Goal: Entertainment & Leisure: Browse casually

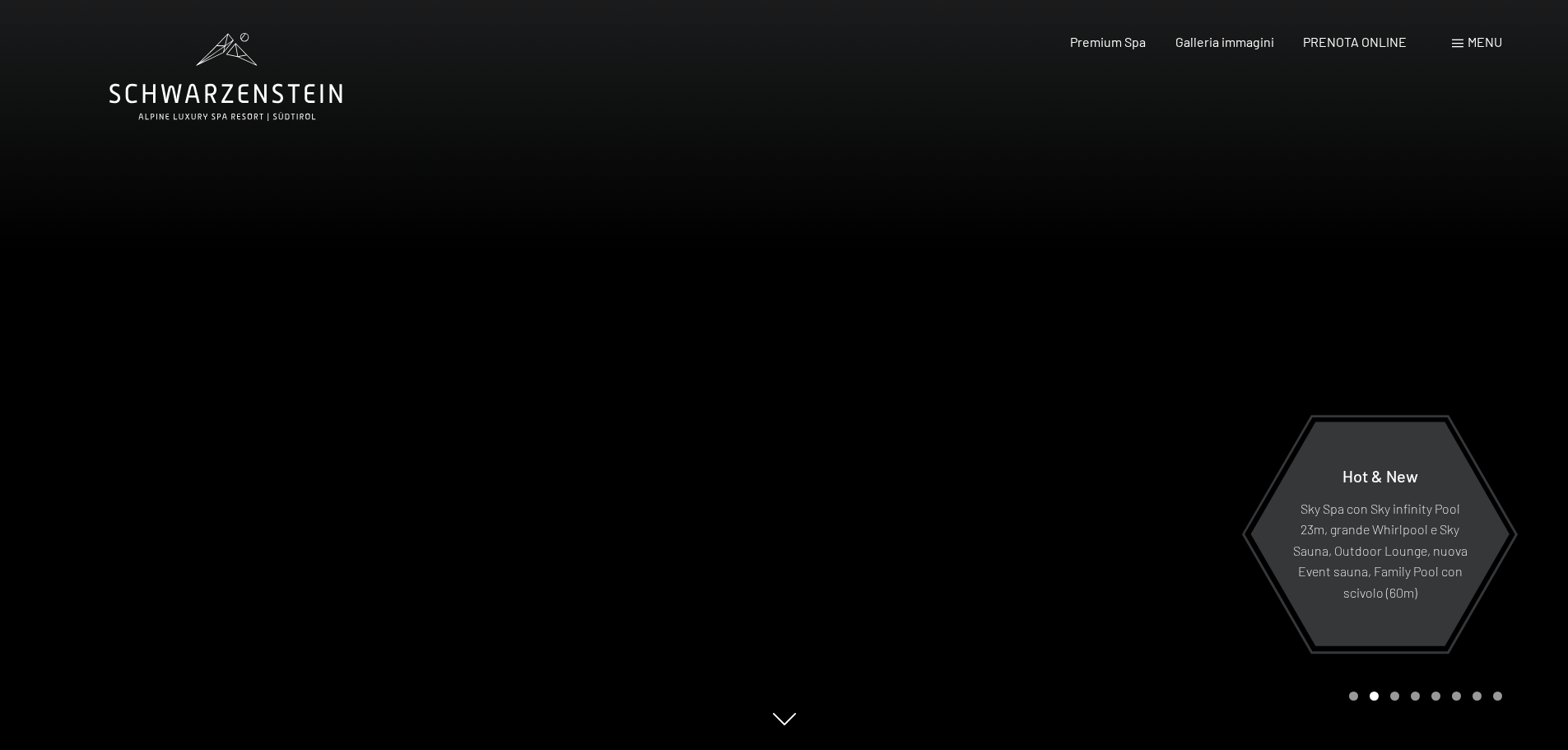
click at [782, 720] on icon at bounding box center [784, 726] width 23 height 12
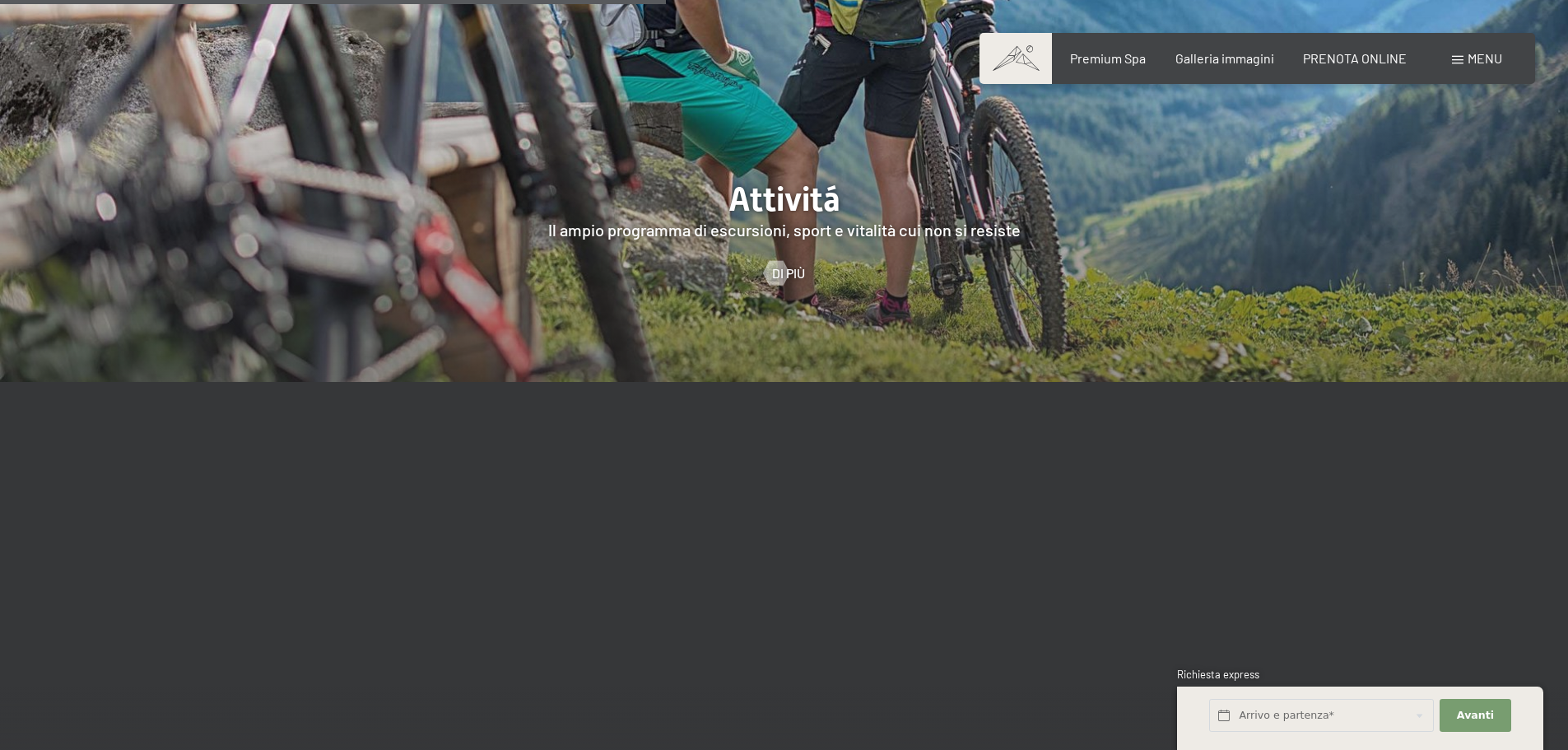
scroll to position [4197, 0]
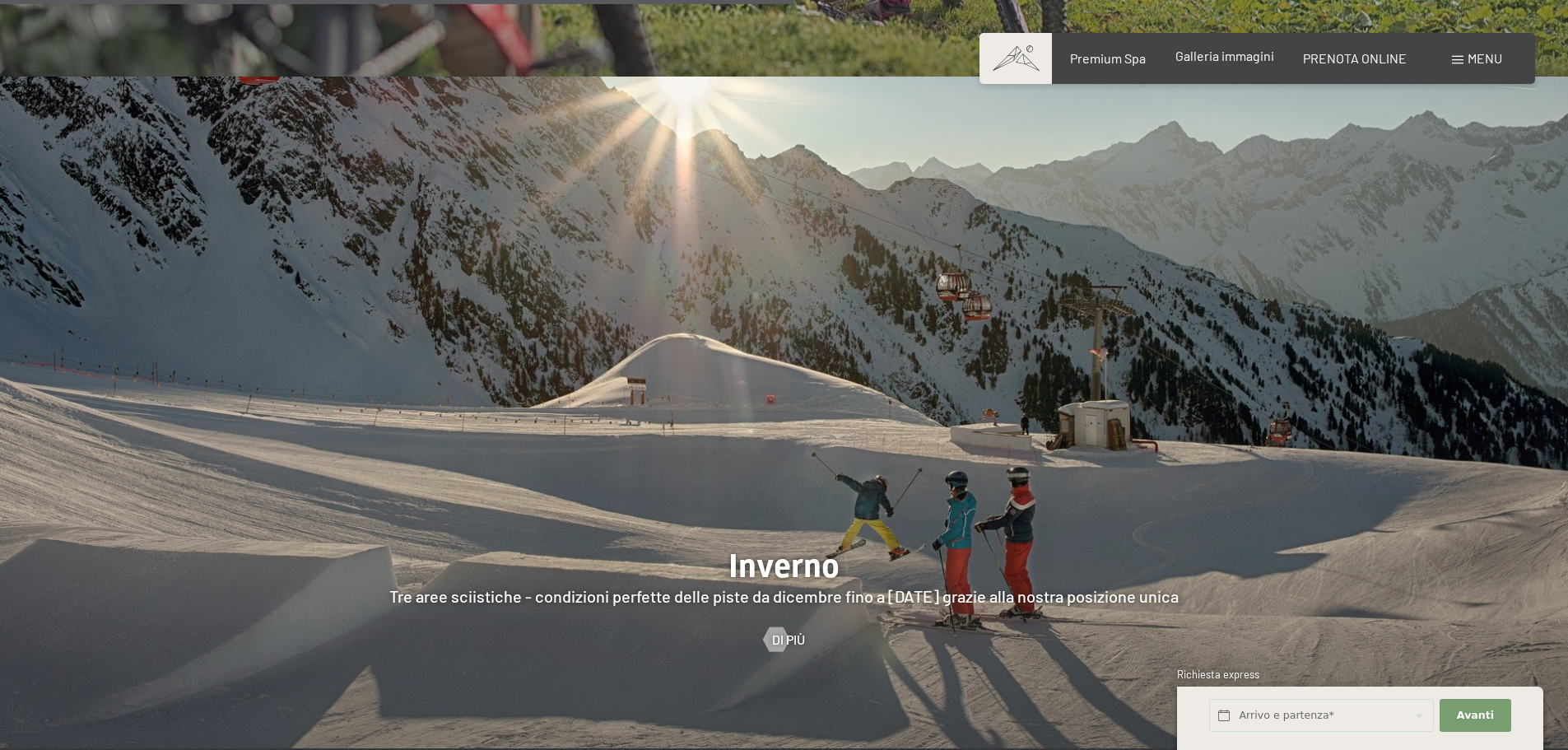
click at [1233, 63] on div "Galleria immagini" at bounding box center [1225, 55] width 99 height 18
click at [1233, 60] on span "Galleria immagini" at bounding box center [1225, 55] width 99 height 15
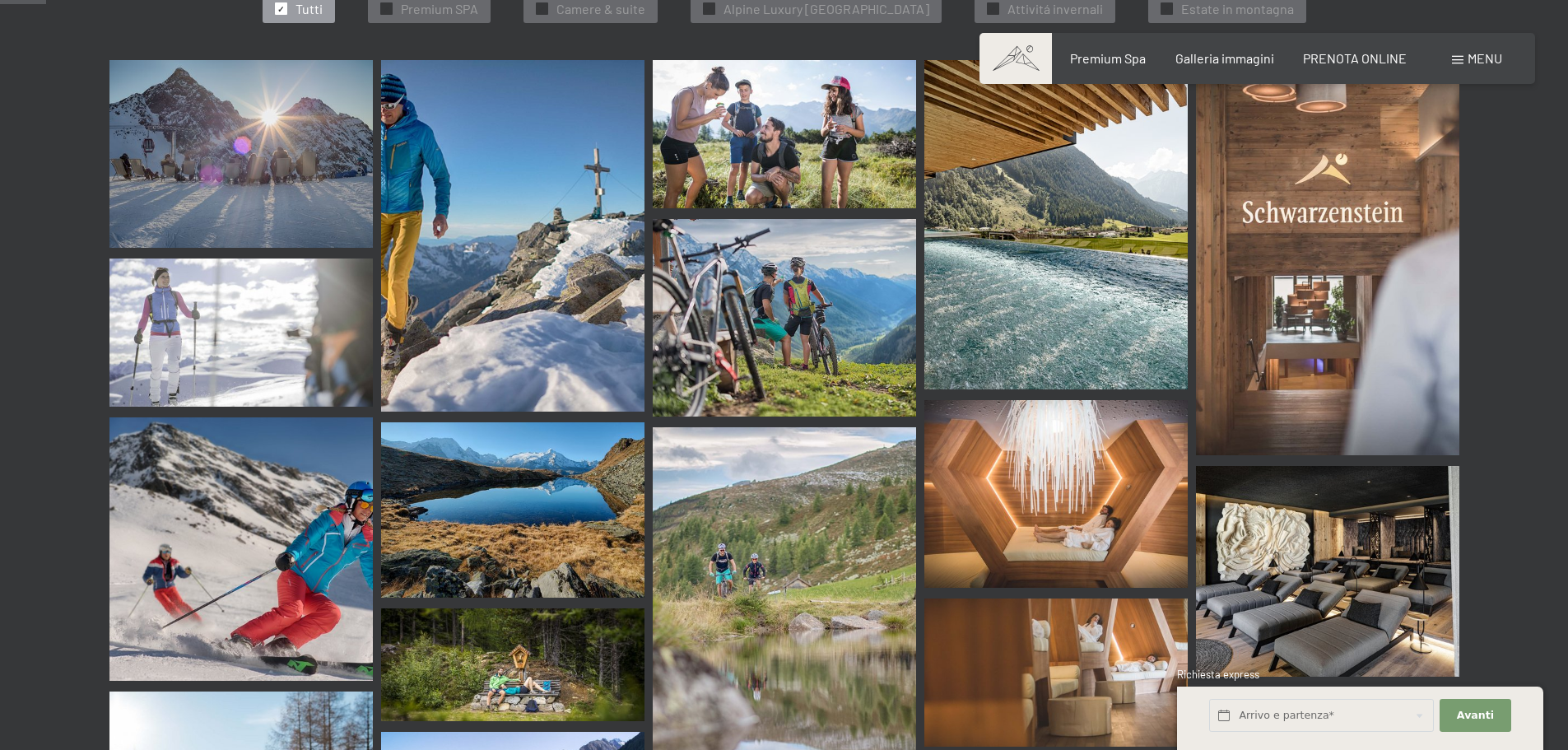
scroll to position [823, 0]
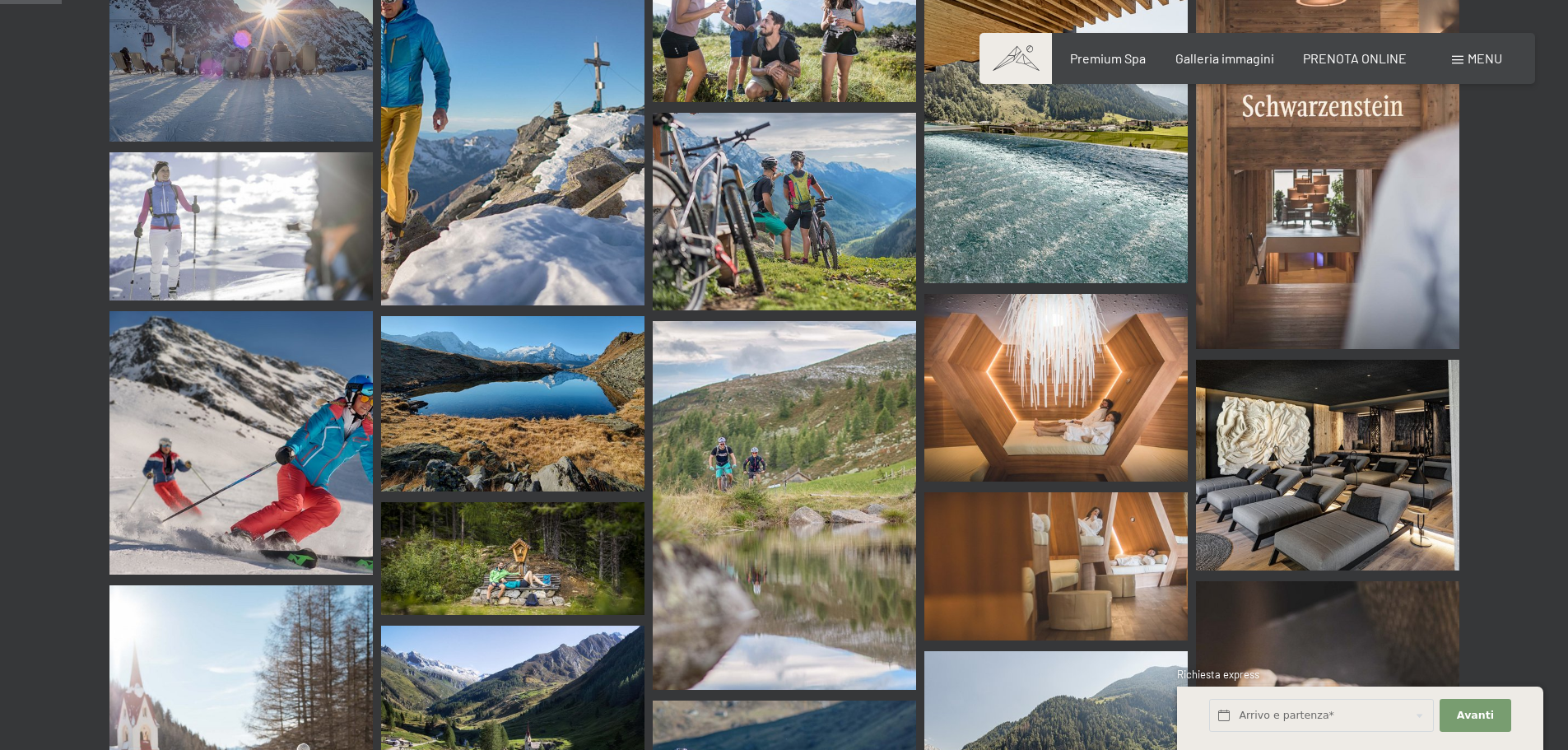
click at [1075, 369] on img at bounding box center [1056, 388] width 263 height 189
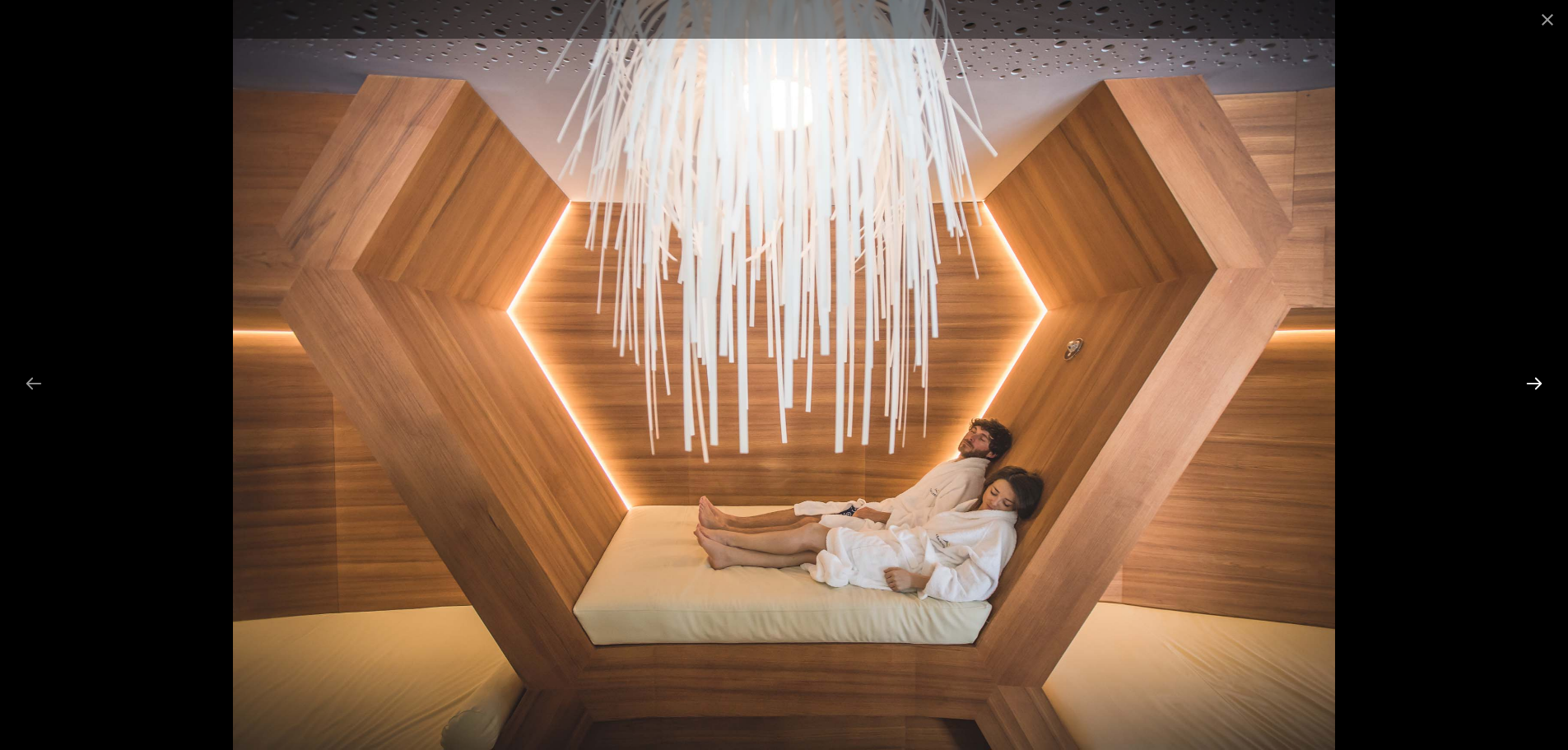
click at [1533, 383] on button "Next slide" at bounding box center [1535, 383] width 34 height 32
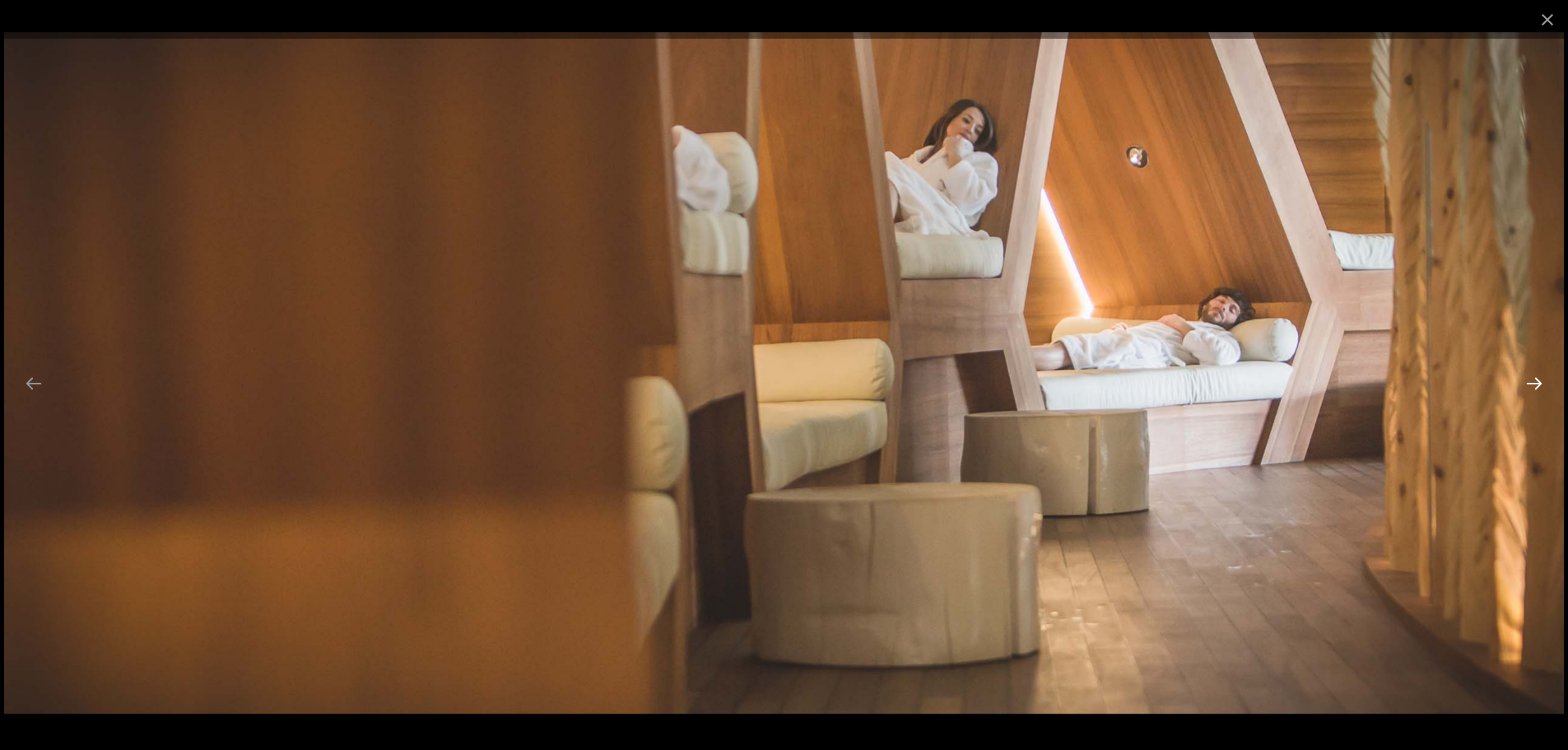
click at [1533, 383] on button "Next slide" at bounding box center [1535, 383] width 34 height 32
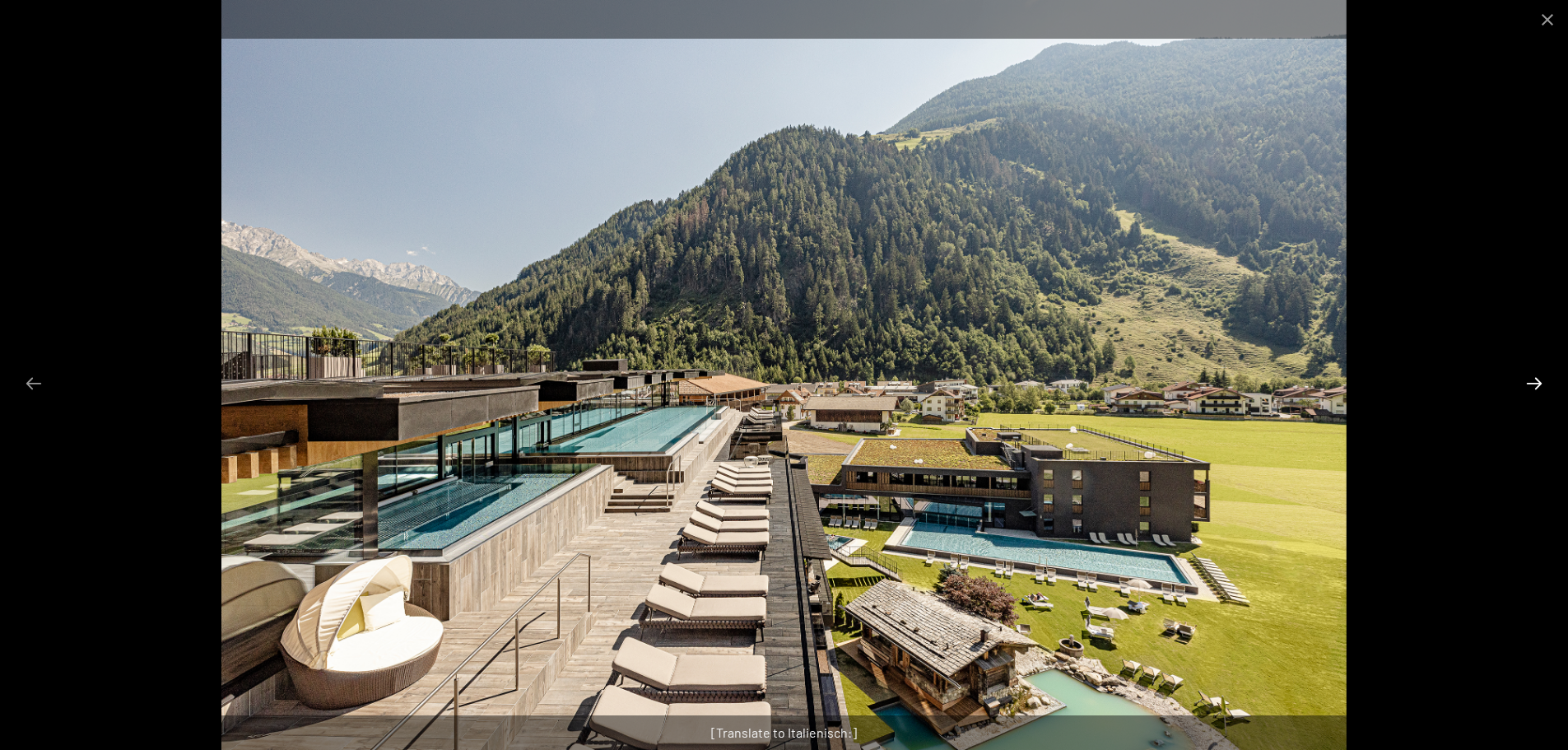
click at [1533, 382] on button "Next slide" at bounding box center [1535, 383] width 34 height 32
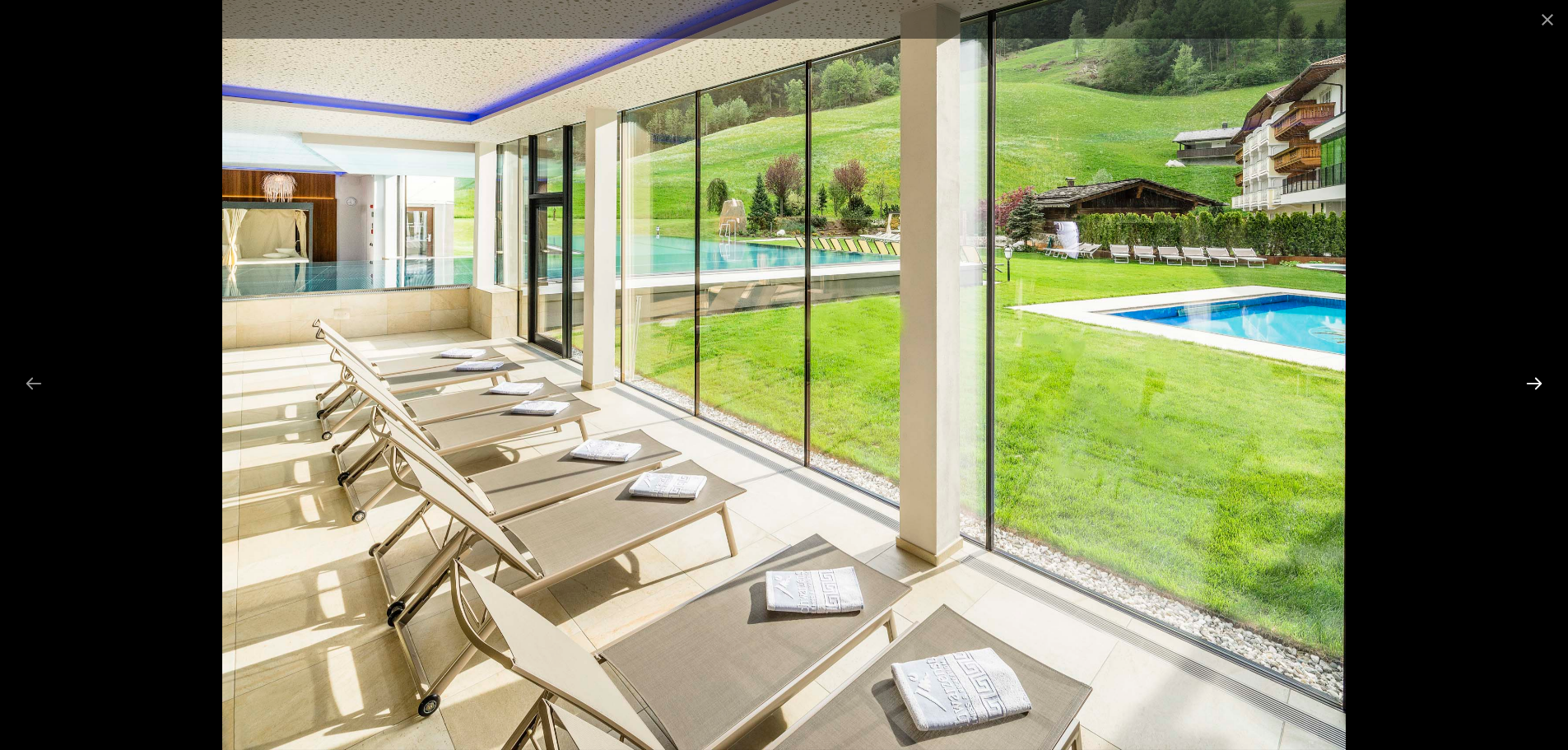
click at [1533, 382] on button "Next slide" at bounding box center [1535, 383] width 34 height 32
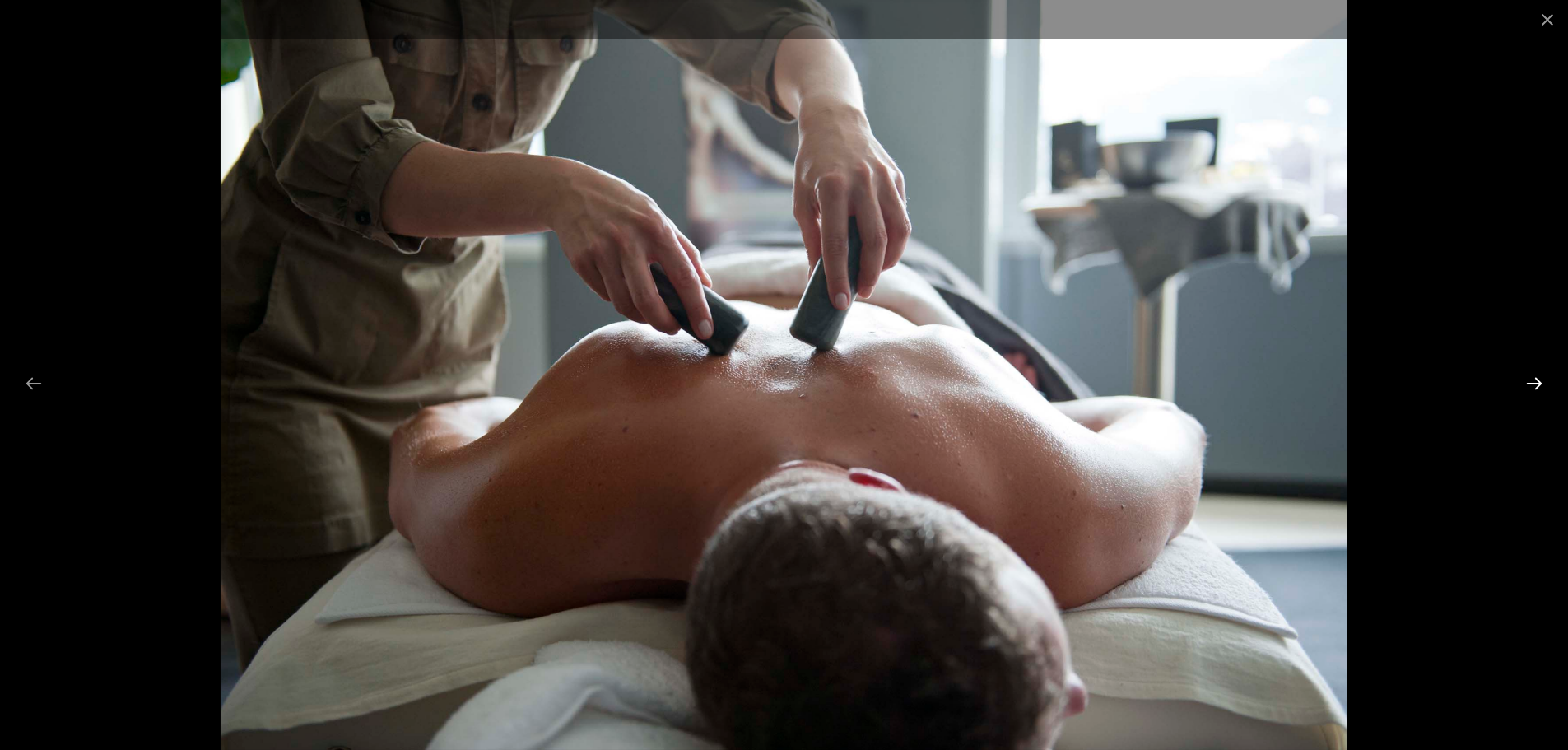
click at [1533, 382] on button "Next slide" at bounding box center [1535, 383] width 34 height 32
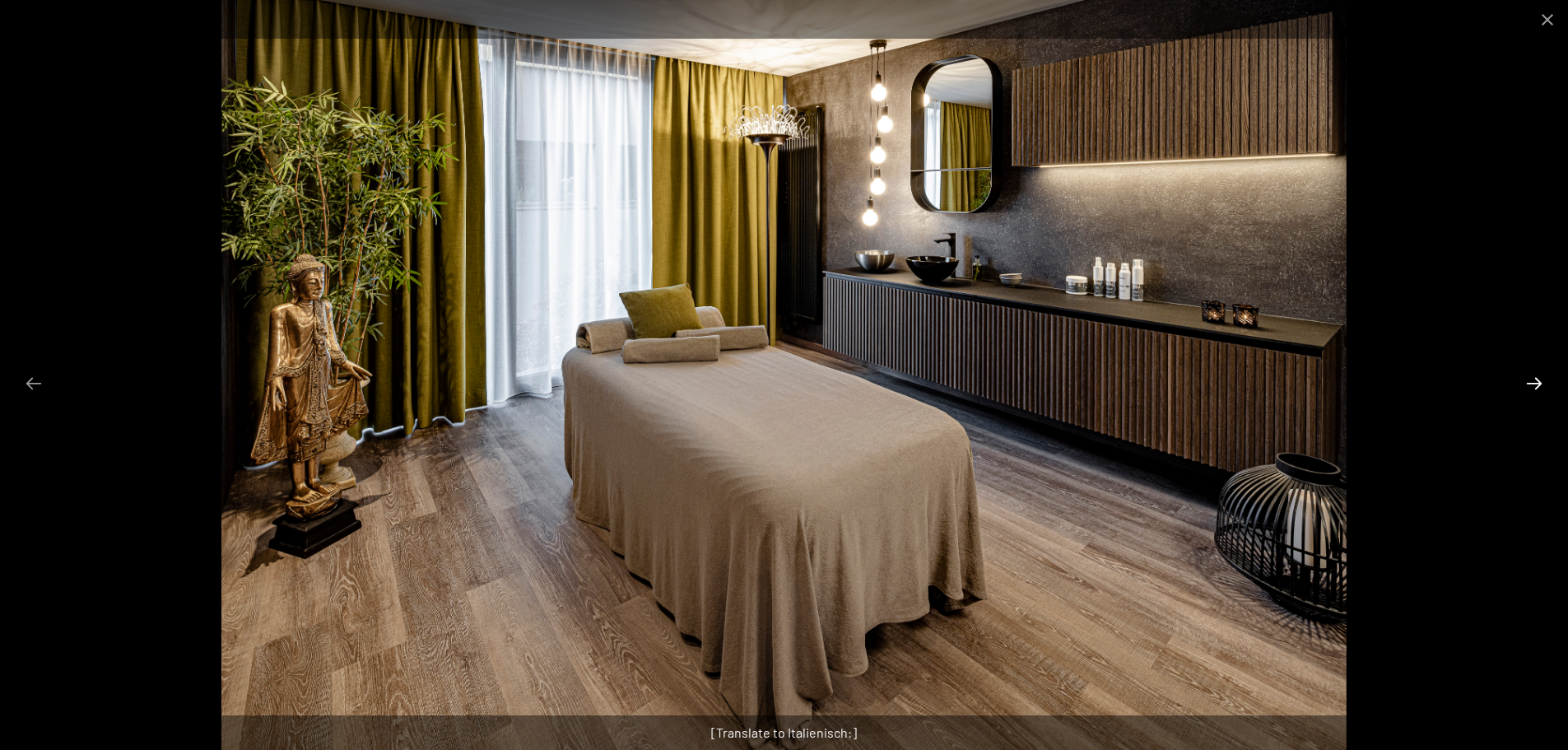
click at [1533, 382] on button "Next slide" at bounding box center [1535, 383] width 34 height 32
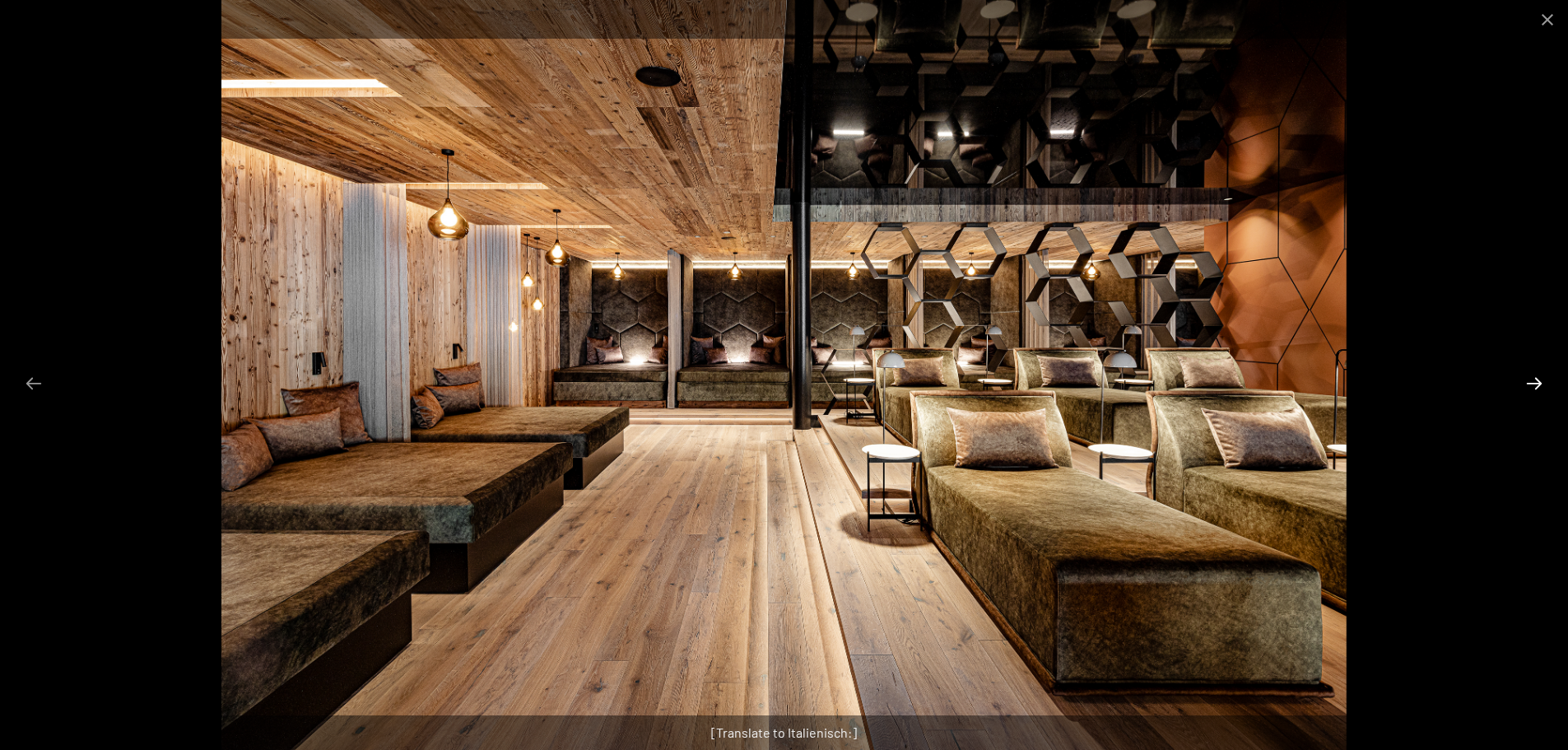
click at [1532, 376] on button "Next slide" at bounding box center [1535, 383] width 34 height 32
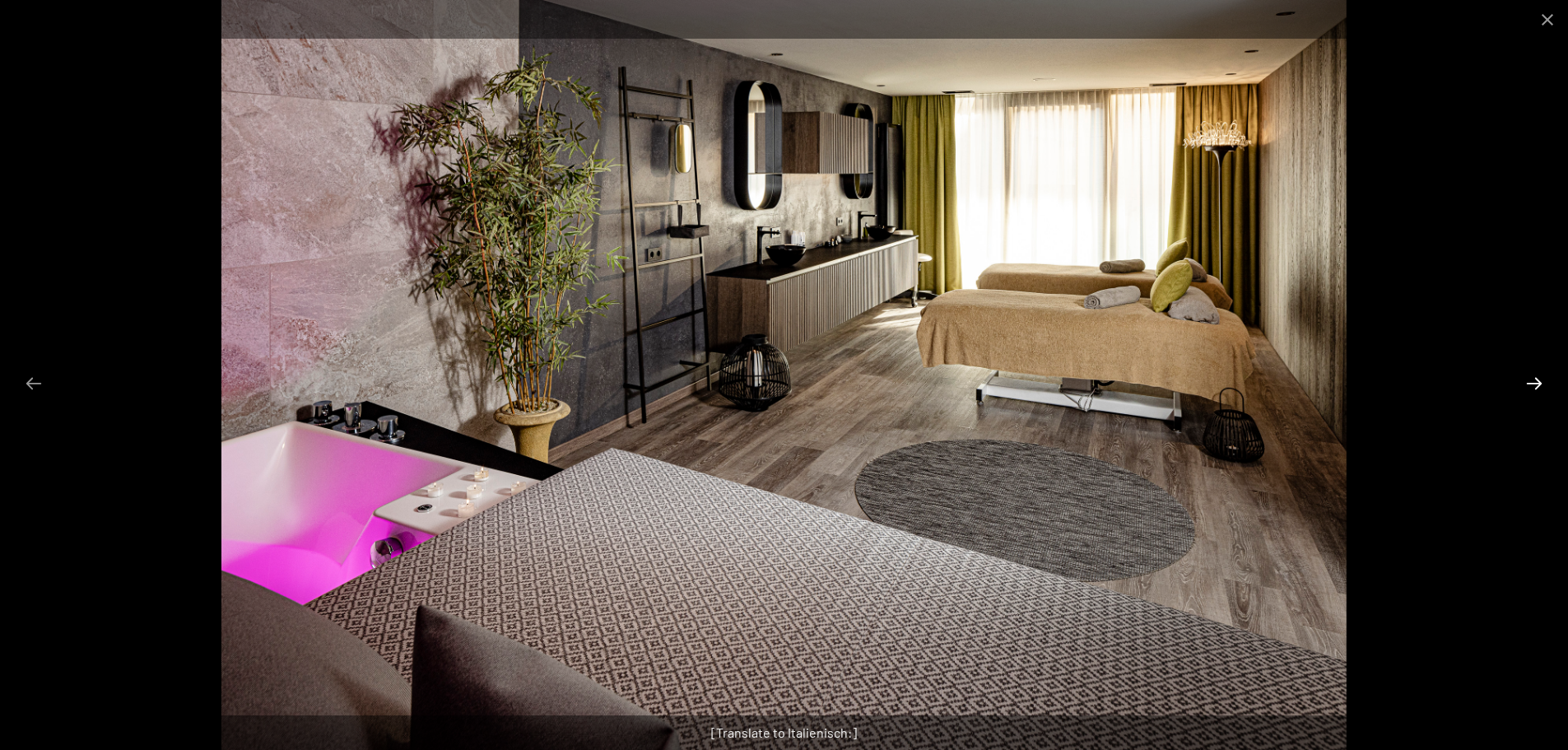
click at [1532, 376] on button "Next slide" at bounding box center [1535, 383] width 34 height 32
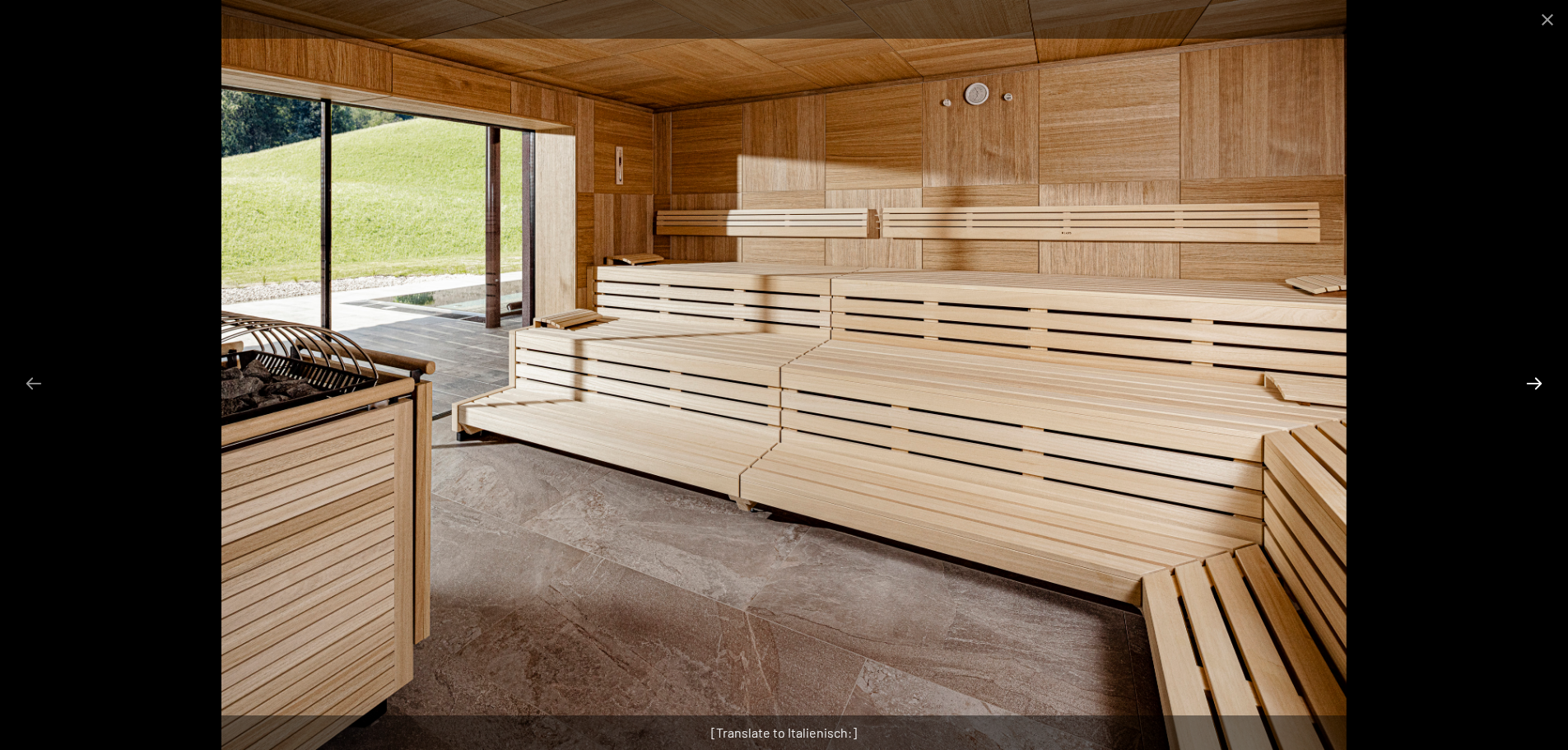
click at [1532, 376] on button "Next slide" at bounding box center [1535, 383] width 34 height 32
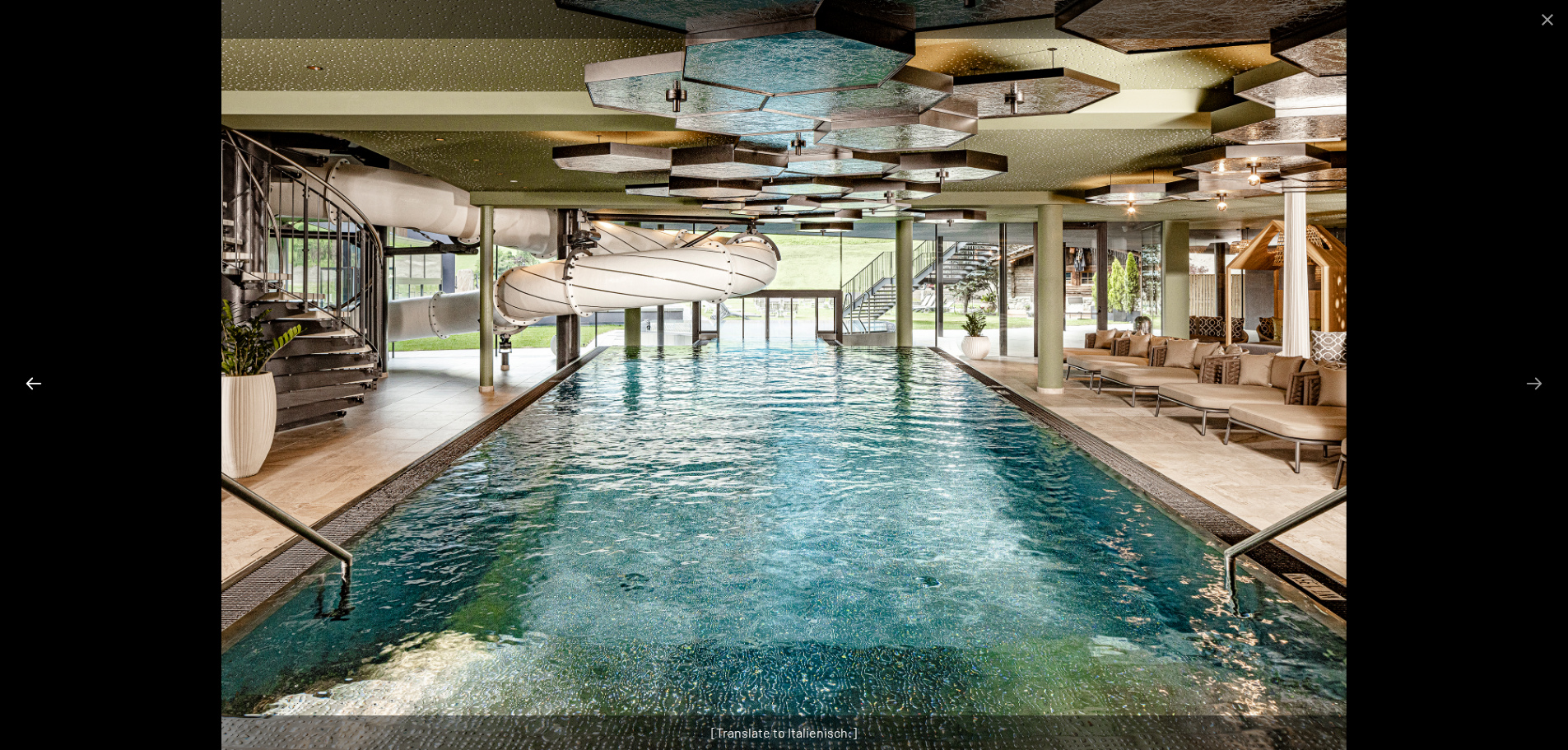
click at [33, 383] on button "Previous slide" at bounding box center [33, 383] width 34 height 32
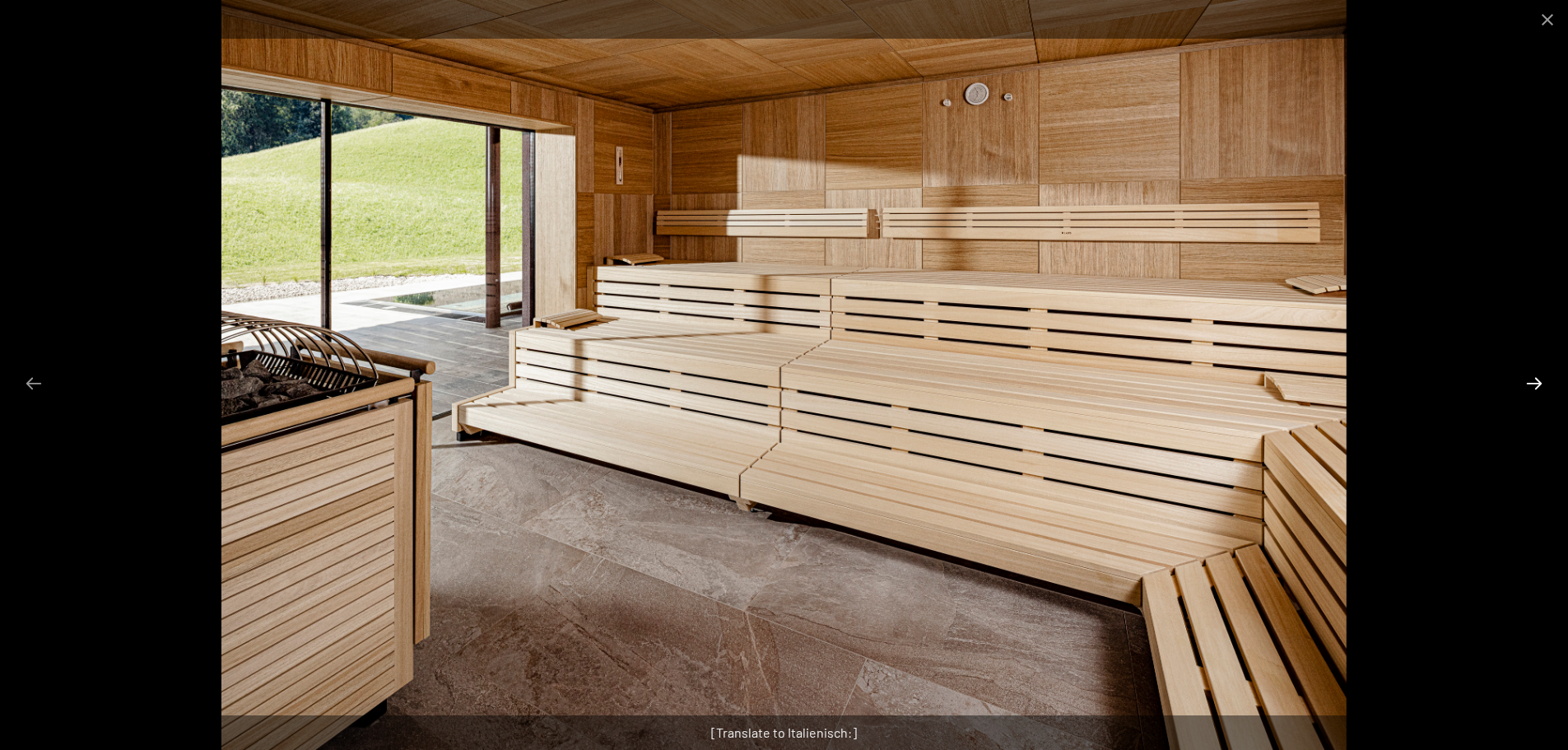
click at [1535, 381] on button "Next slide" at bounding box center [1535, 383] width 34 height 32
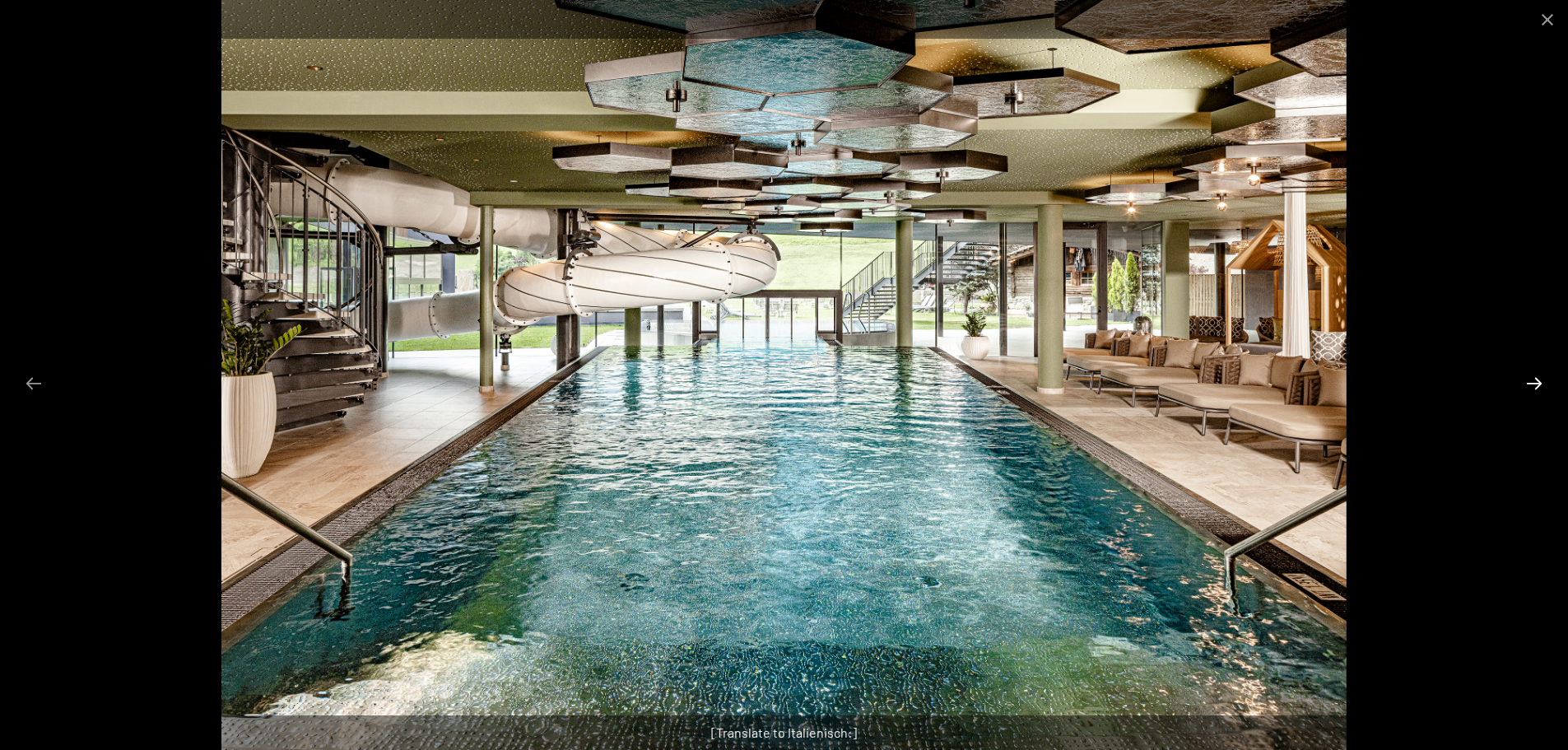
click at [1523, 373] on button "Next slide" at bounding box center [1535, 383] width 34 height 32
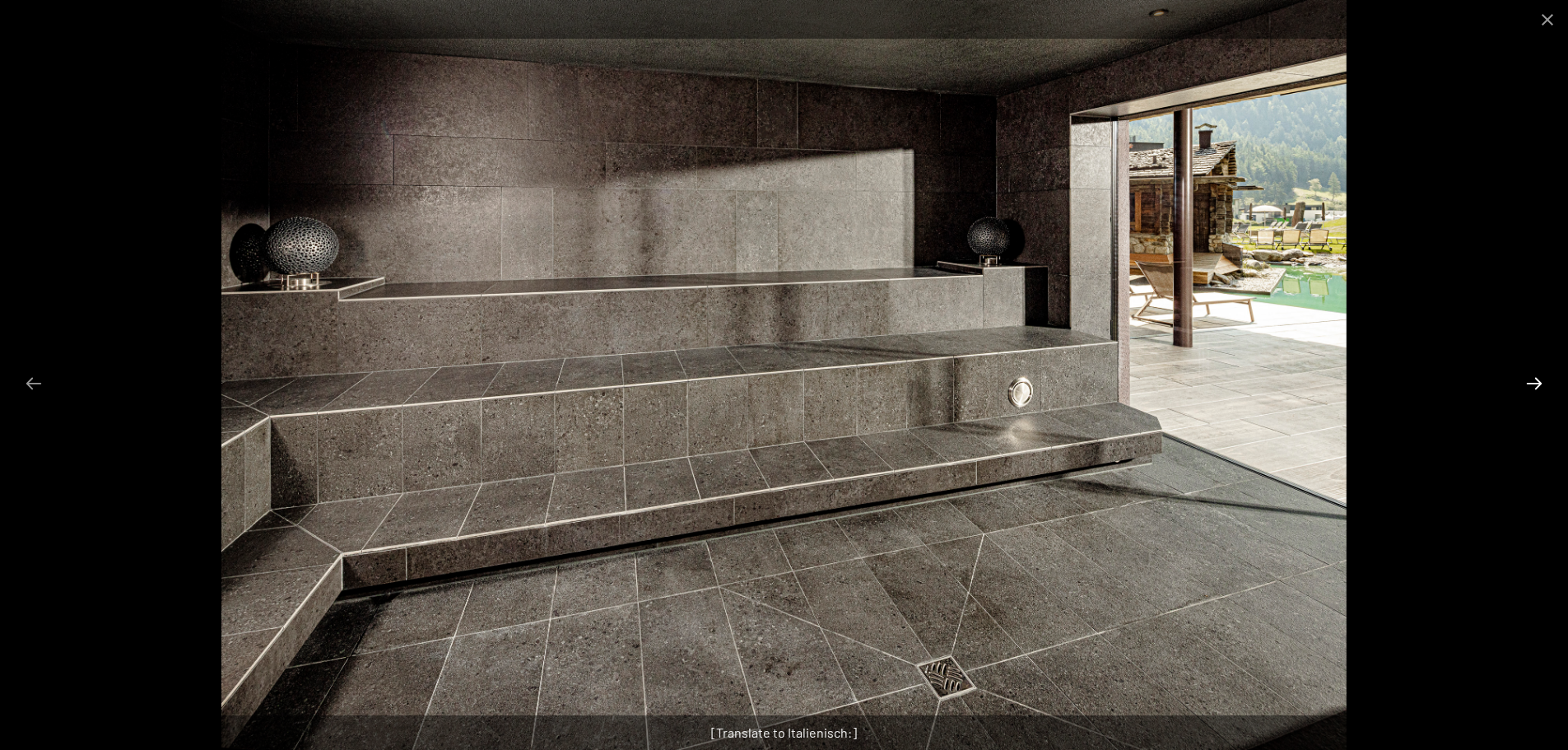
click at [1534, 377] on button "Next slide" at bounding box center [1535, 383] width 34 height 32
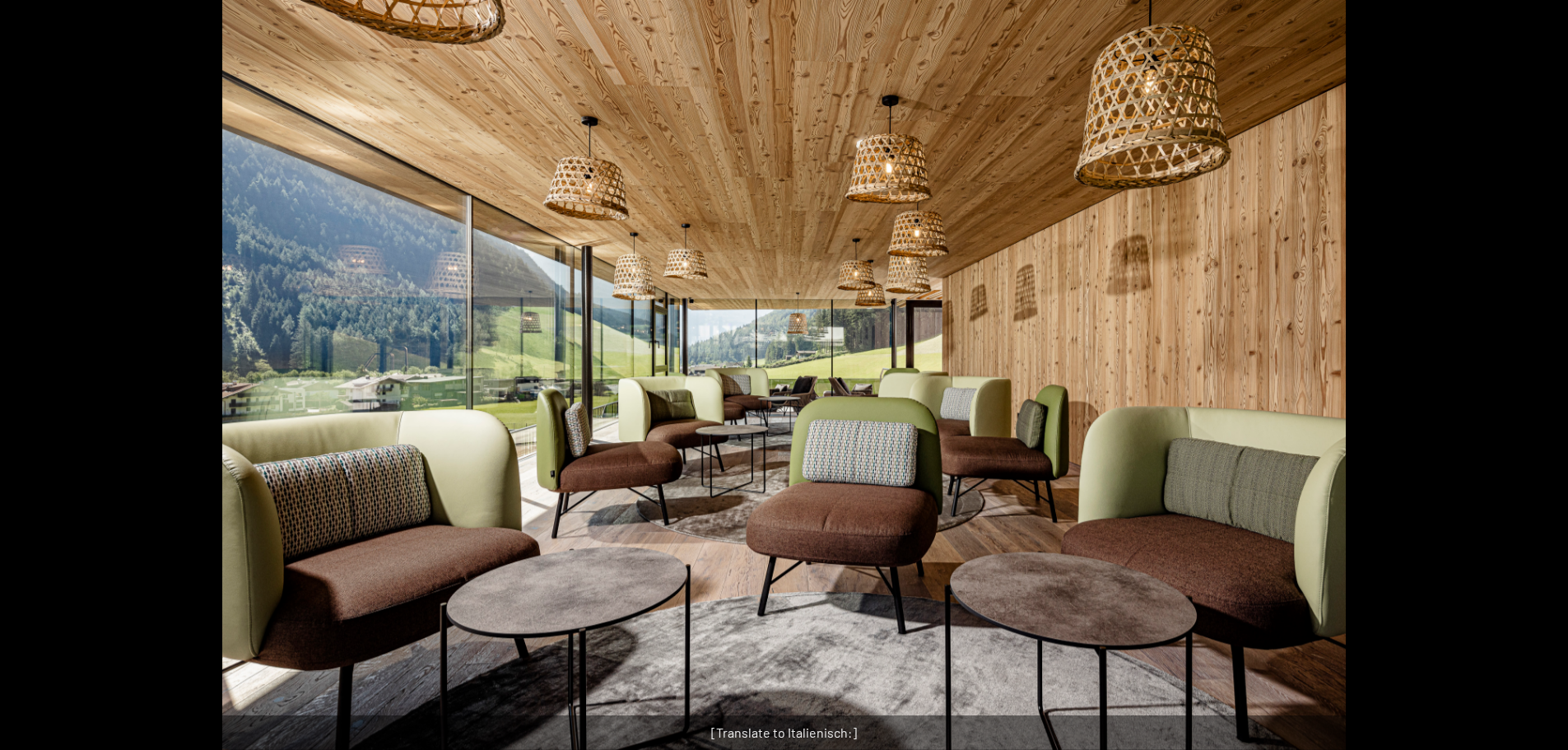
click at [1534, 377] on button "Next slide" at bounding box center [1542, 383] width 34 height 32
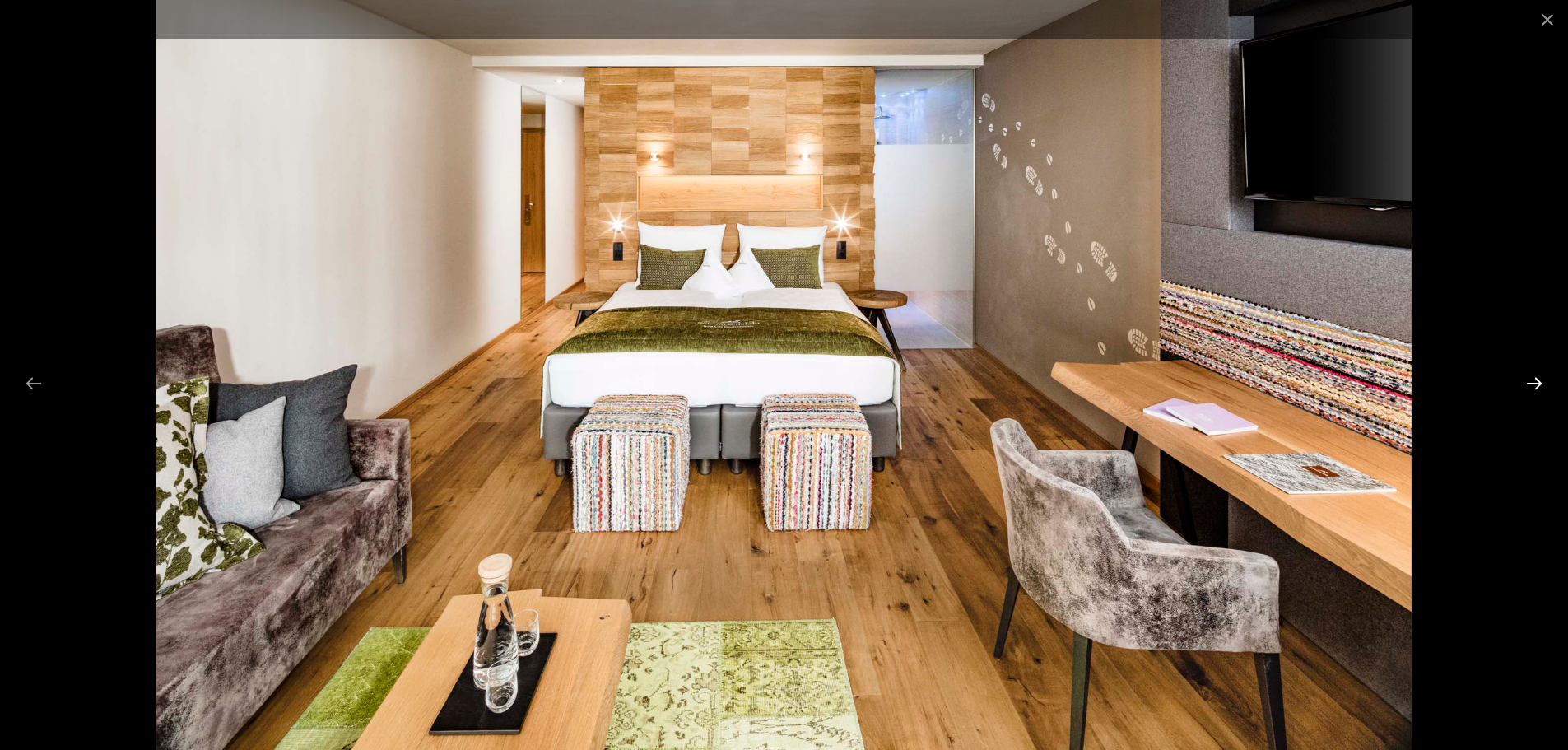
click at [1534, 377] on button "Next slide" at bounding box center [1535, 383] width 34 height 32
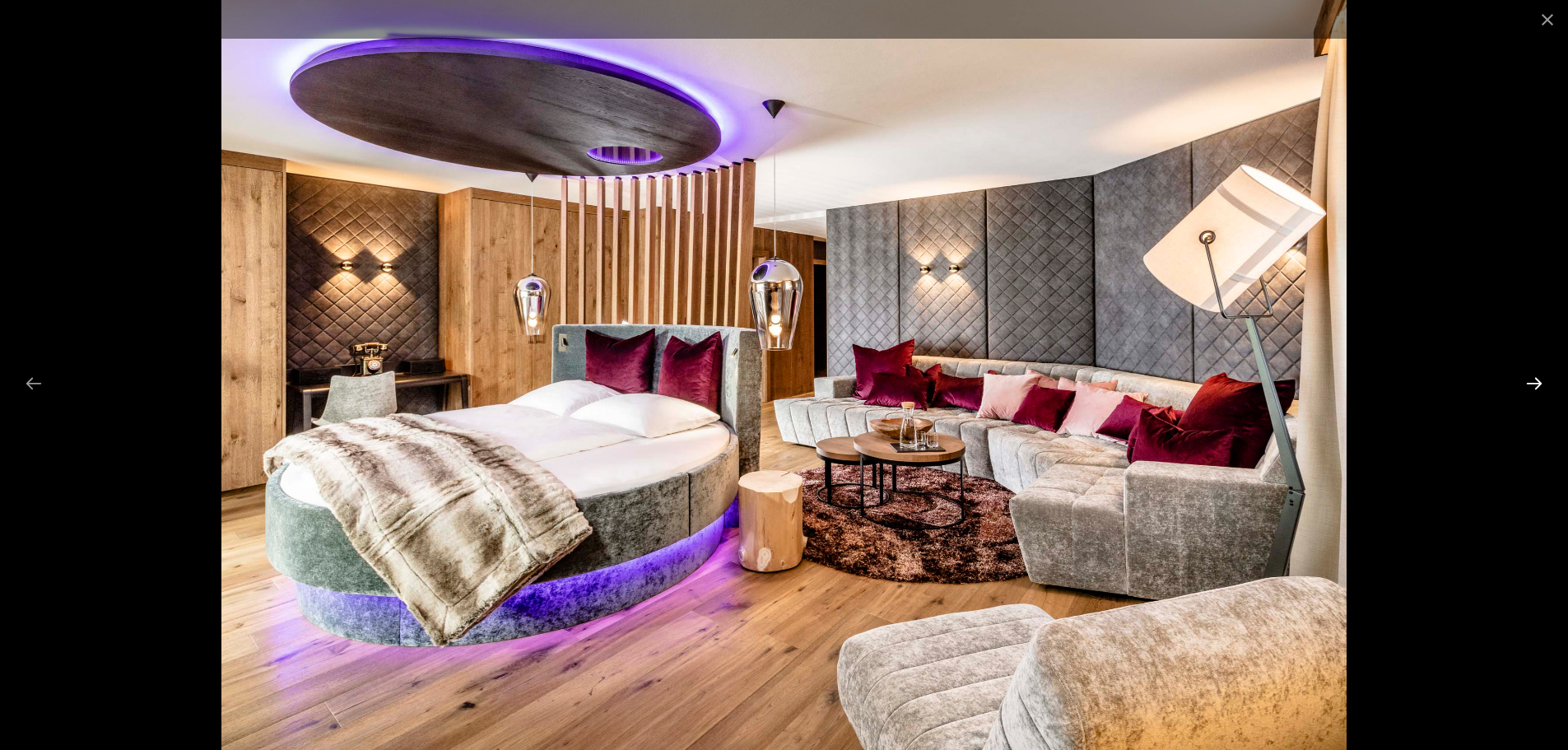
click at [1539, 378] on button "Next slide" at bounding box center [1535, 383] width 34 height 32
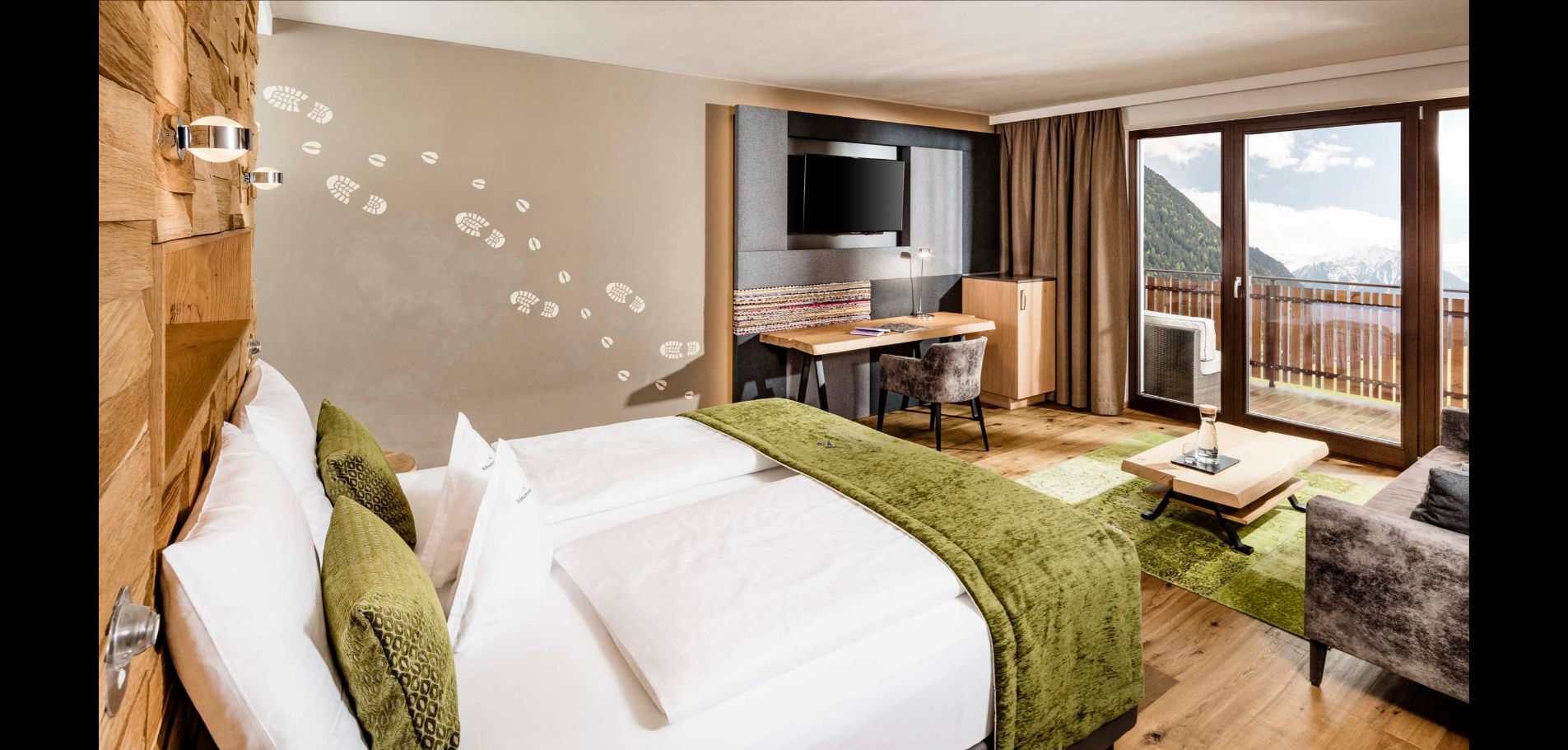
click at [1539, 378] on button "Next slide" at bounding box center [1542, 383] width 34 height 32
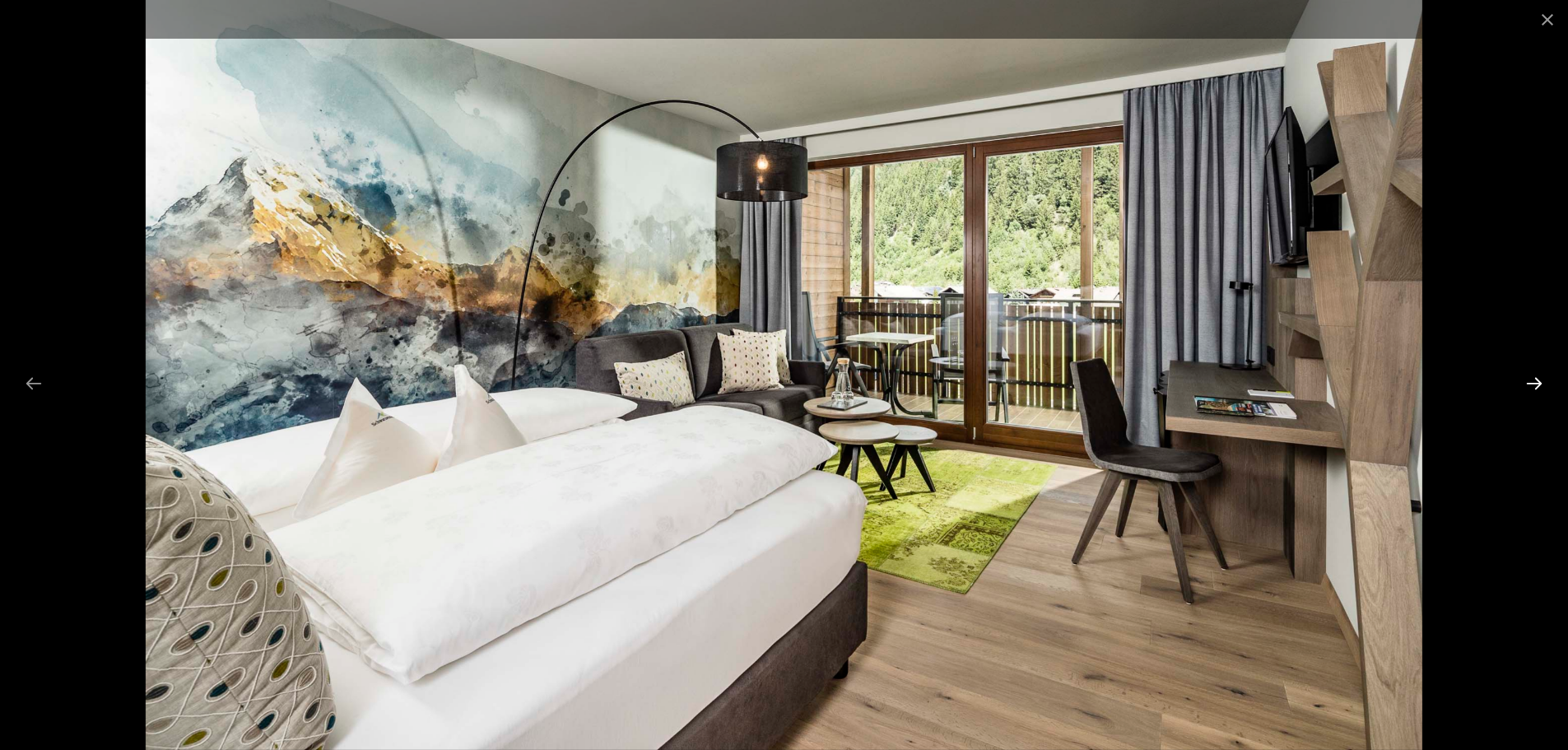
click at [1538, 378] on button "Next slide" at bounding box center [1535, 383] width 34 height 32
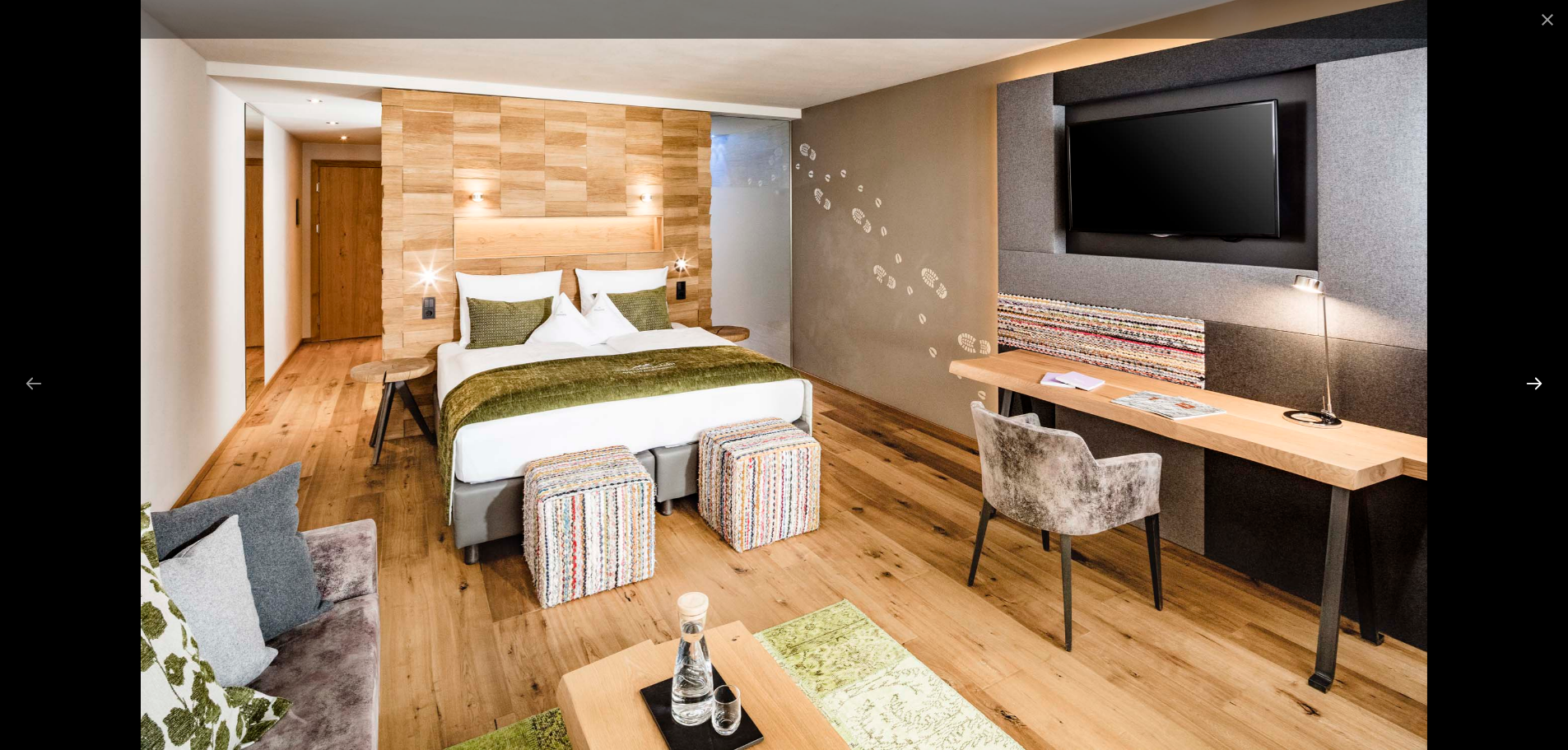
click at [1531, 388] on button "Next slide" at bounding box center [1535, 383] width 34 height 32
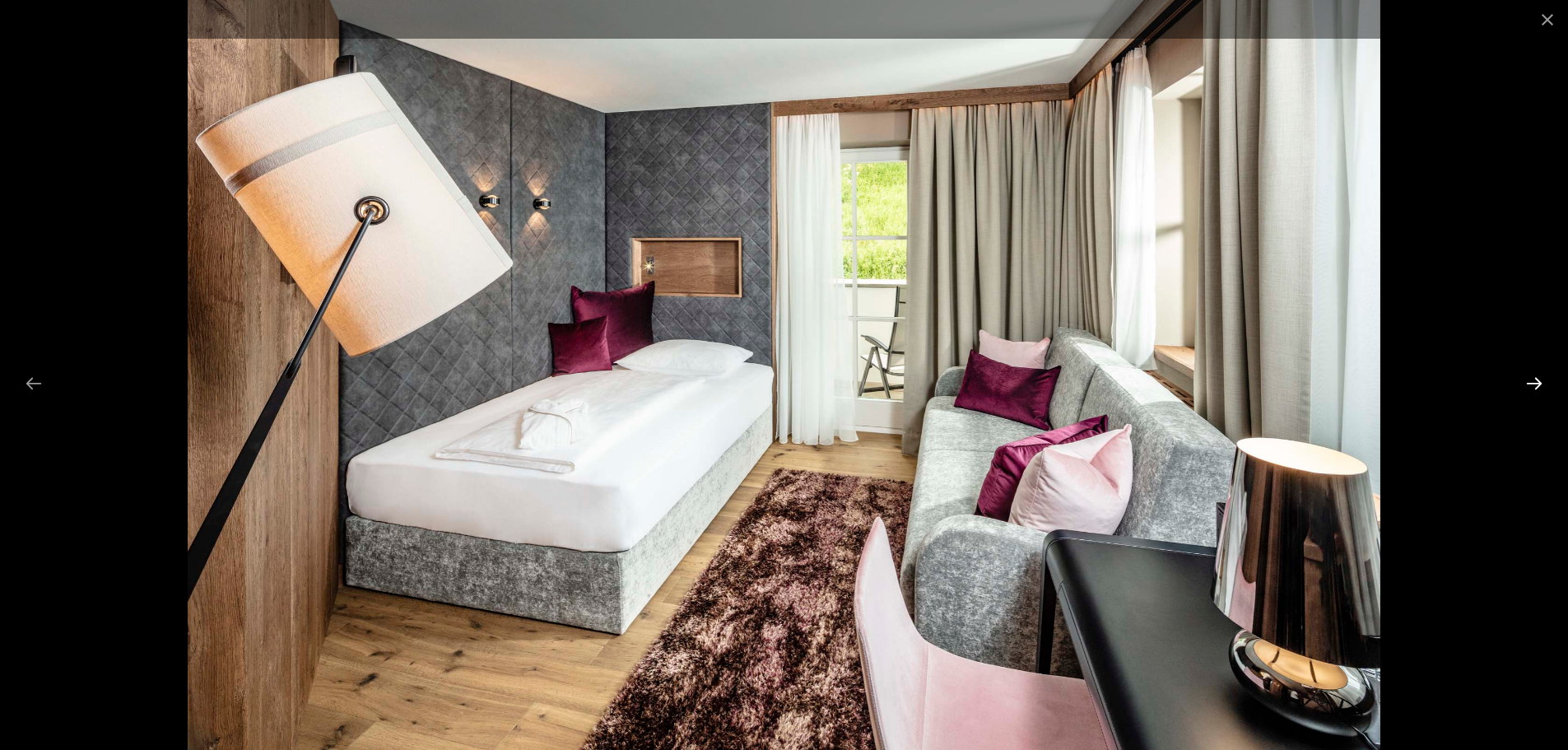
click at [1531, 388] on button "Next slide" at bounding box center [1535, 383] width 34 height 32
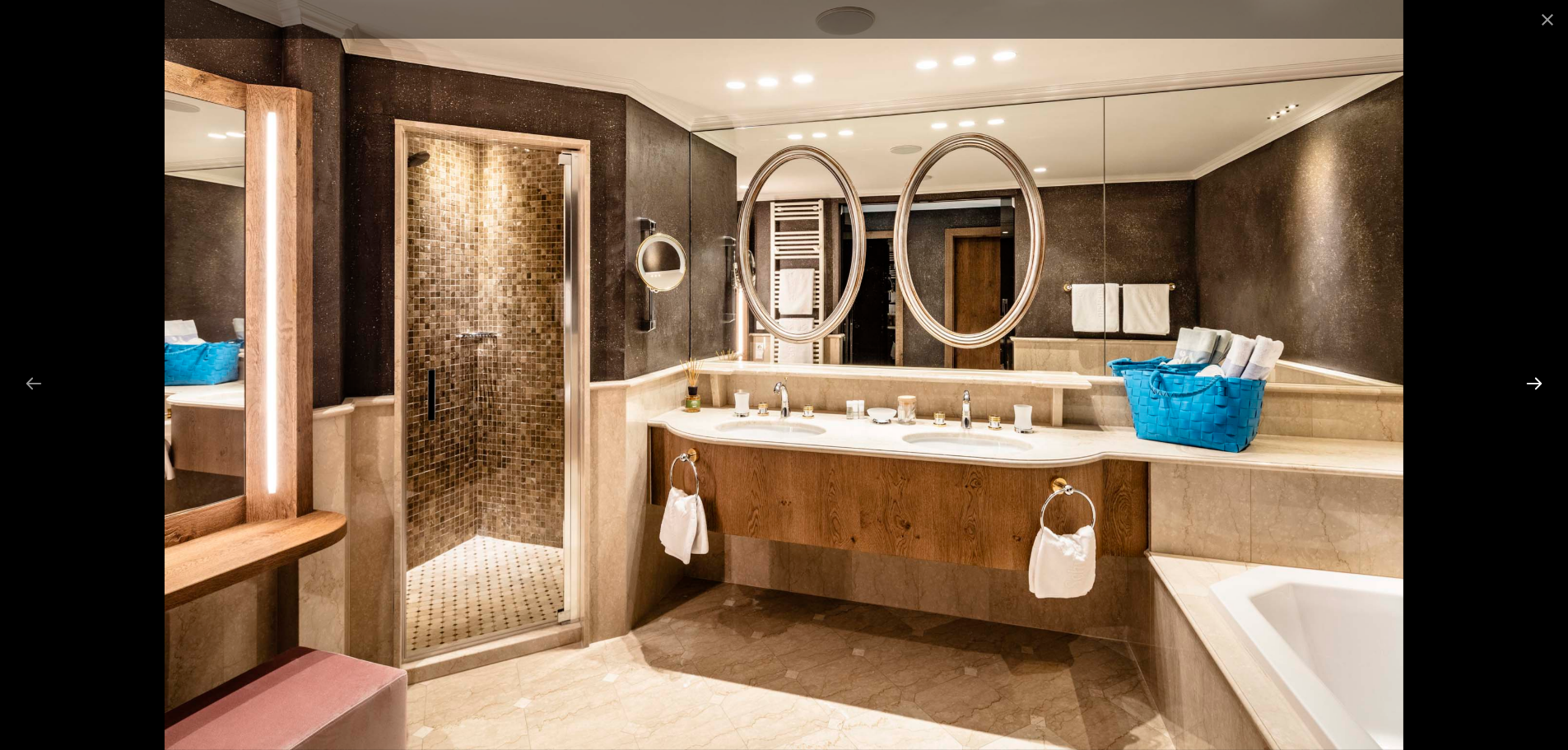
click at [1531, 388] on button "Next slide" at bounding box center [1535, 383] width 34 height 32
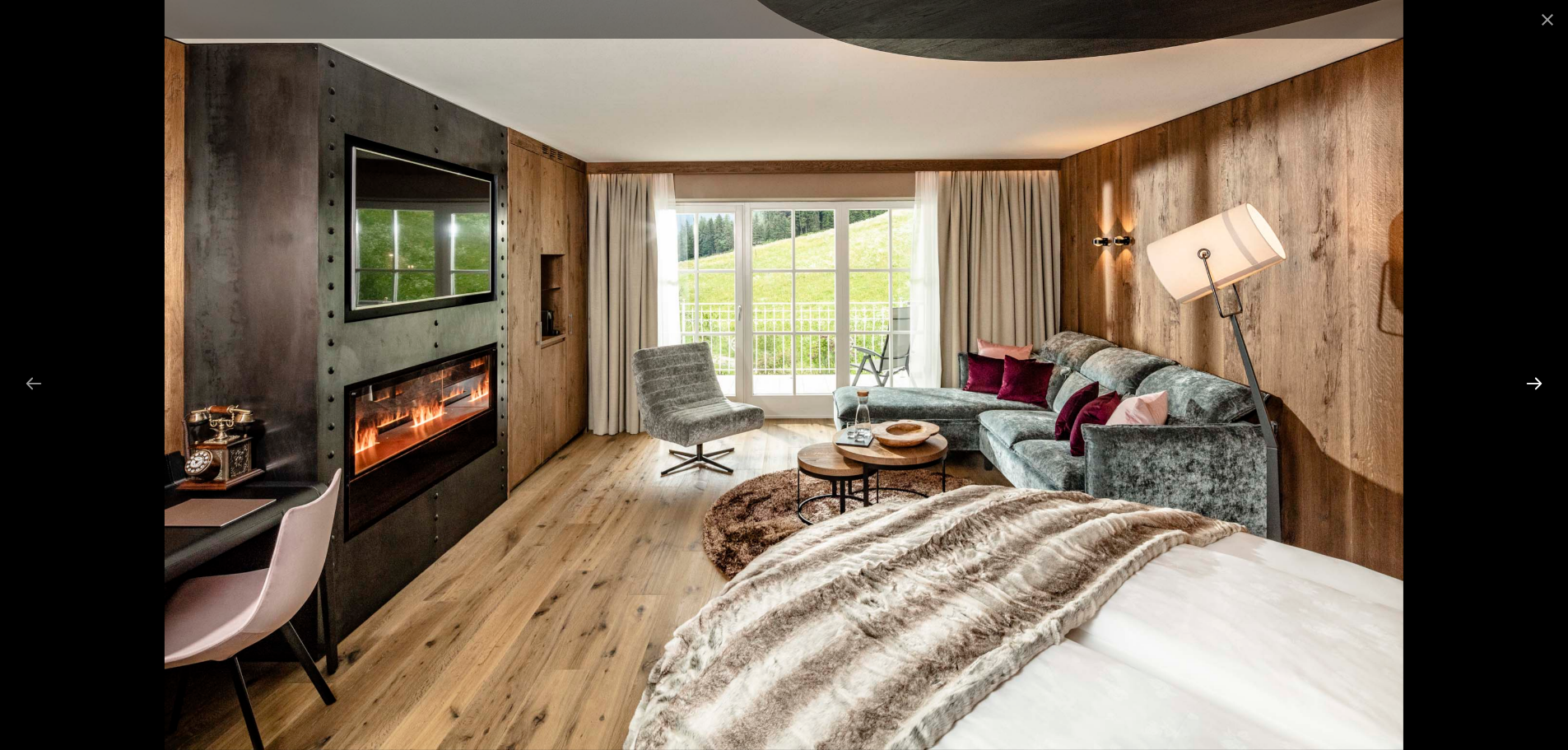
click at [1531, 380] on button "Next slide" at bounding box center [1535, 383] width 34 height 32
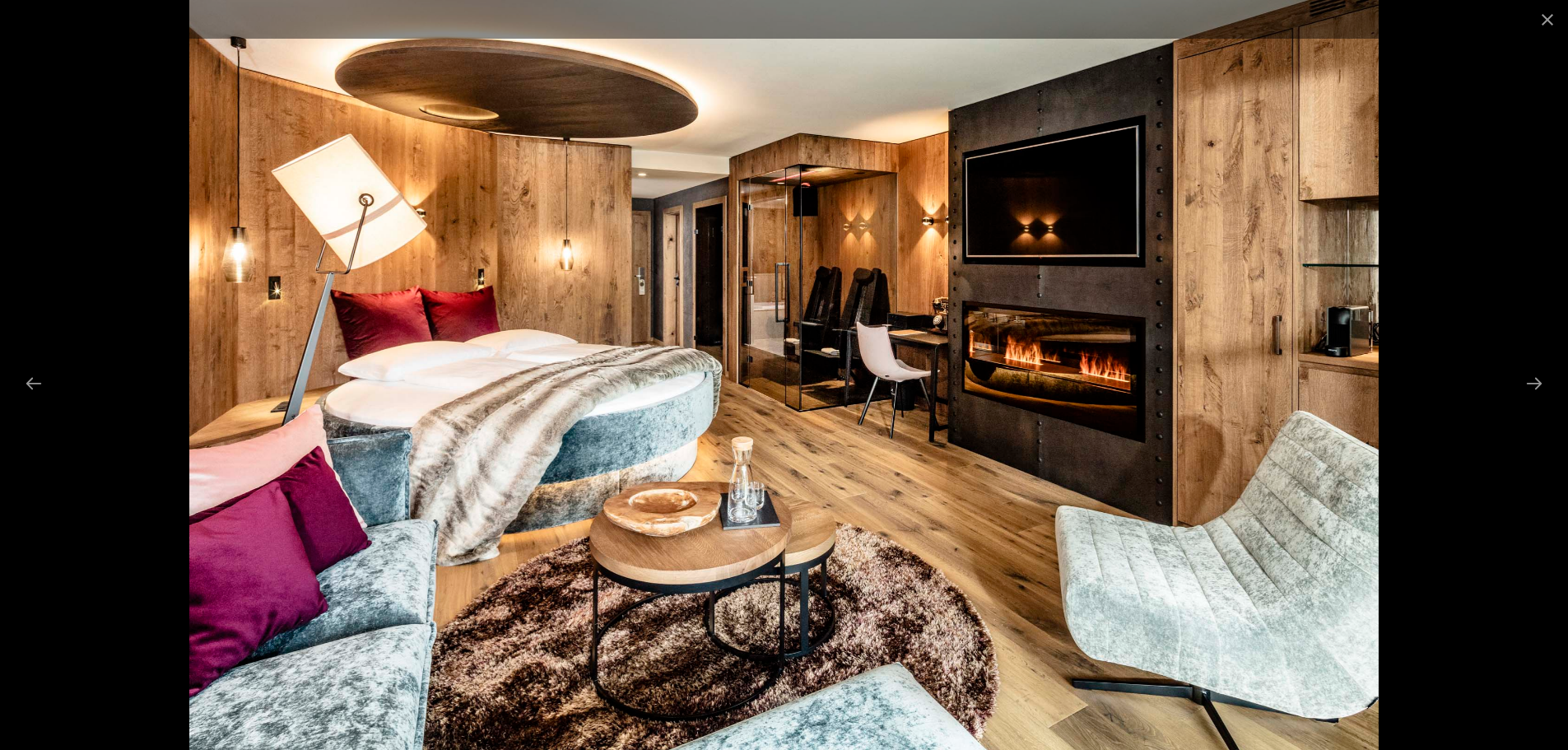
drag, startPoint x: 811, startPoint y: 368, endPoint x: 854, endPoint y: 388, distance: 47.4
click at [846, 389] on img at bounding box center [784, 375] width 1189 height 750
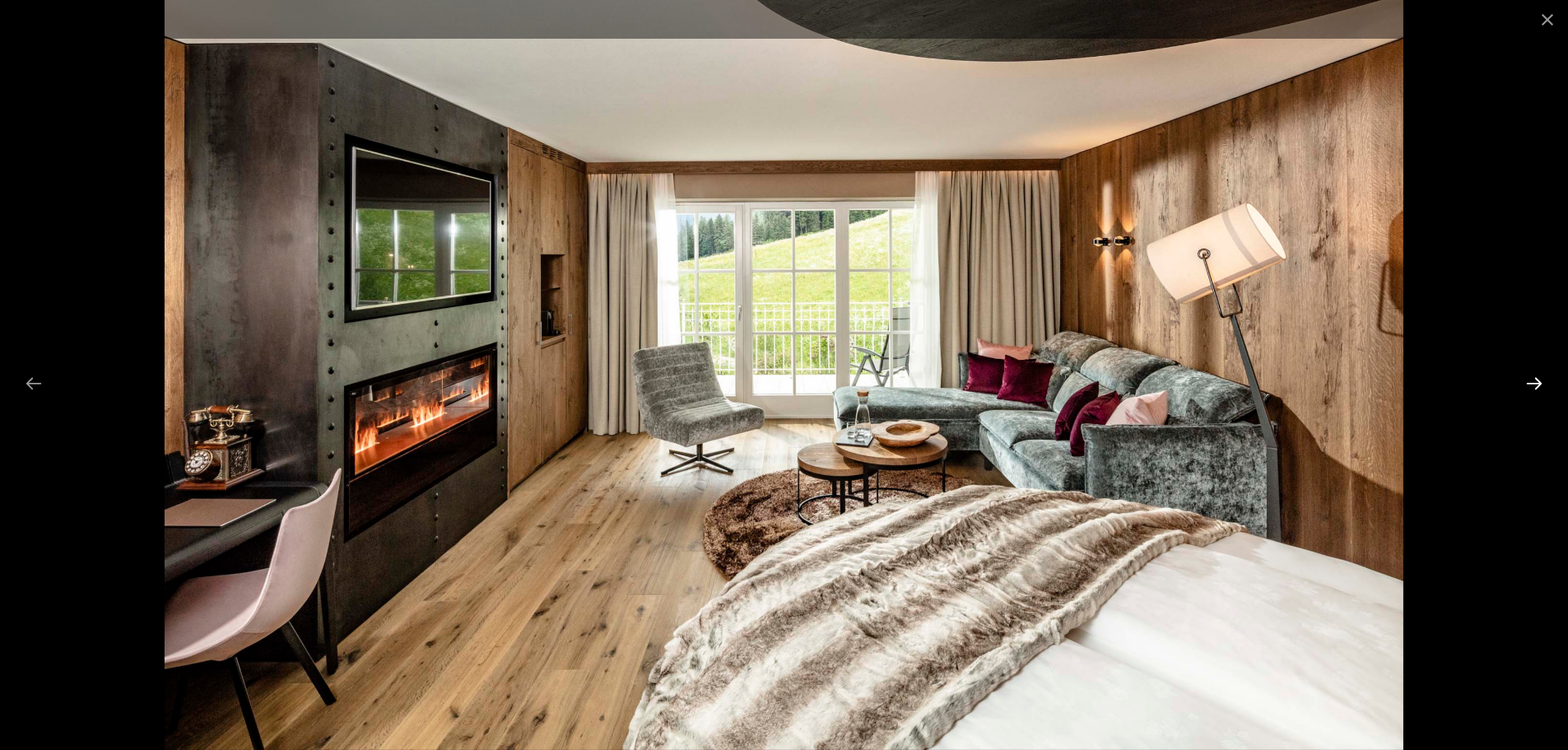
click at [1530, 377] on button "Next slide" at bounding box center [1535, 383] width 34 height 32
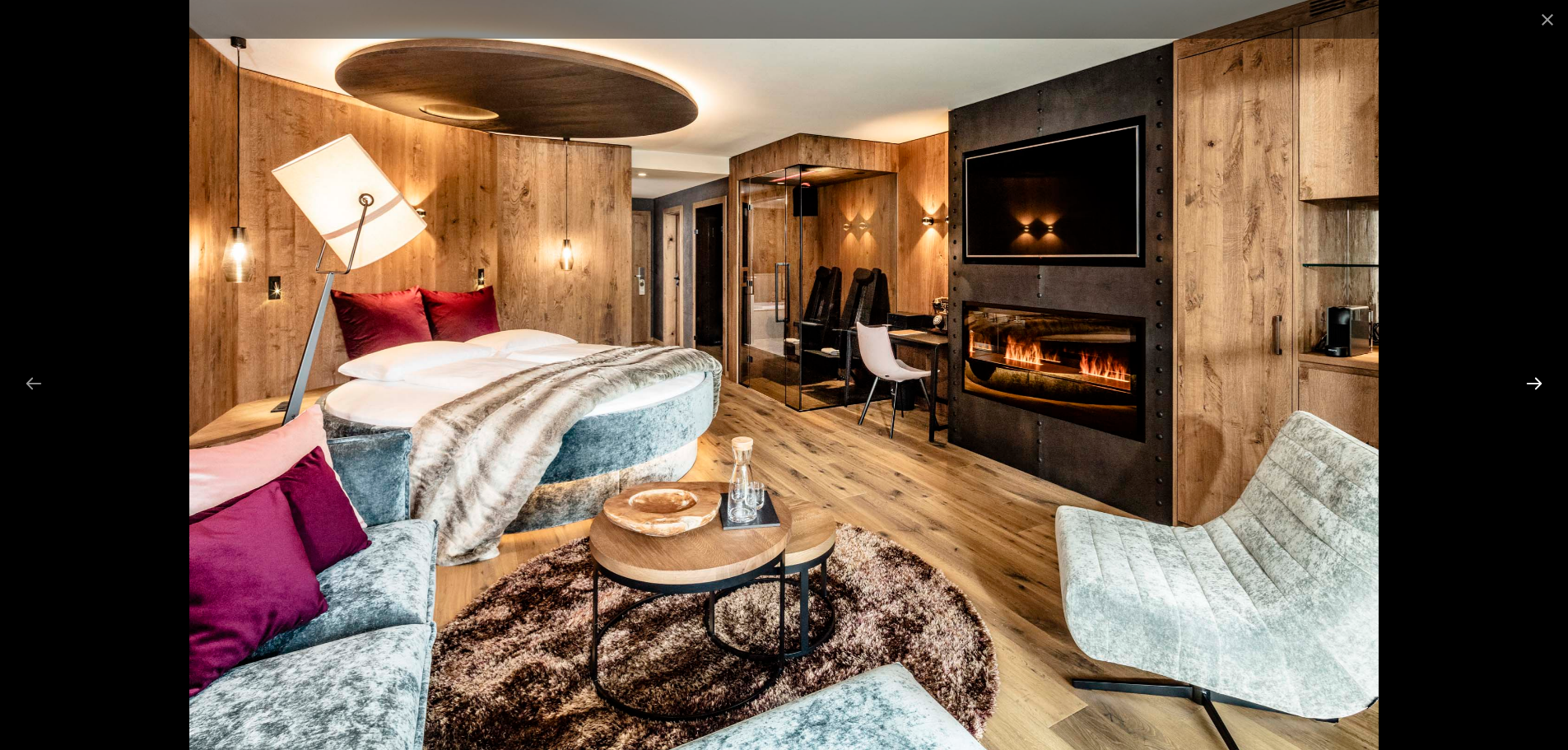
click at [1539, 381] on button "Next slide" at bounding box center [1535, 383] width 34 height 32
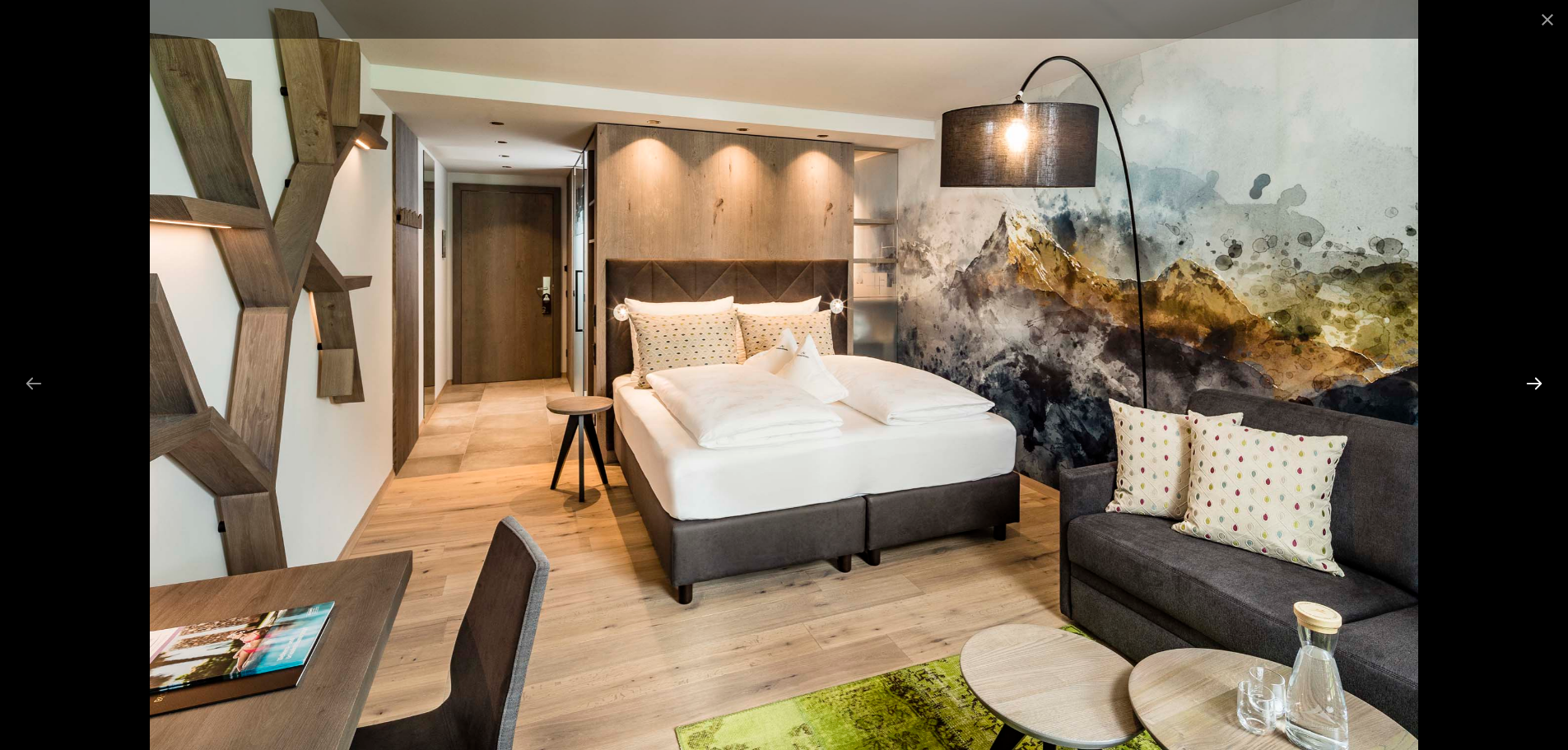
click at [1539, 381] on button "Next slide" at bounding box center [1535, 383] width 34 height 32
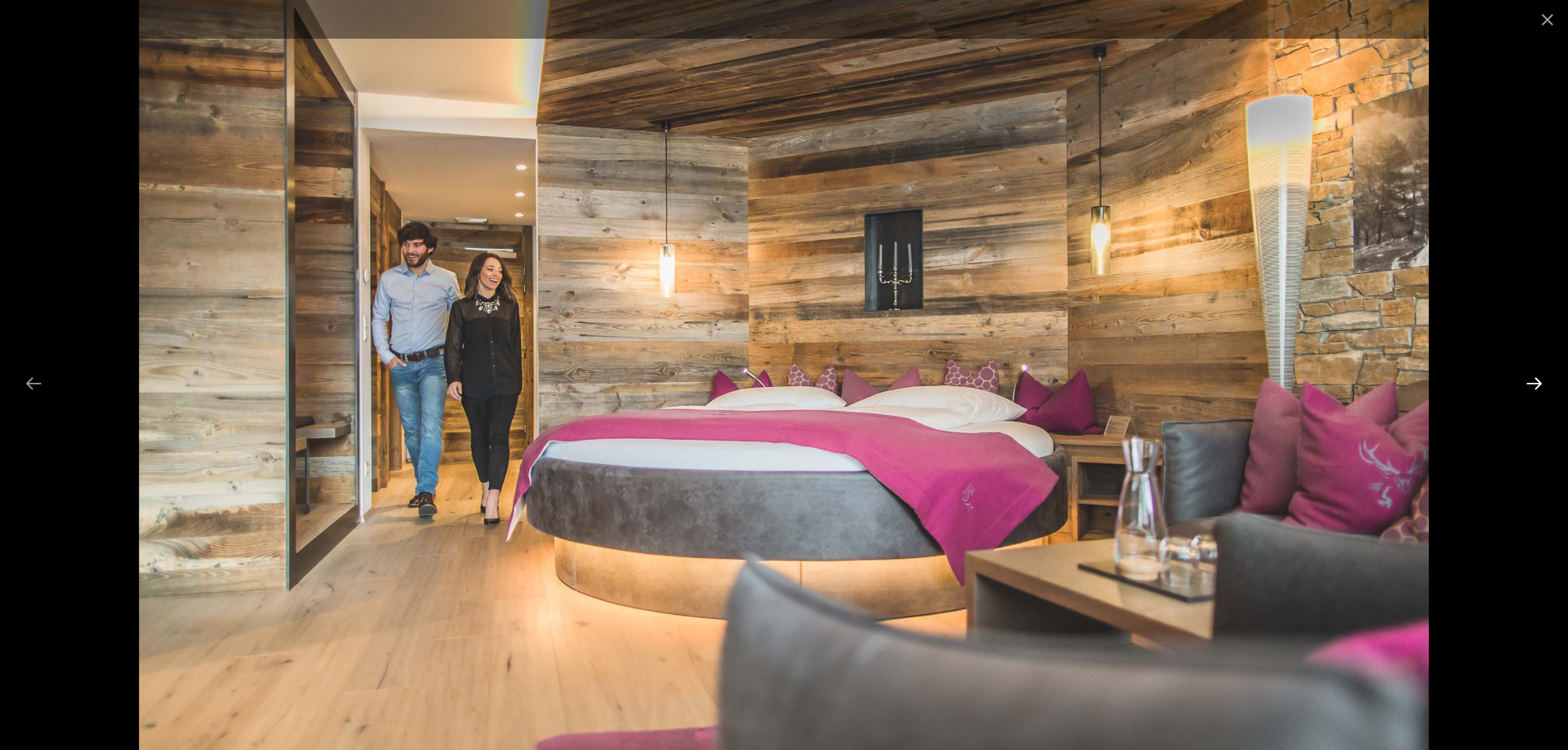
click at [1535, 381] on button "Next slide" at bounding box center [1535, 383] width 34 height 32
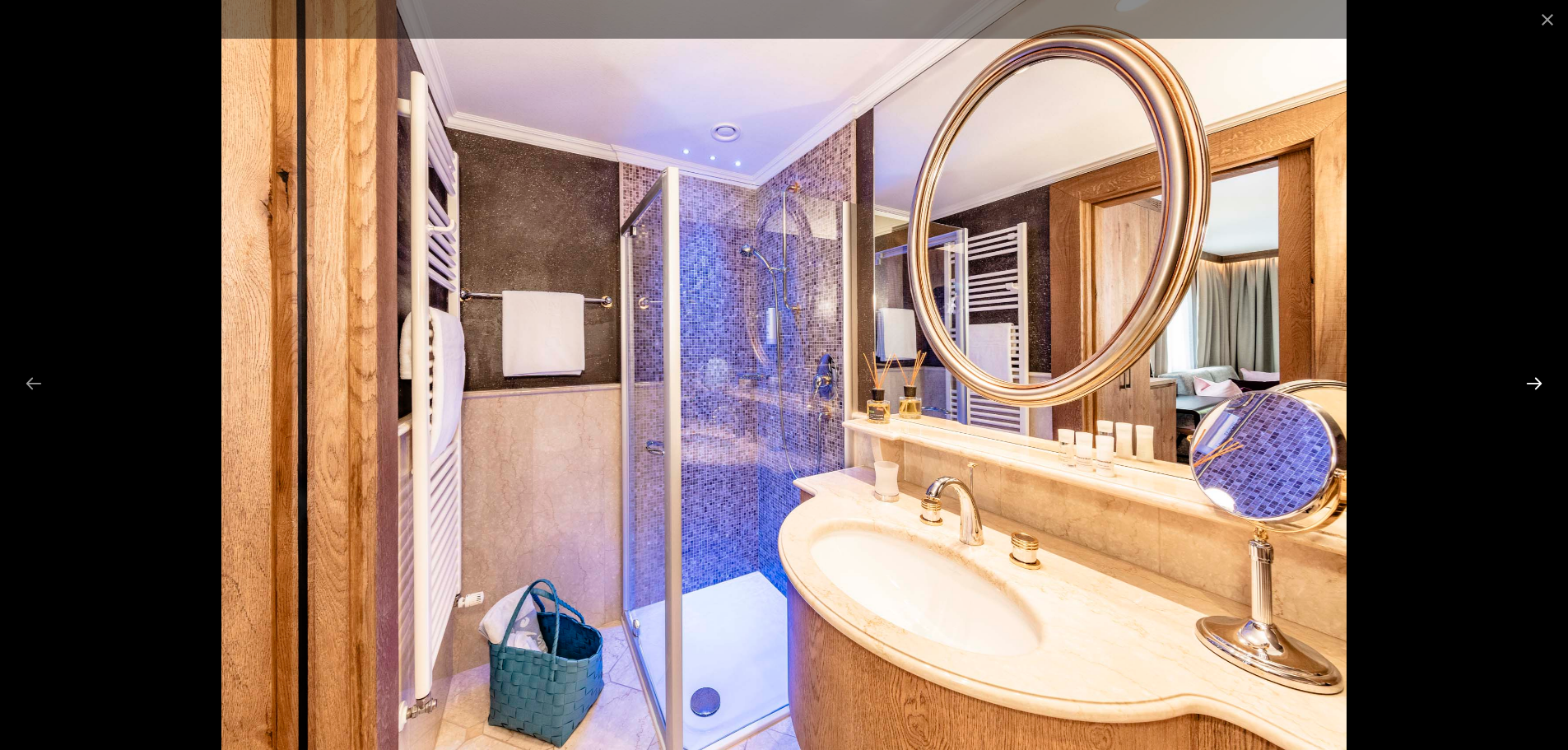
click at [1535, 381] on button "Next slide" at bounding box center [1535, 383] width 34 height 32
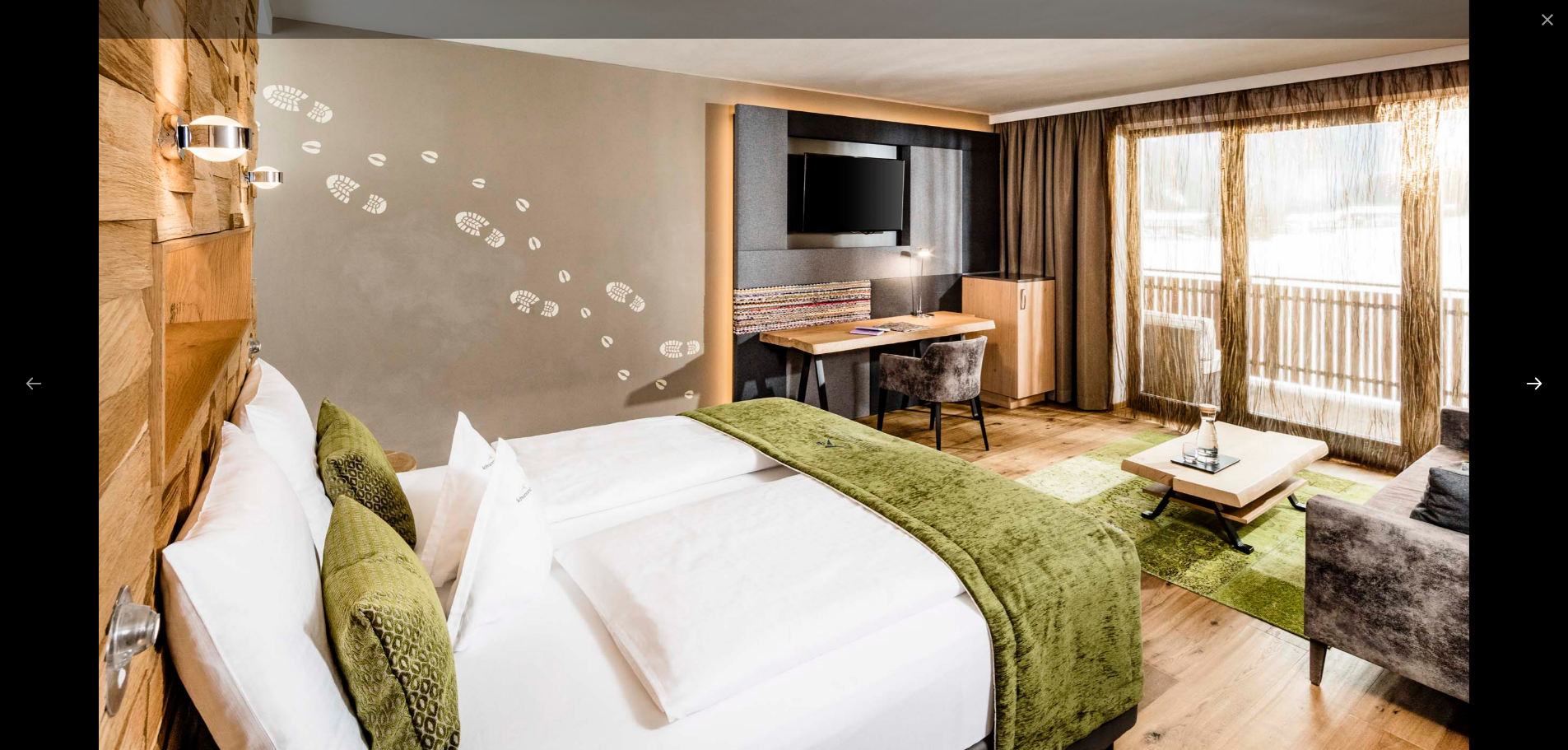
click at [1535, 381] on button "Next slide" at bounding box center [1535, 383] width 34 height 32
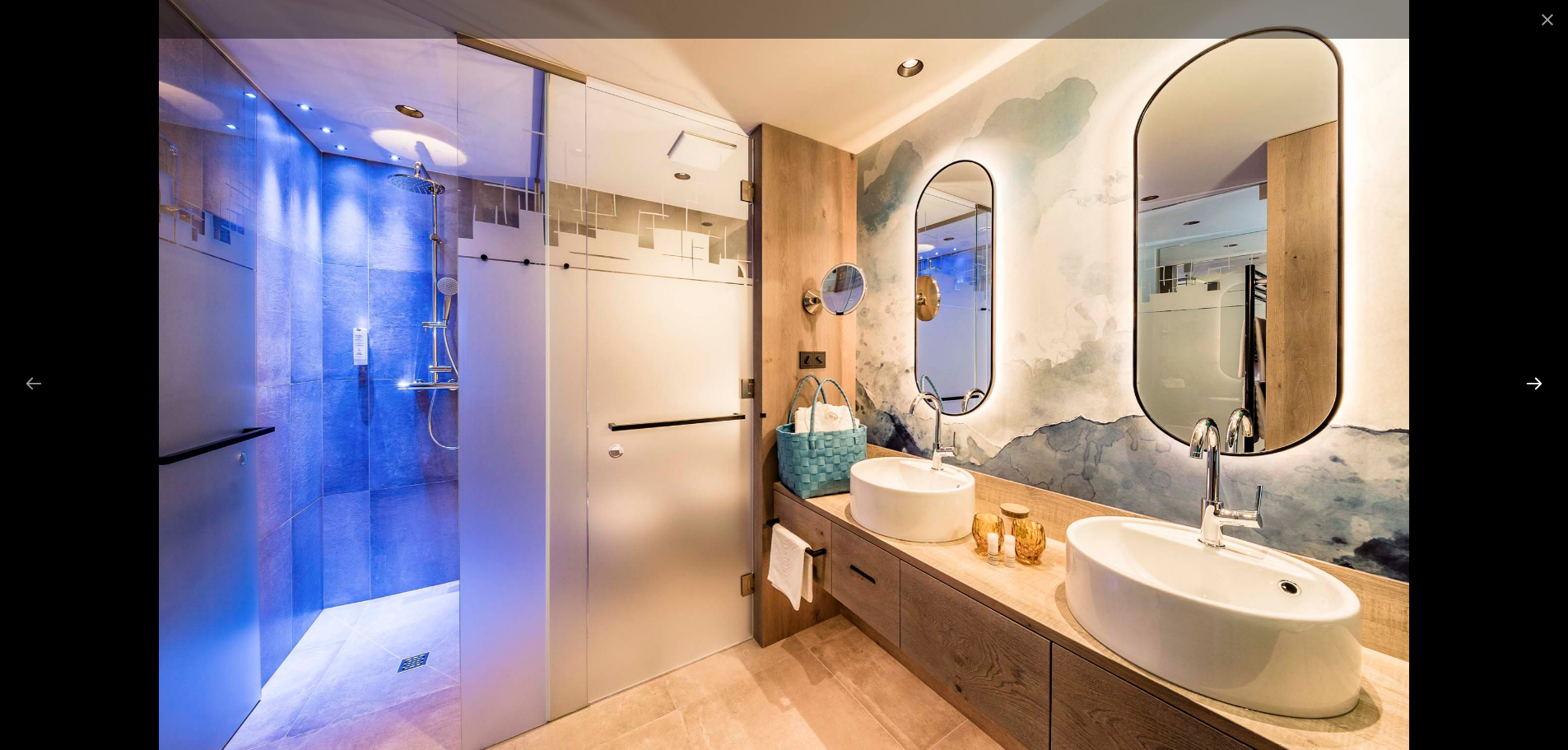
click at [1535, 381] on button "Next slide" at bounding box center [1535, 383] width 34 height 32
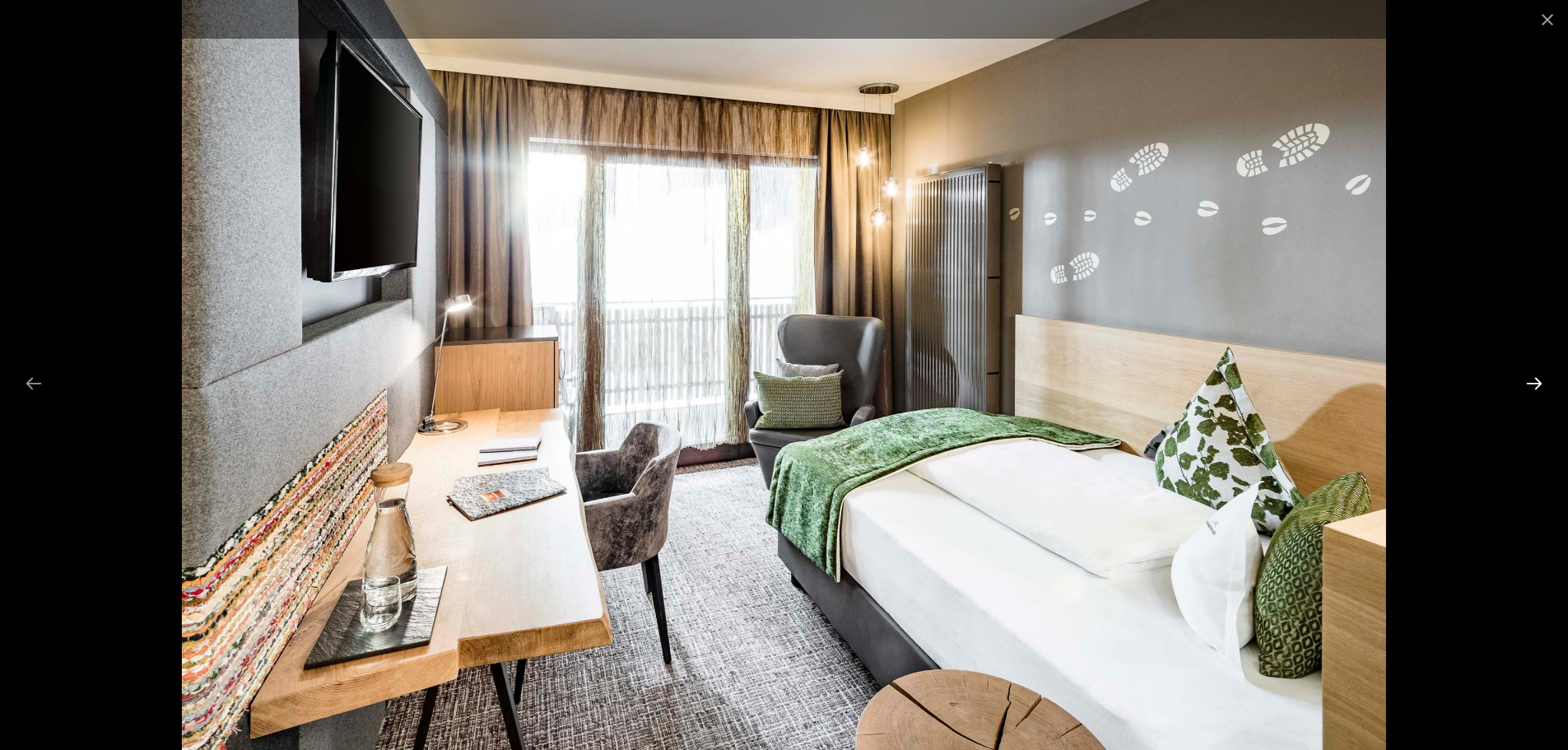
click at [1537, 379] on button "Next slide" at bounding box center [1535, 383] width 34 height 32
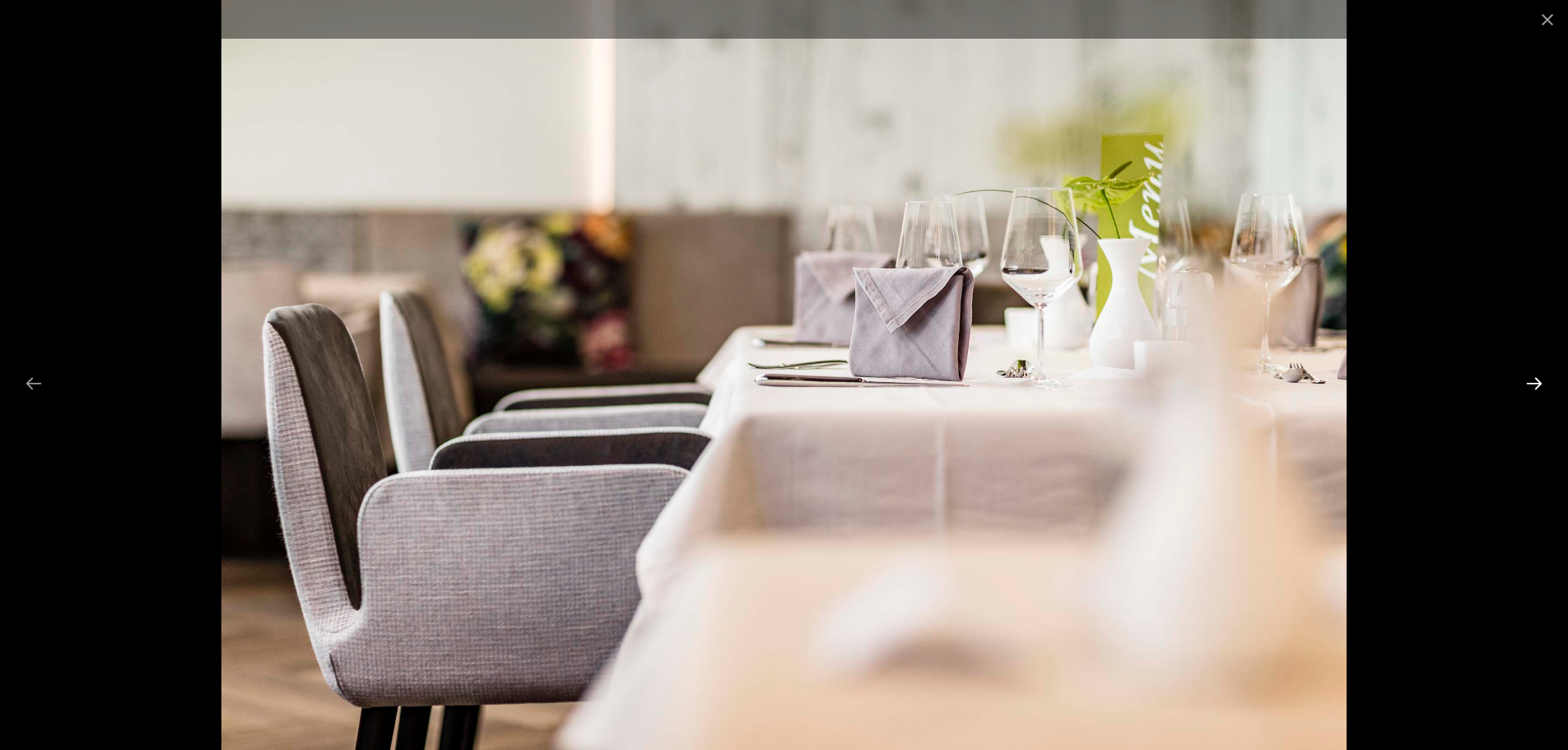
click at [1537, 379] on button "Next slide" at bounding box center [1535, 383] width 34 height 32
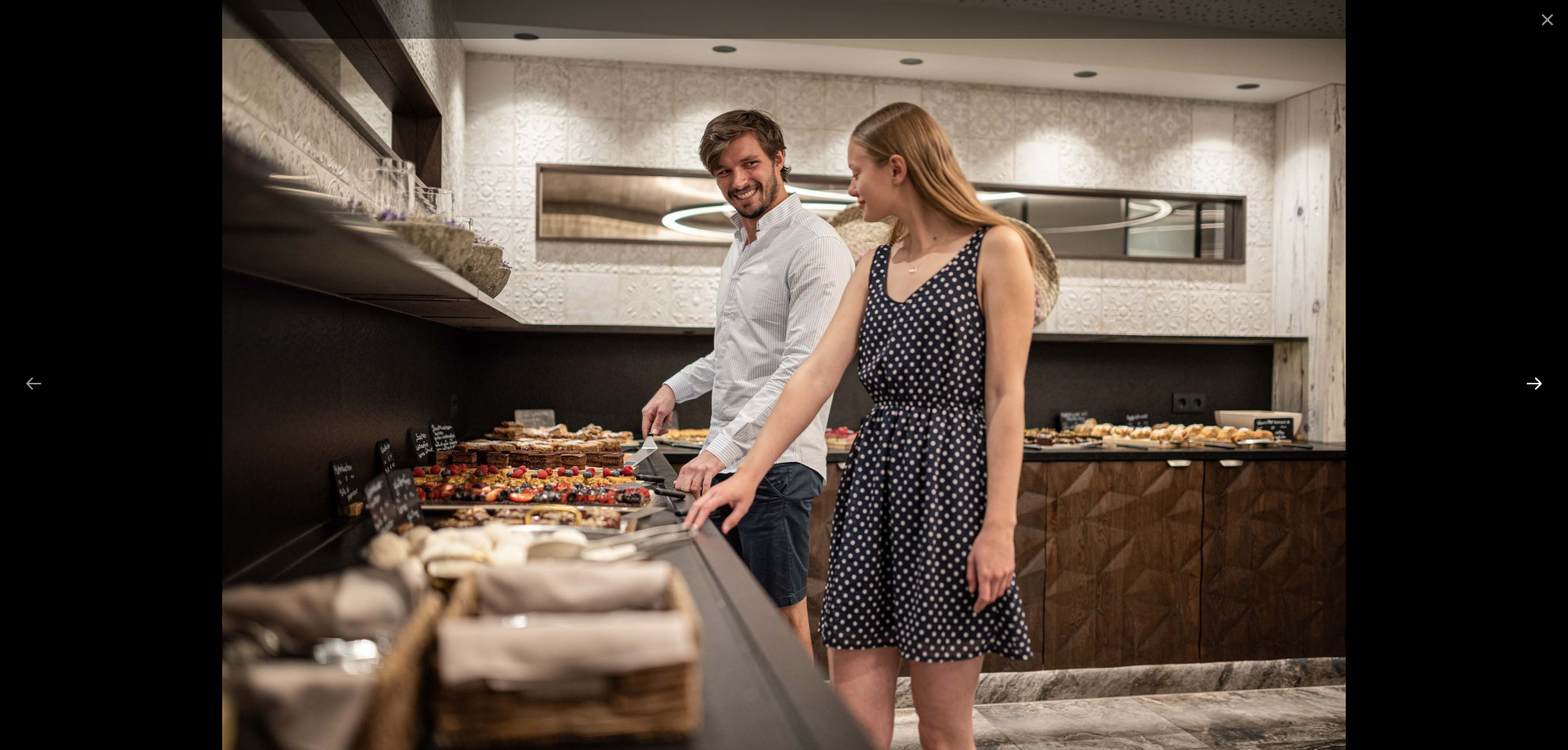
click at [1527, 386] on button "Next slide" at bounding box center [1535, 383] width 34 height 32
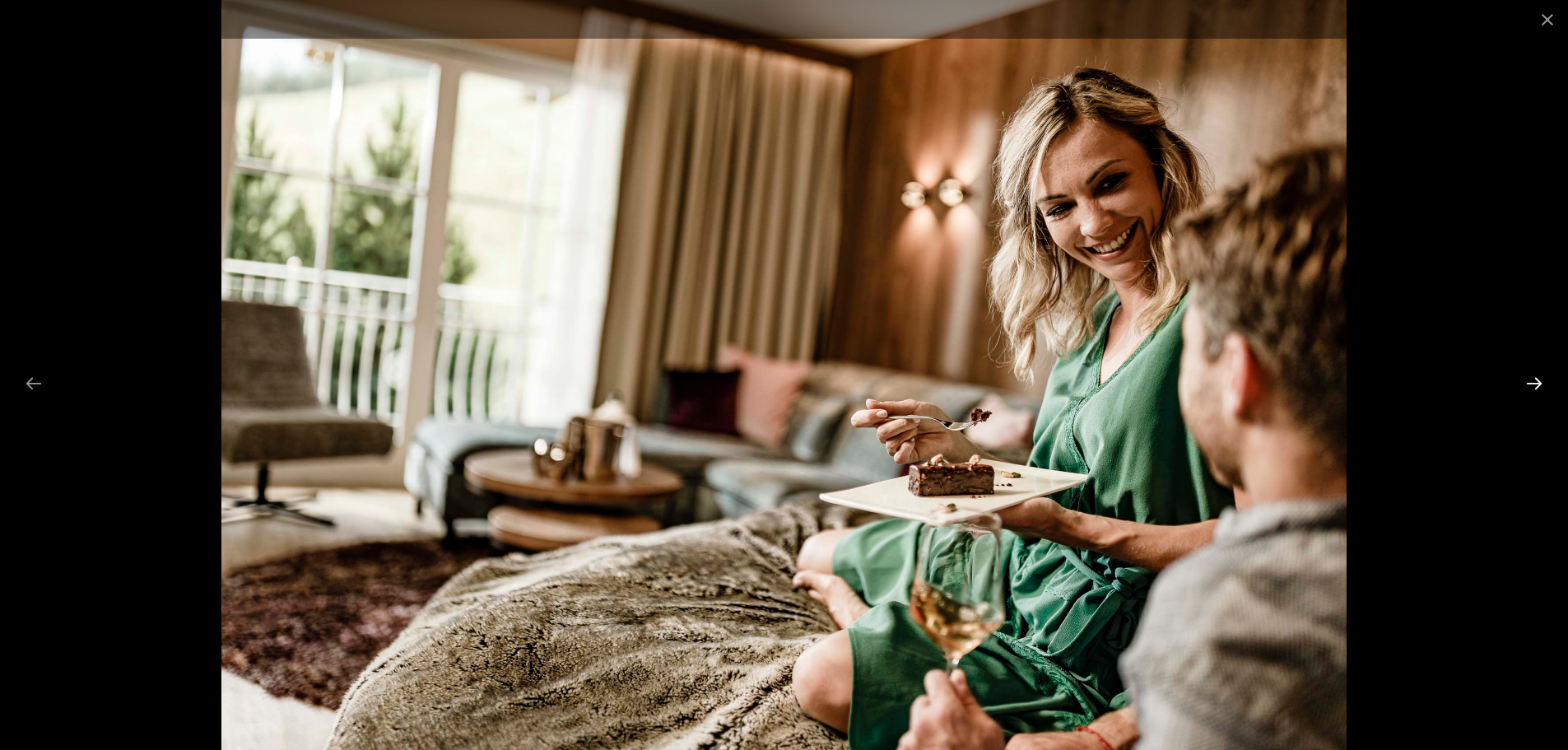
click at [1527, 386] on button "Next slide" at bounding box center [1535, 383] width 34 height 32
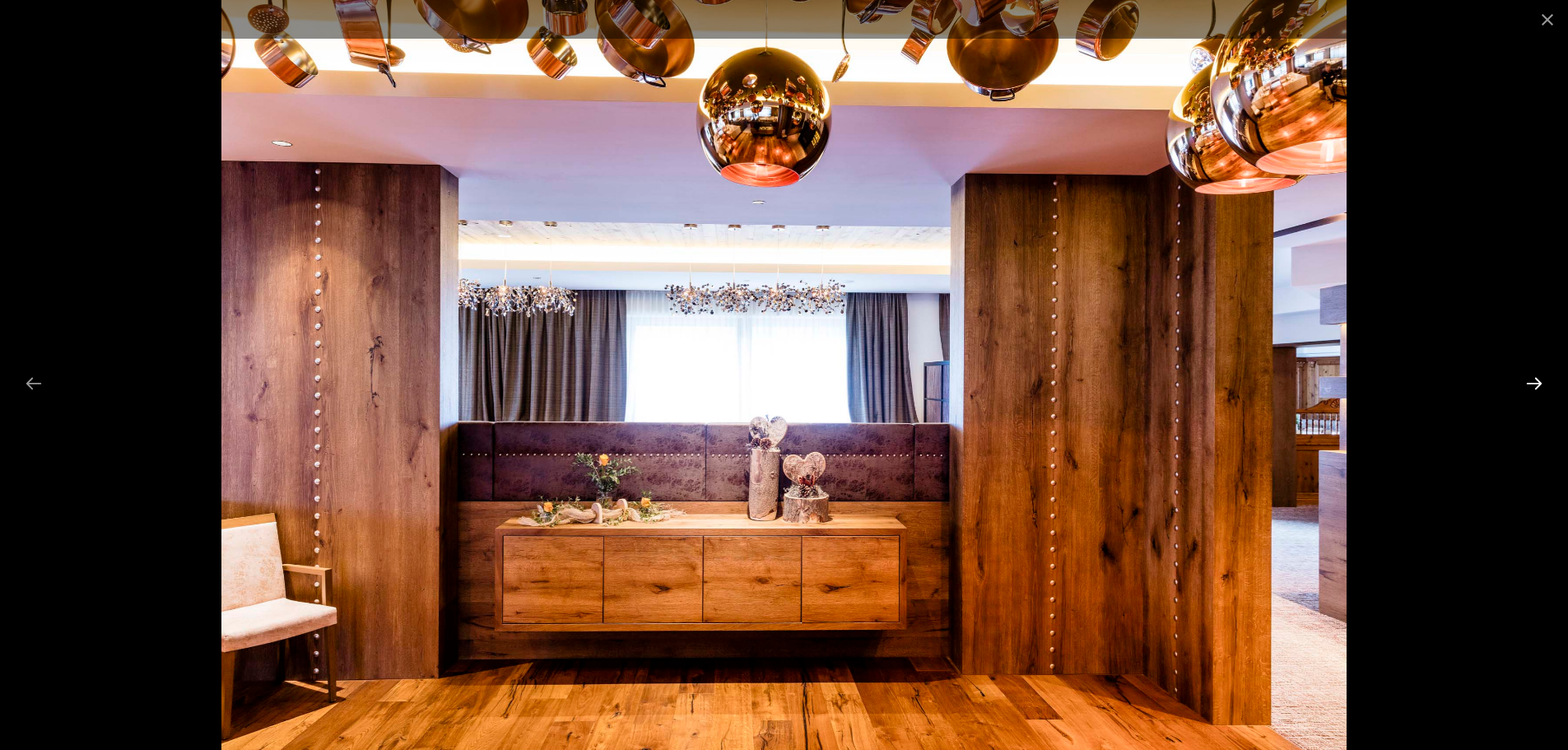
click at [1527, 386] on button "Next slide" at bounding box center [1535, 383] width 34 height 32
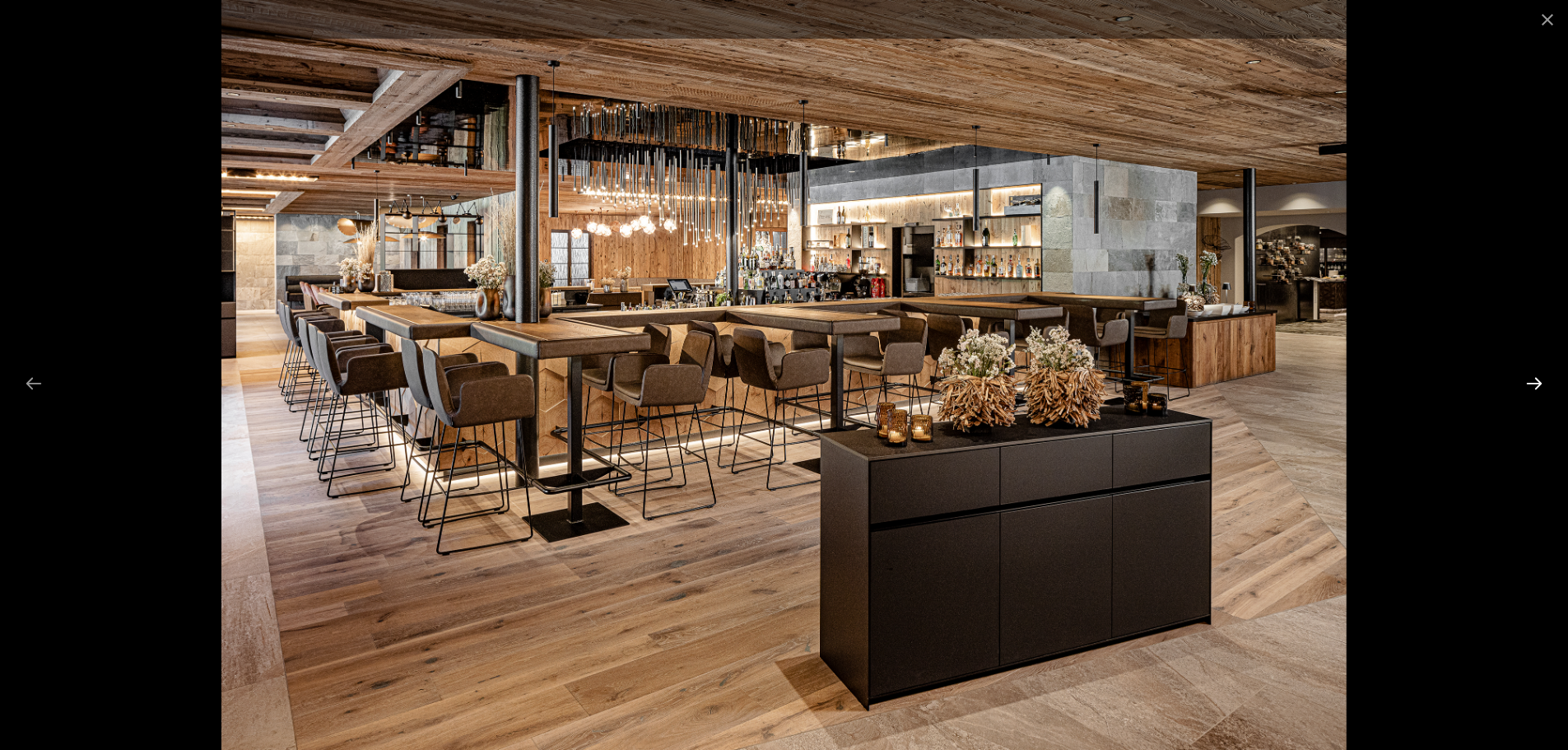
click at [1527, 386] on button "Next slide" at bounding box center [1535, 383] width 34 height 32
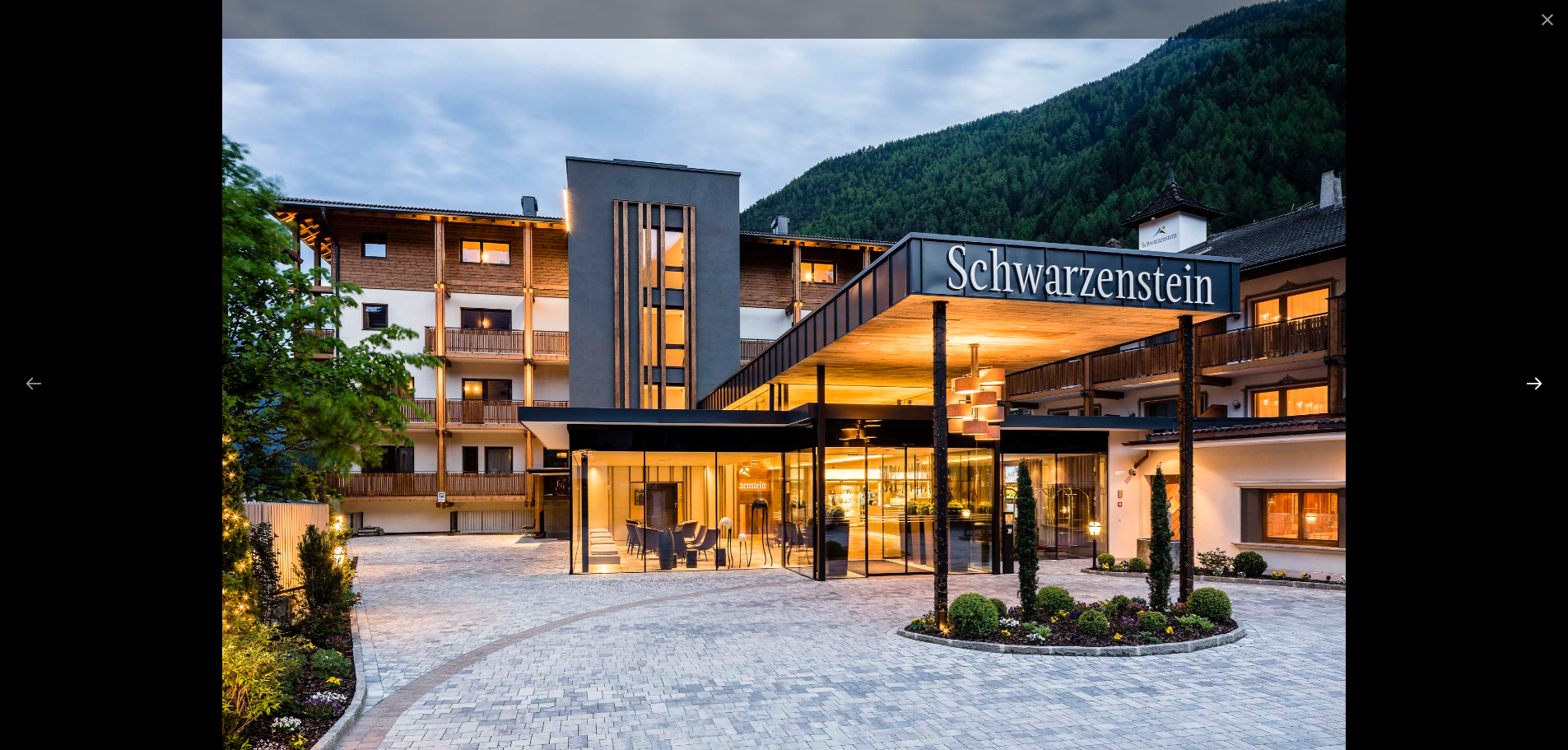
click at [1527, 386] on button "Next slide" at bounding box center [1535, 383] width 34 height 32
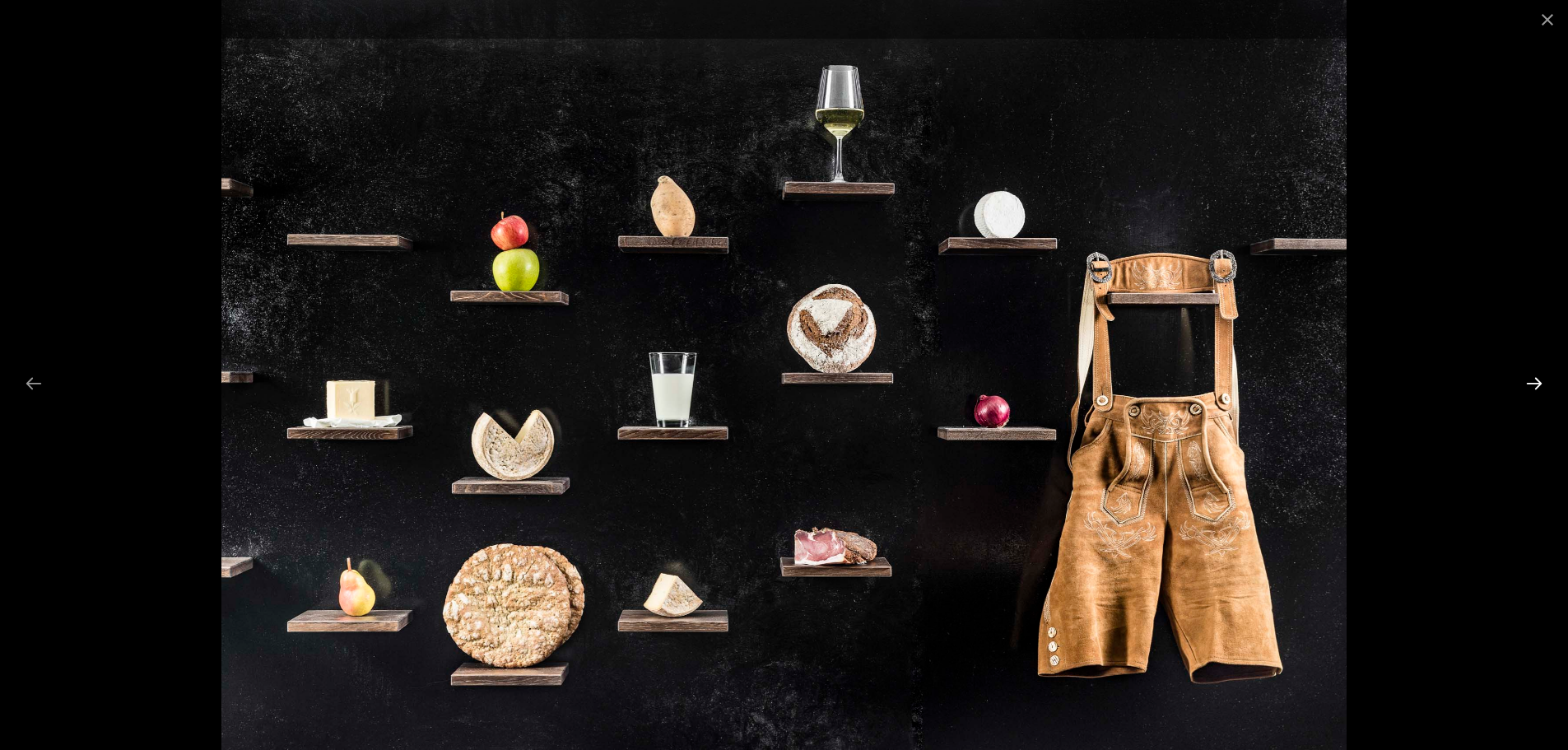
click at [1527, 386] on button "Next slide" at bounding box center [1535, 383] width 34 height 32
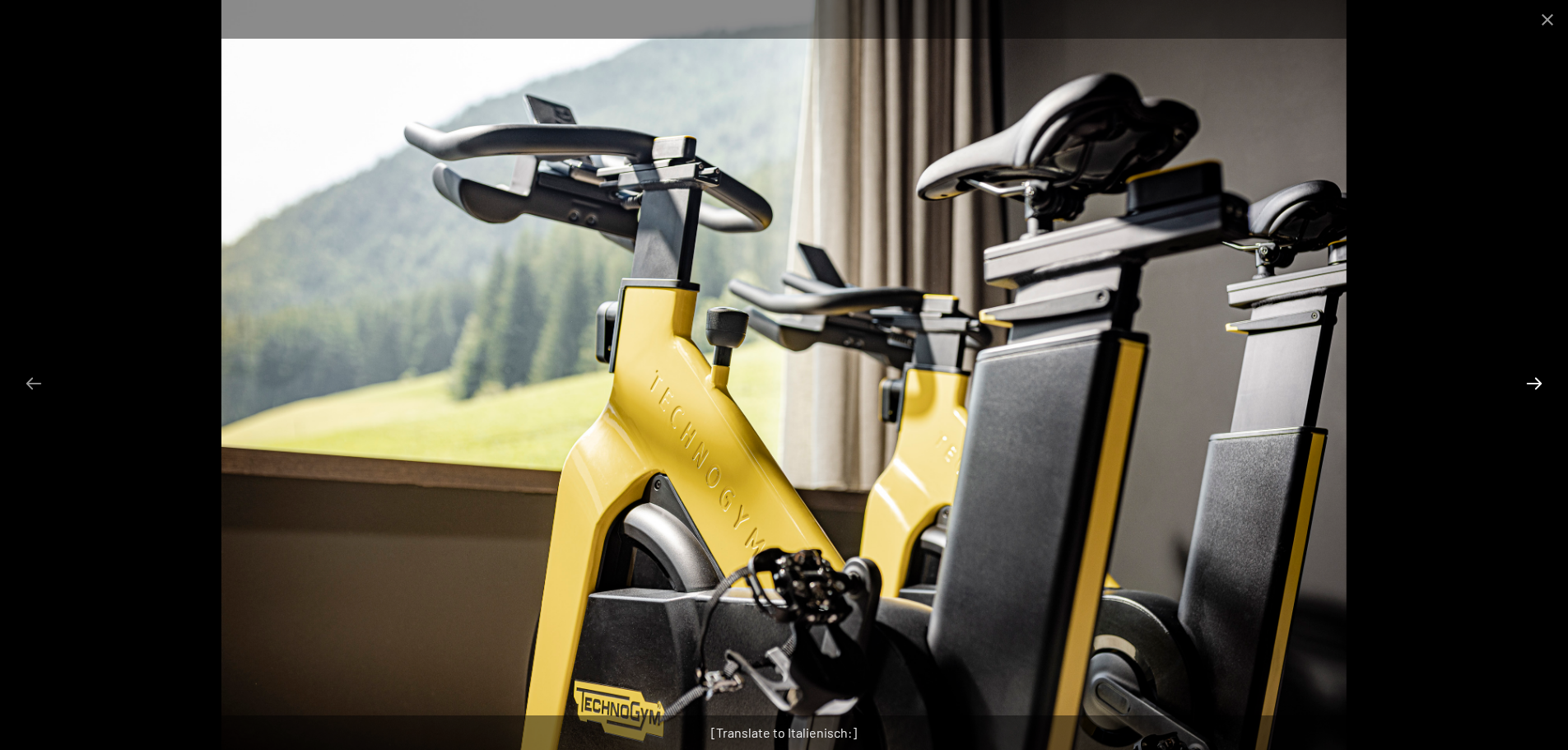
click at [1527, 386] on button "Next slide" at bounding box center [1535, 383] width 34 height 32
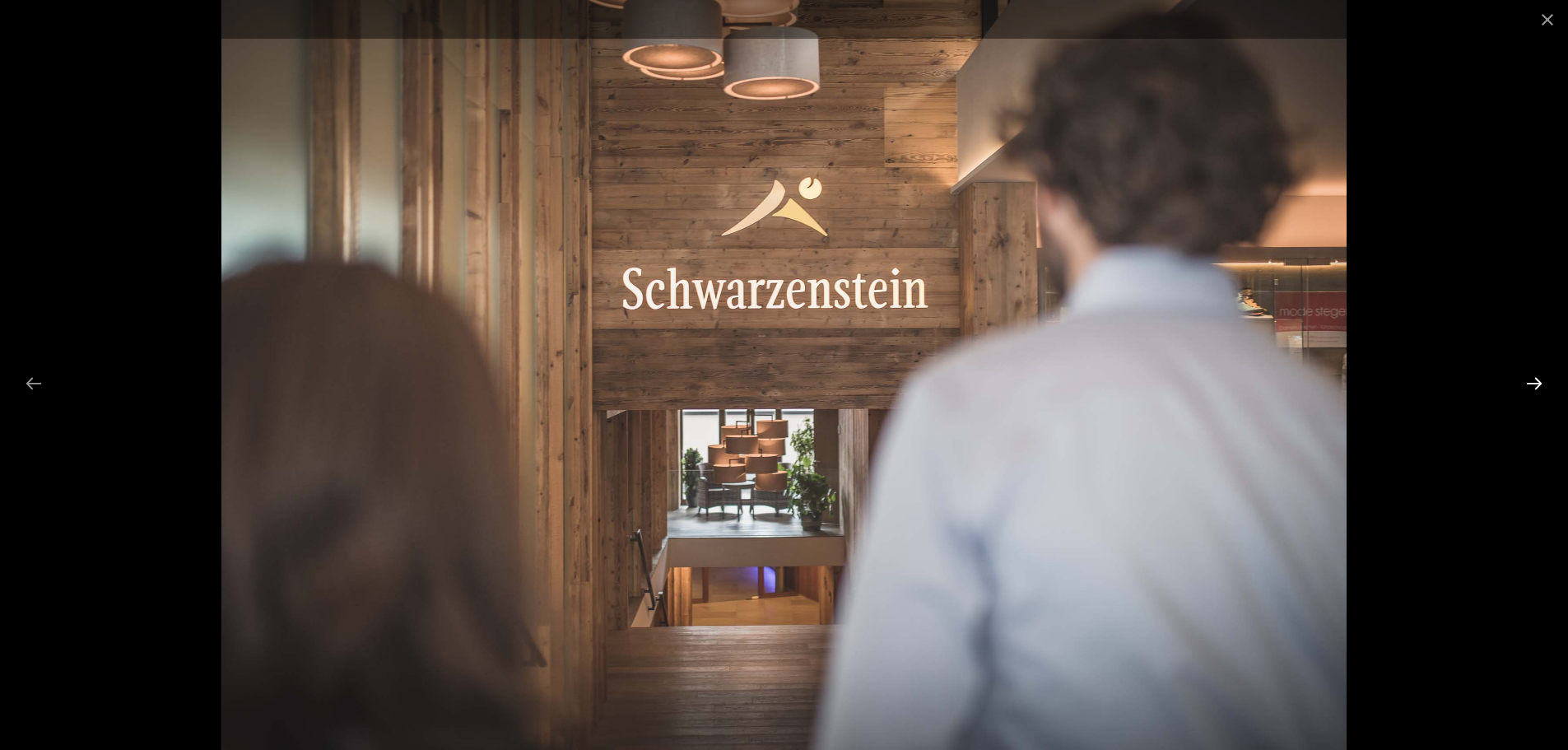
click at [1527, 386] on button "Next slide" at bounding box center [1535, 383] width 34 height 32
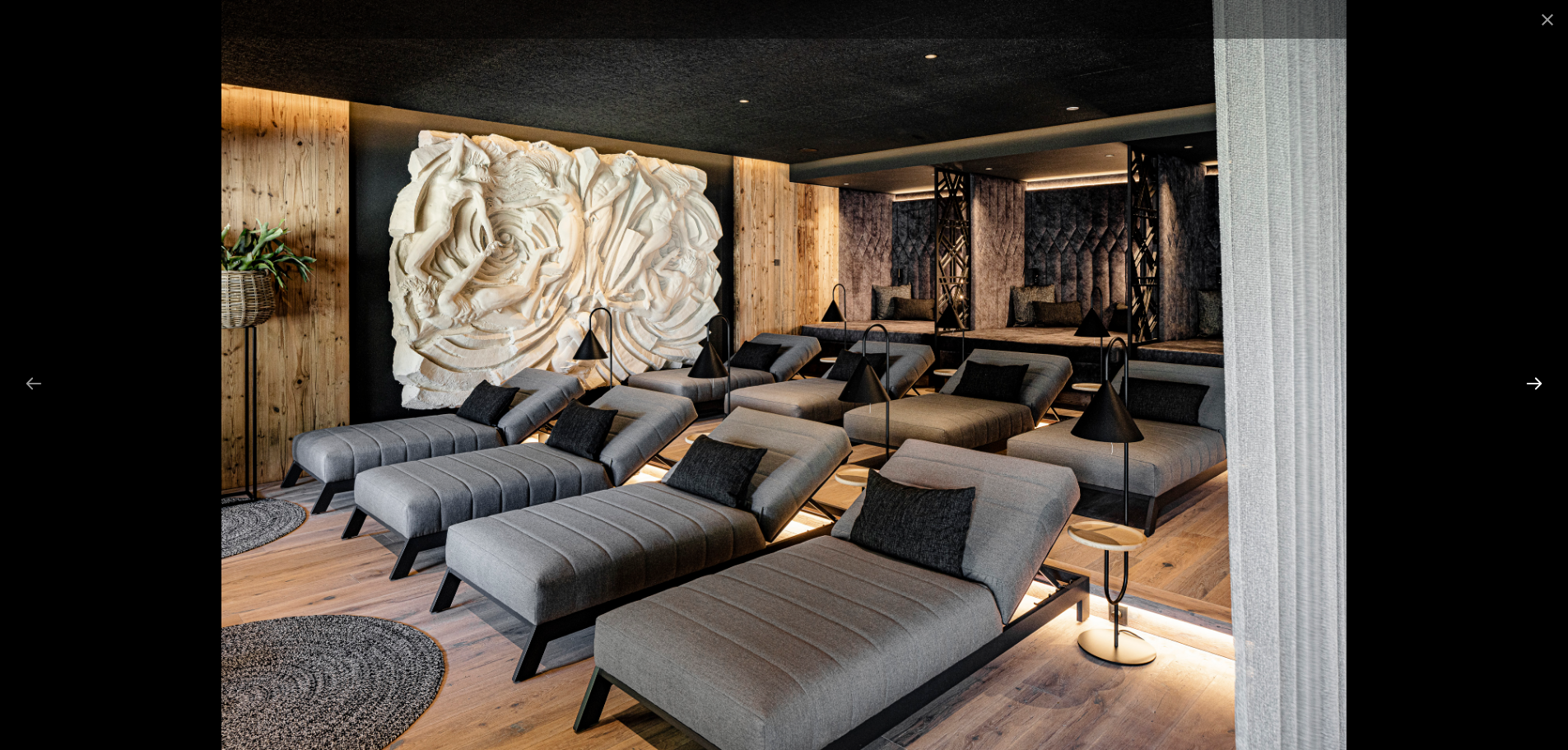
click at [1527, 386] on button "Next slide" at bounding box center [1535, 383] width 34 height 32
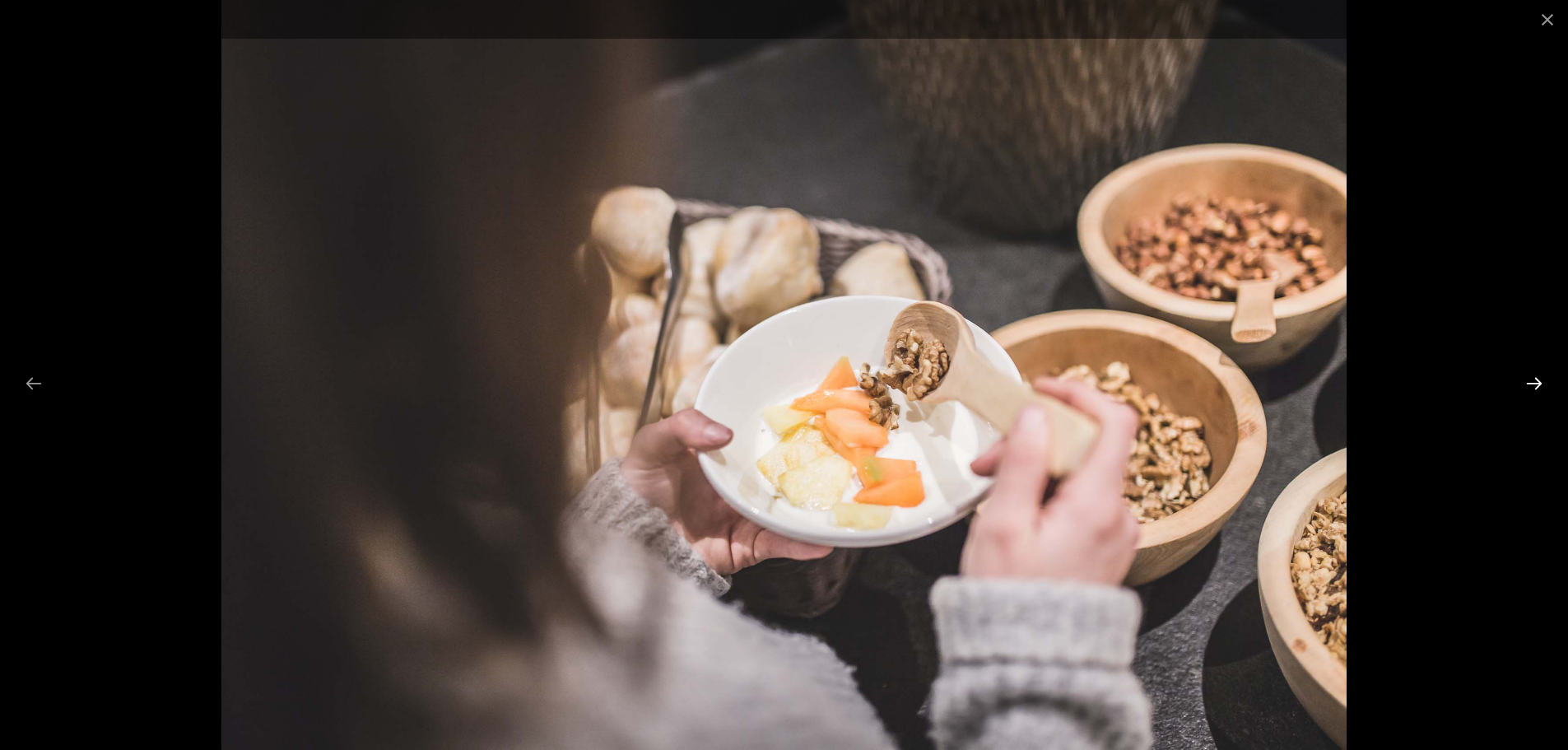
click at [1527, 386] on button "Next slide" at bounding box center [1535, 383] width 34 height 32
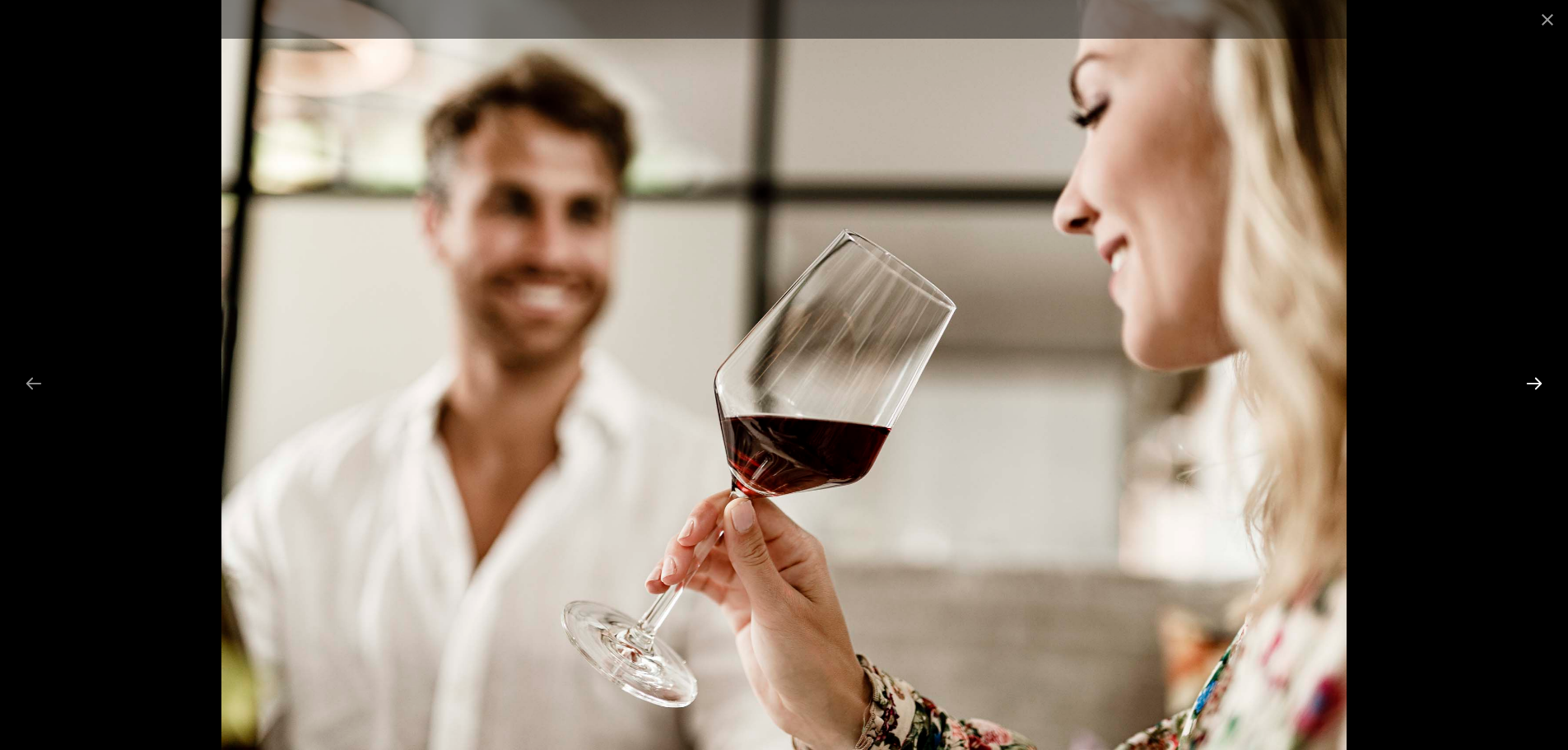
click at [1527, 386] on button "Next slide" at bounding box center [1535, 383] width 34 height 32
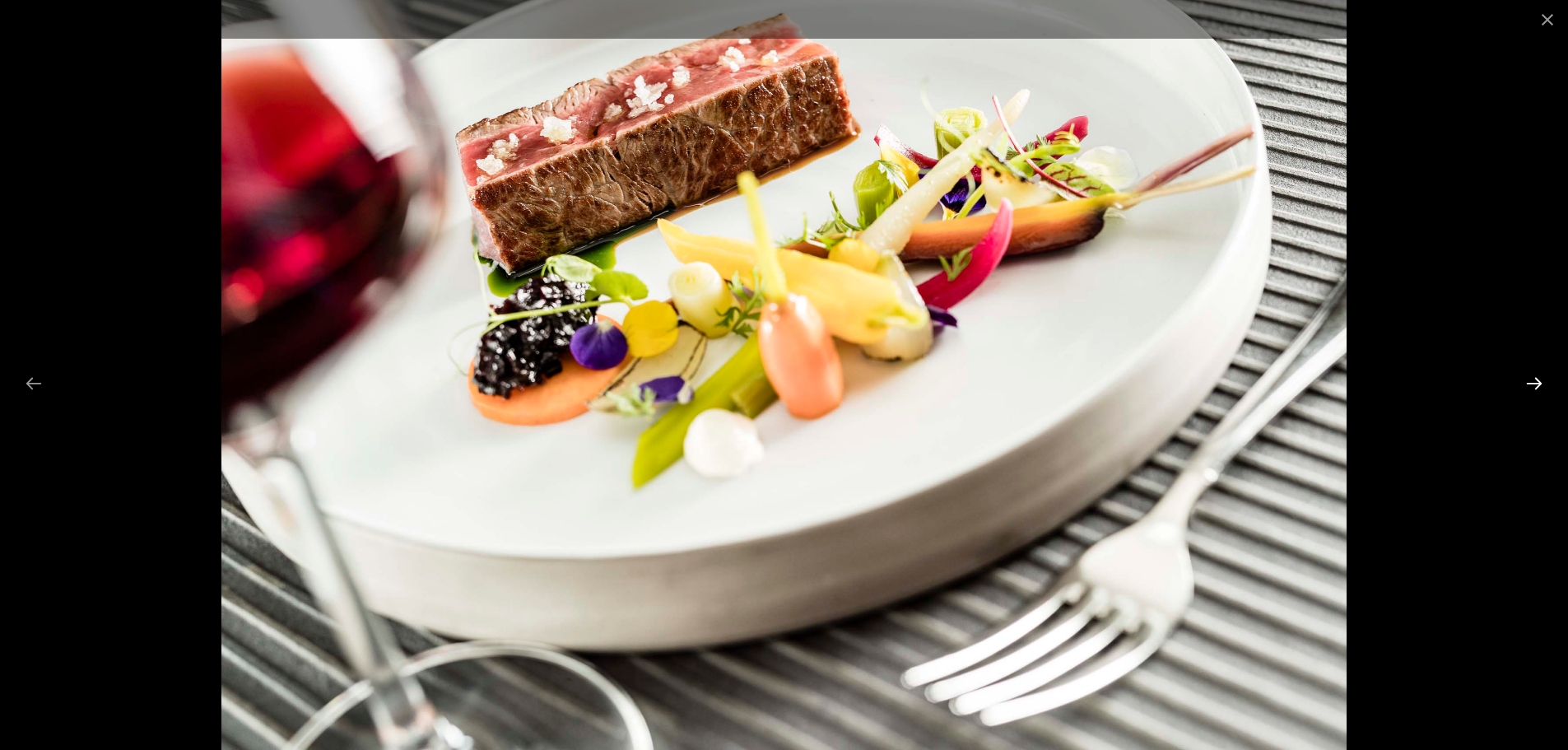
click at [1529, 386] on button "Next slide" at bounding box center [1535, 383] width 34 height 32
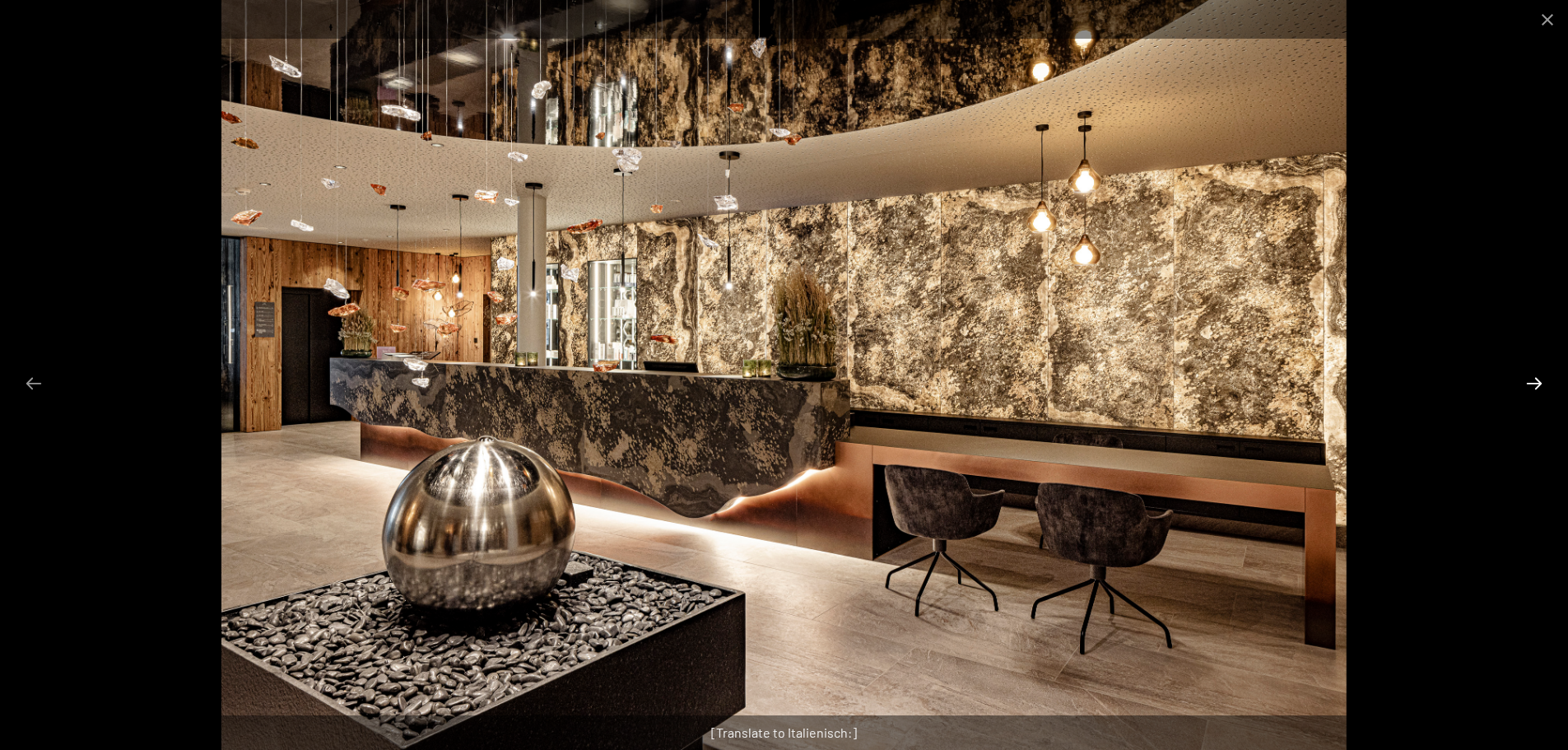
click at [1529, 386] on button "Next slide" at bounding box center [1535, 383] width 34 height 32
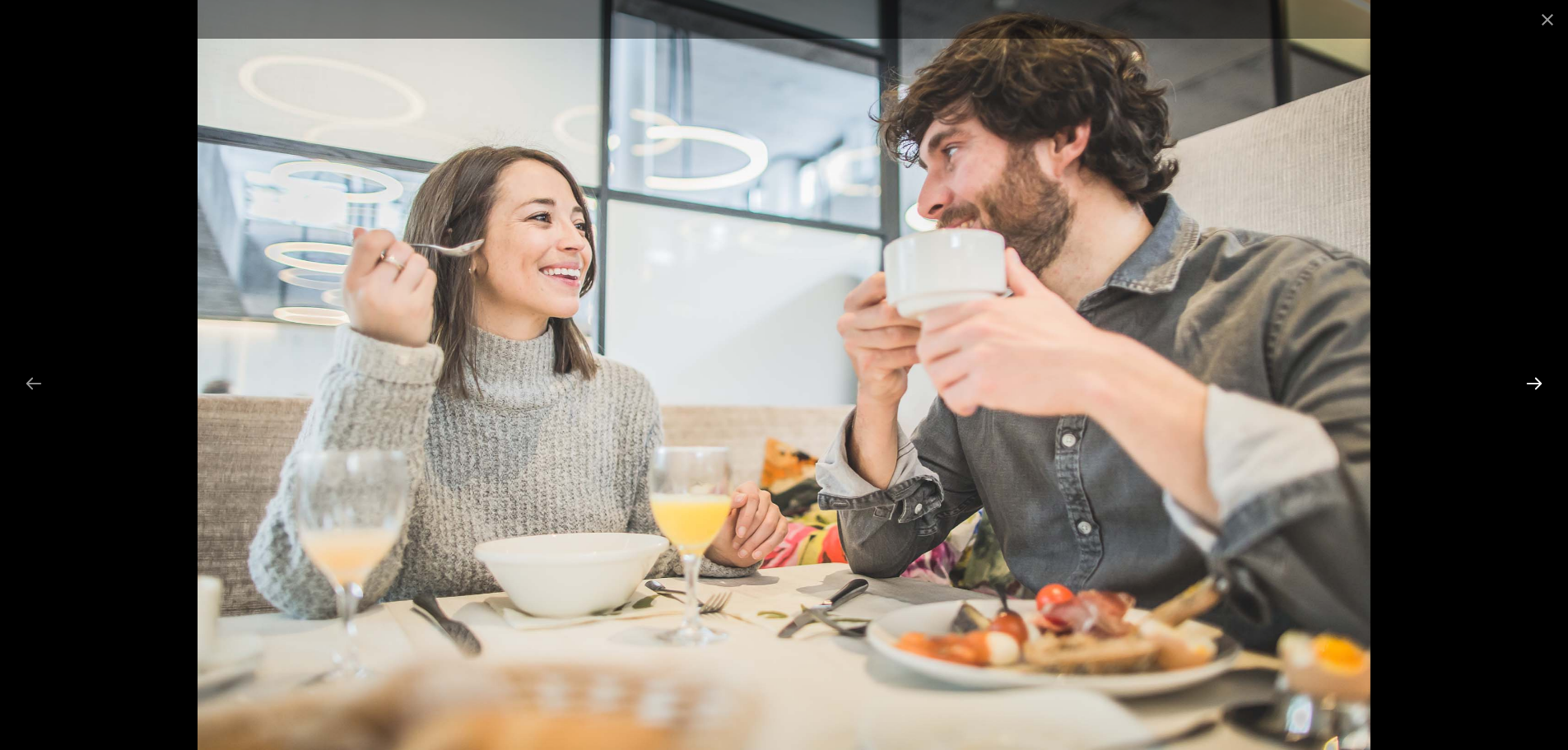
click at [1529, 386] on button "Next slide" at bounding box center [1535, 383] width 34 height 32
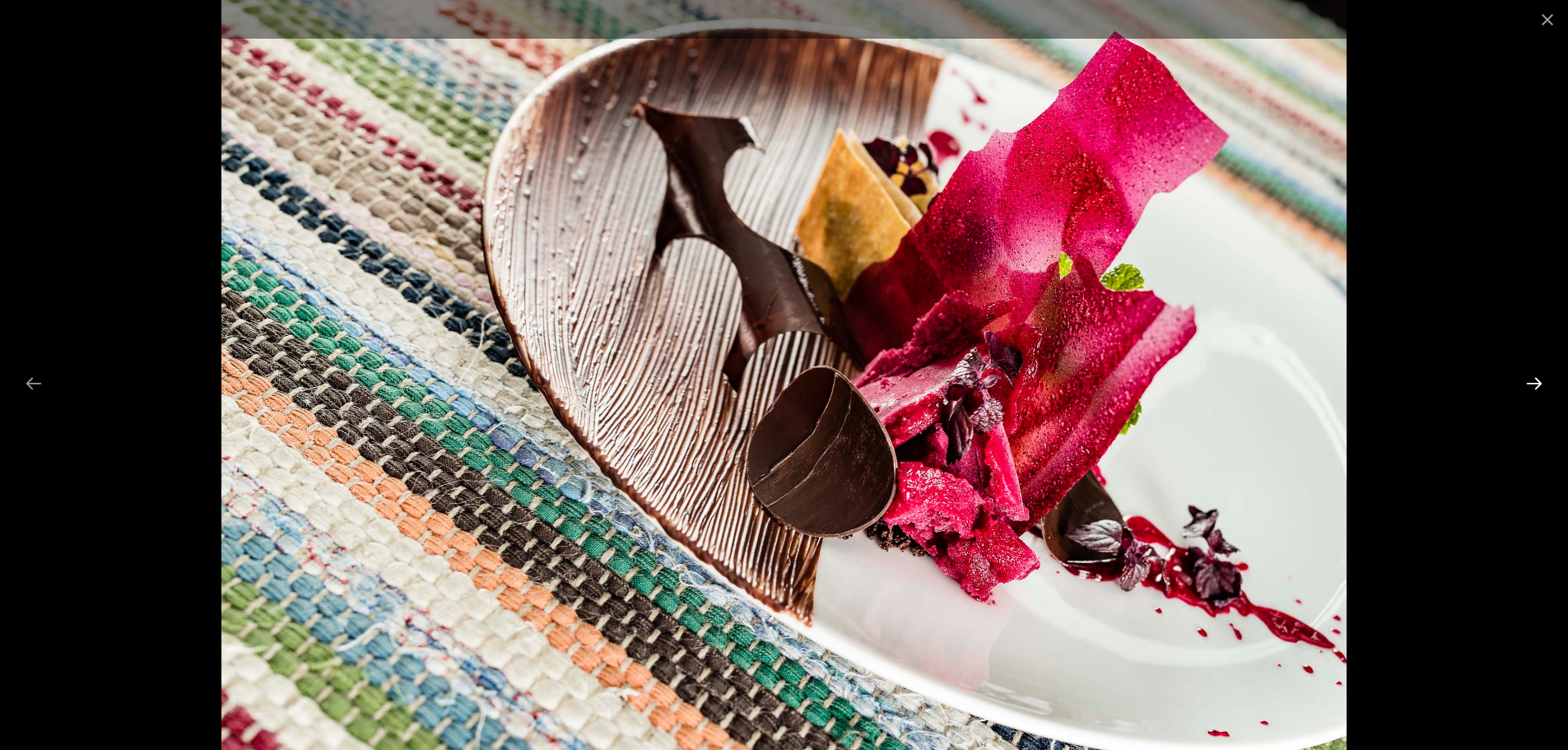
click at [1529, 386] on button "Next slide" at bounding box center [1535, 383] width 34 height 32
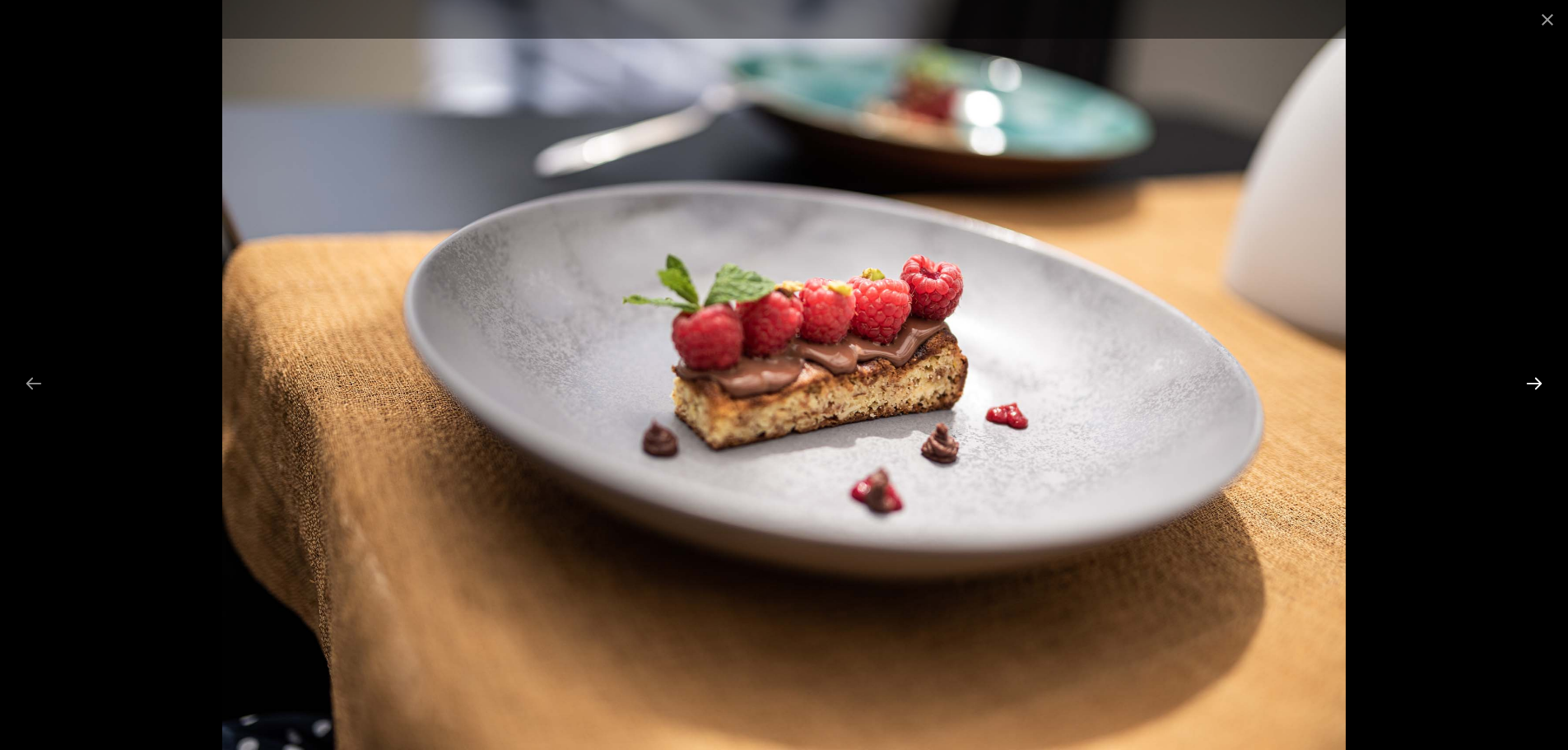
click at [1529, 386] on button "Next slide" at bounding box center [1535, 383] width 34 height 32
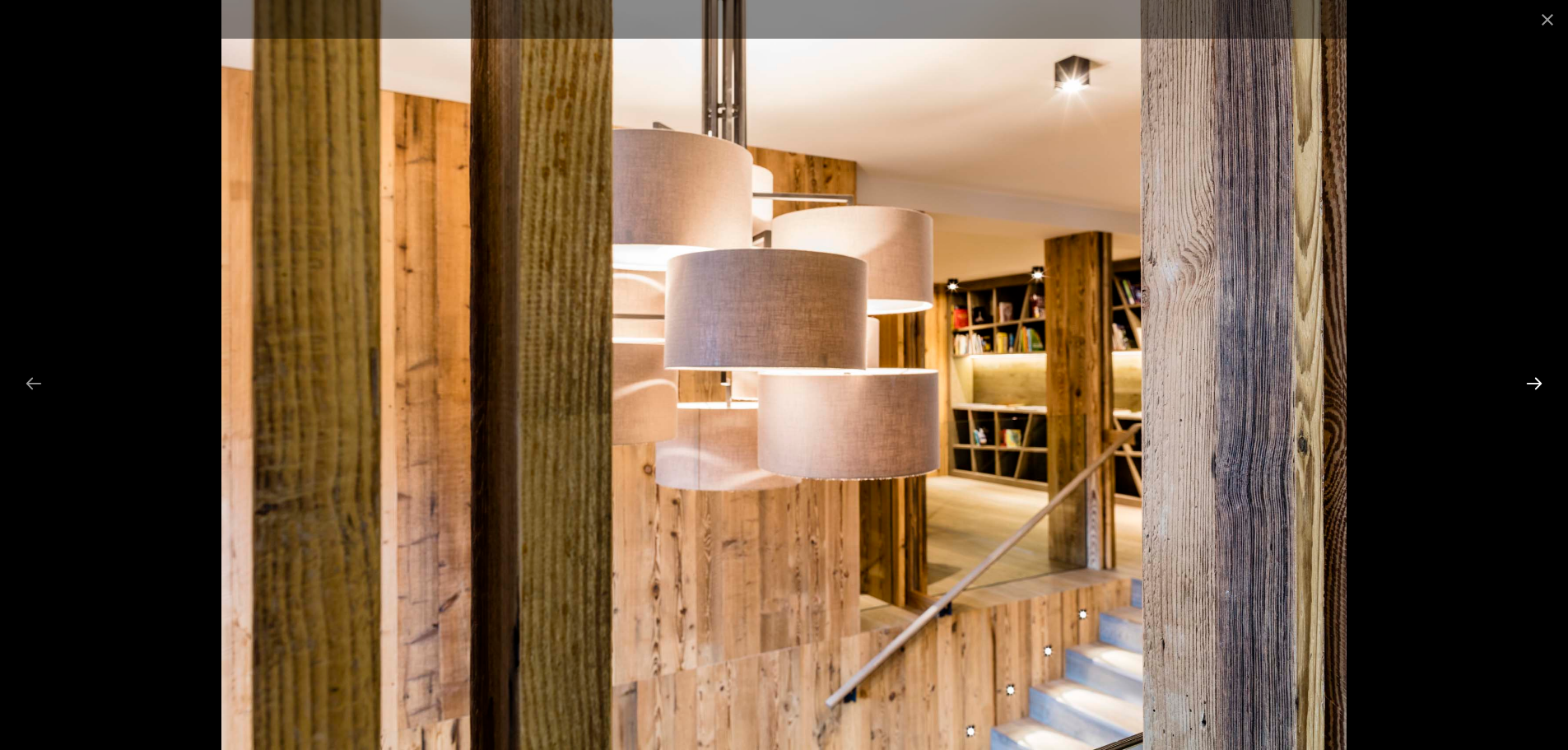
click at [1529, 386] on button "Next slide" at bounding box center [1535, 383] width 34 height 32
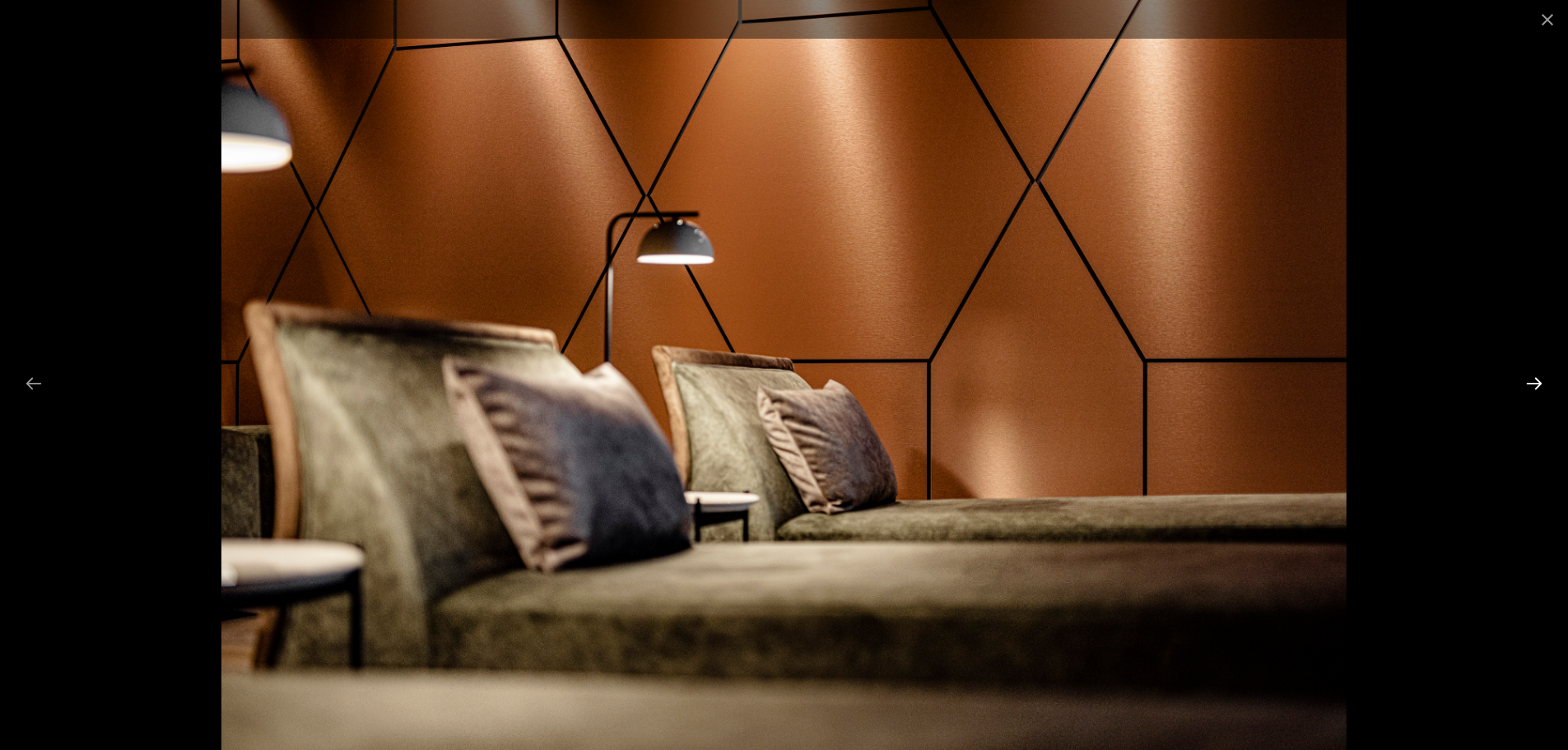
click at [1529, 386] on button "Next slide" at bounding box center [1535, 383] width 34 height 32
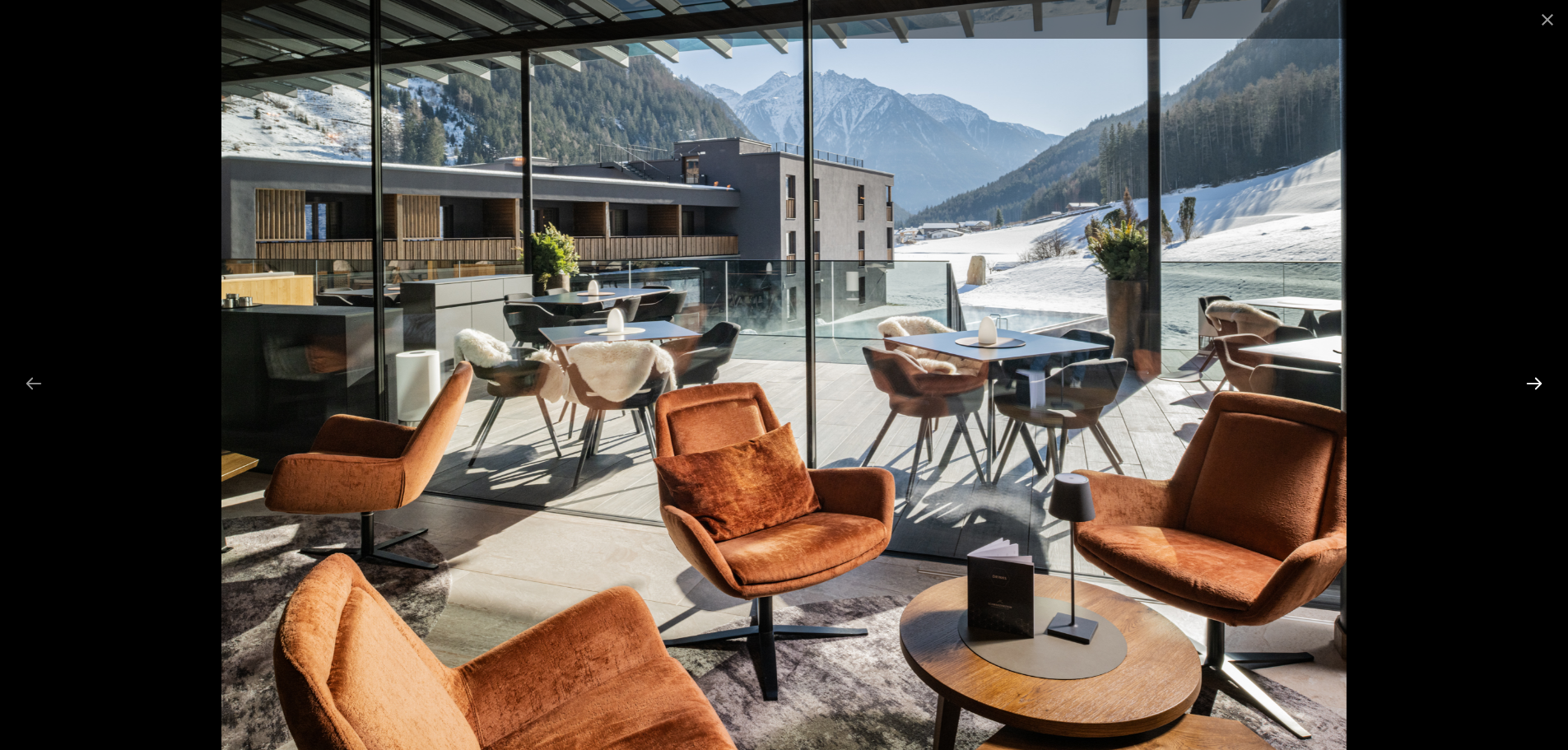
click at [1529, 386] on button "Next slide" at bounding box center [1535, 383] width 34 height 32
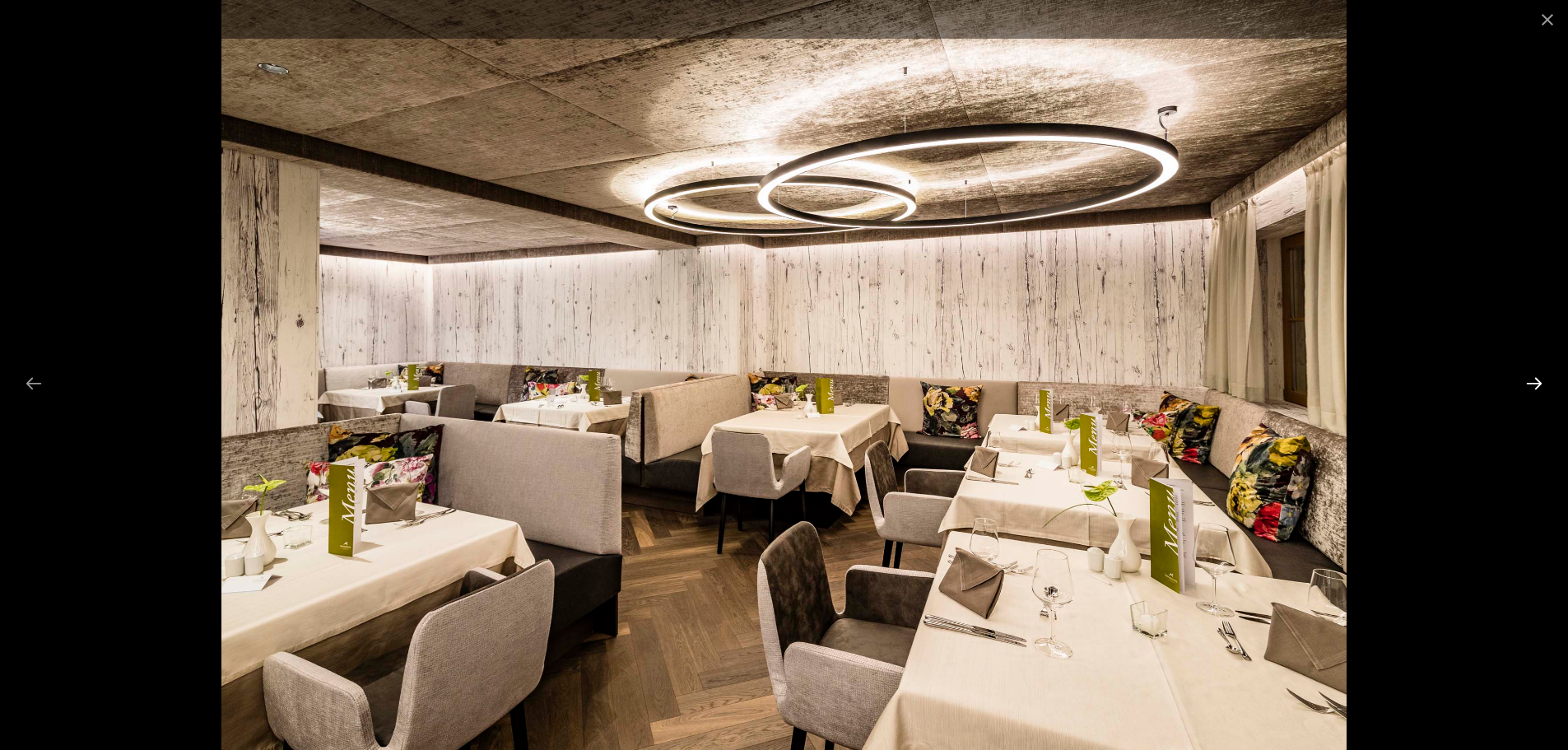
click at [1529, 386] on button "Next slide" at bounding box center [1535, 383] width 34 height 32
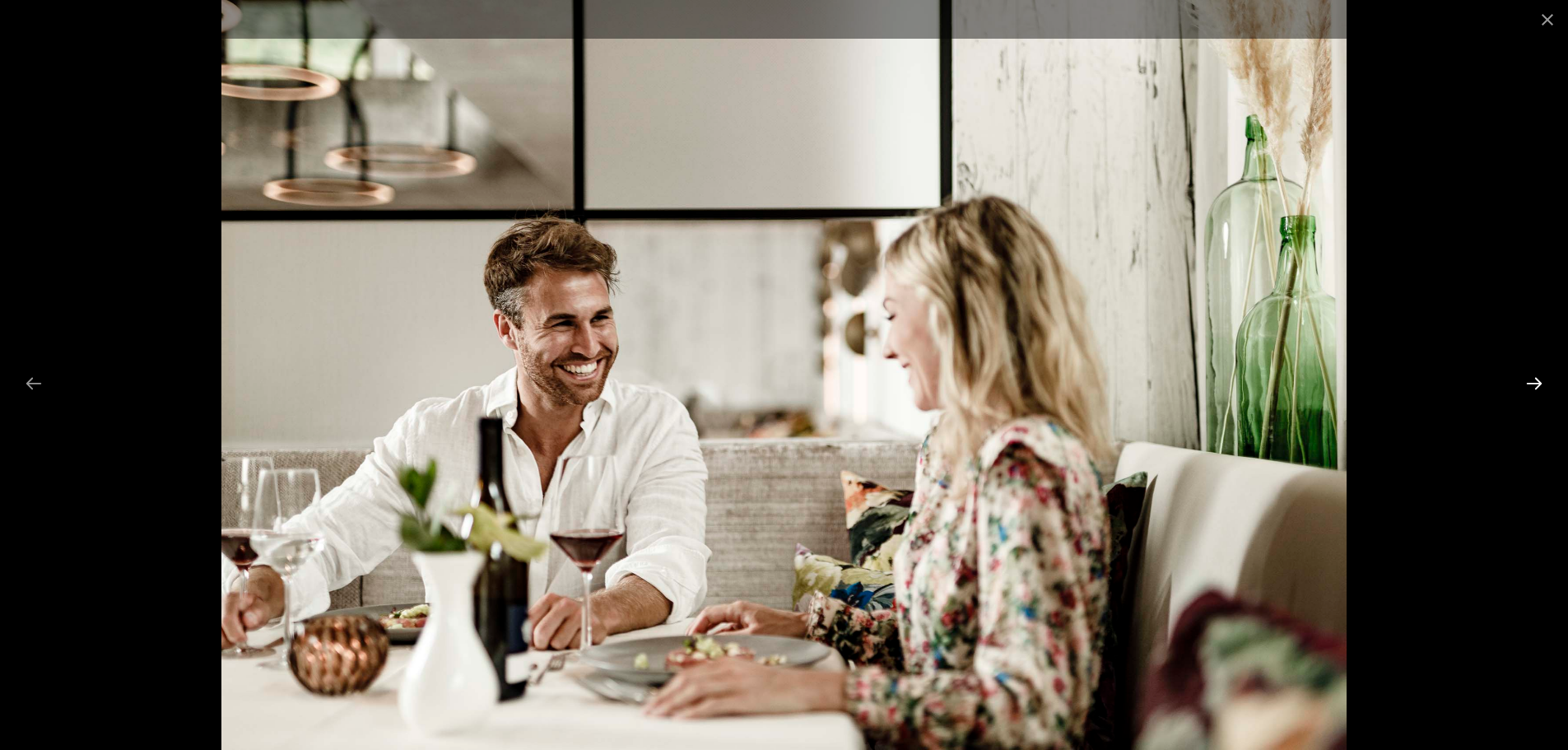
click at [1529, 386] on button "Next slide" at bounding box center [1535, 383] width 34 height 32
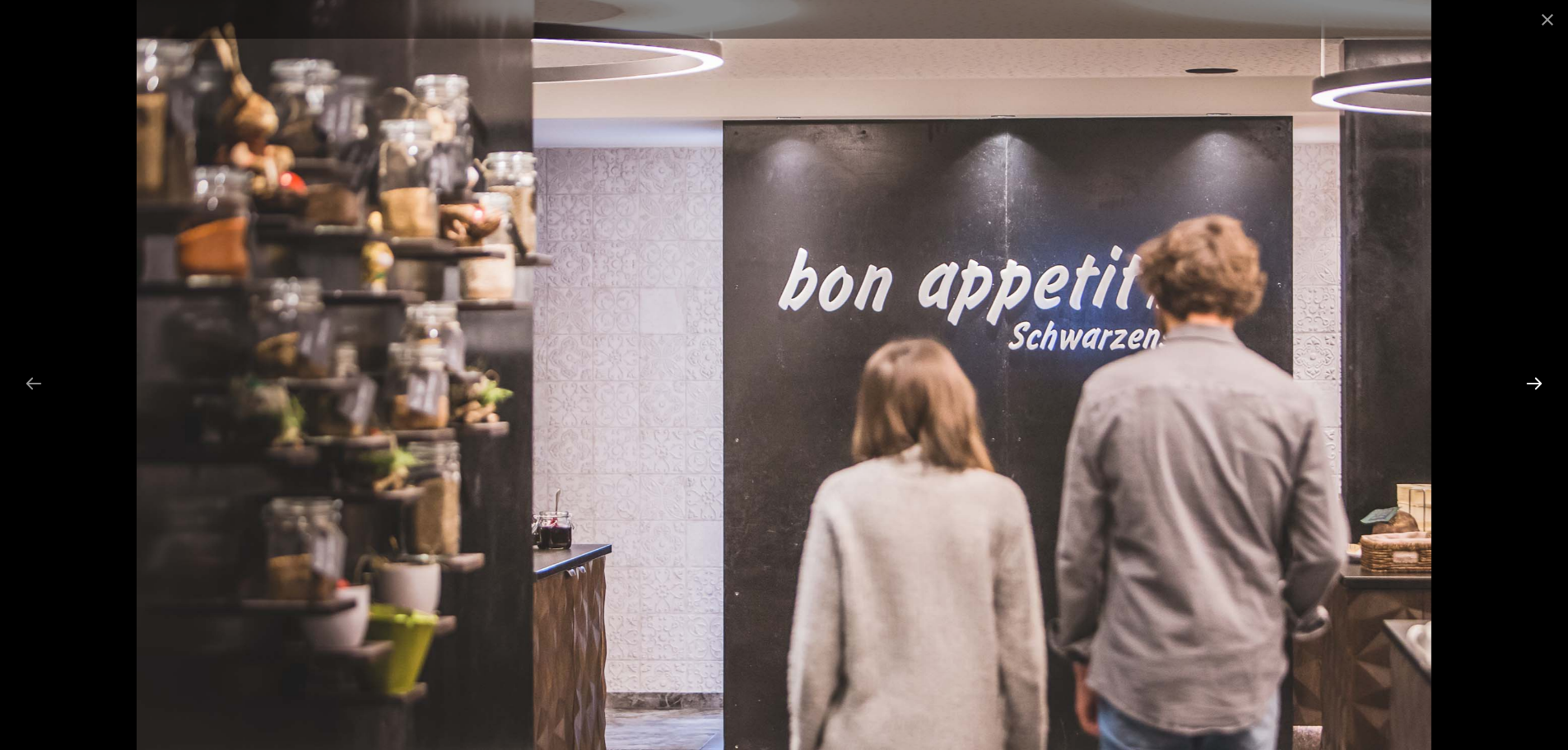
click at [1529, 386] on button "Next slide" at bounding box center [1535, 383] width 34 height 32
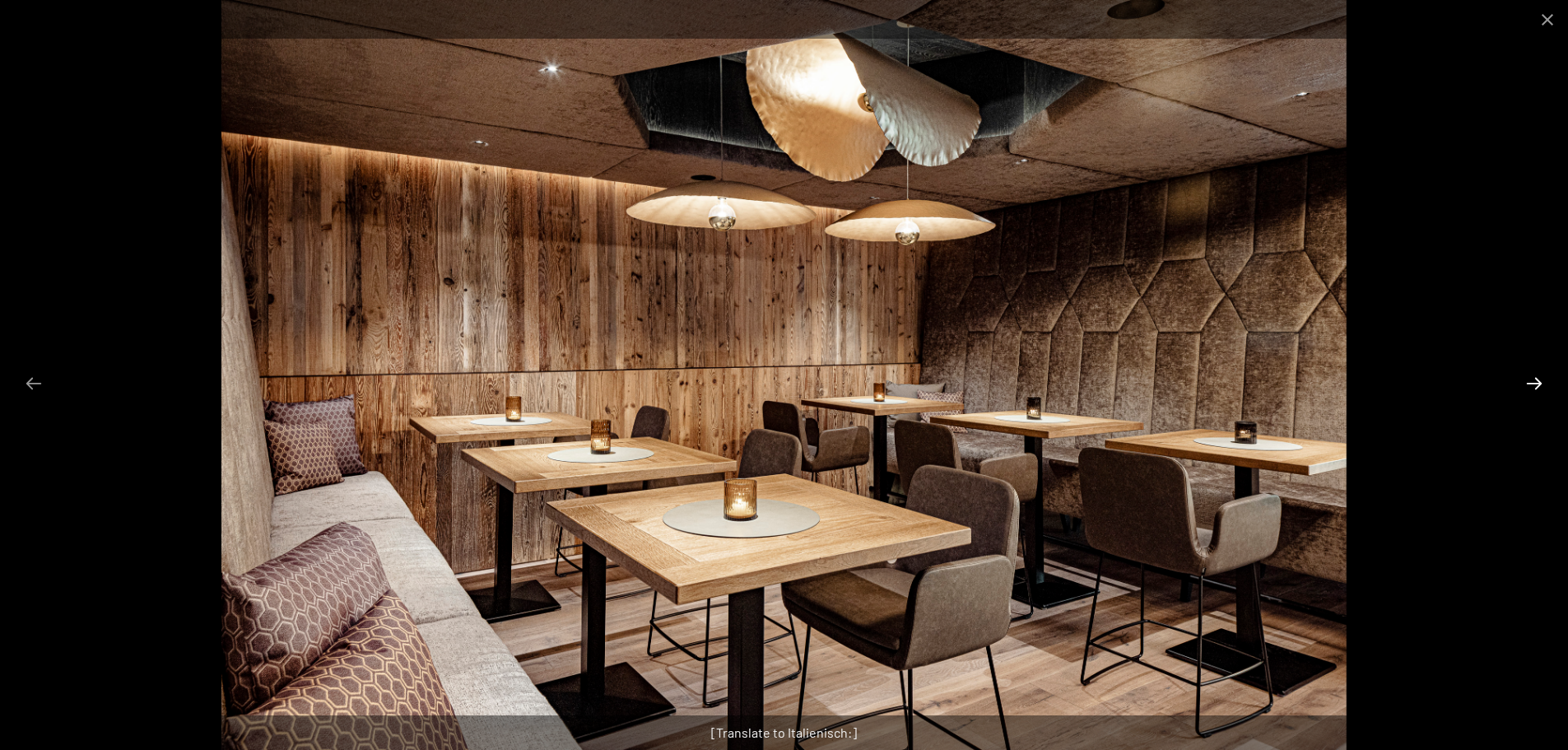
click at [1529, 386] on button "Next slide" at bounding box center [1535, 383] width 34 height 32
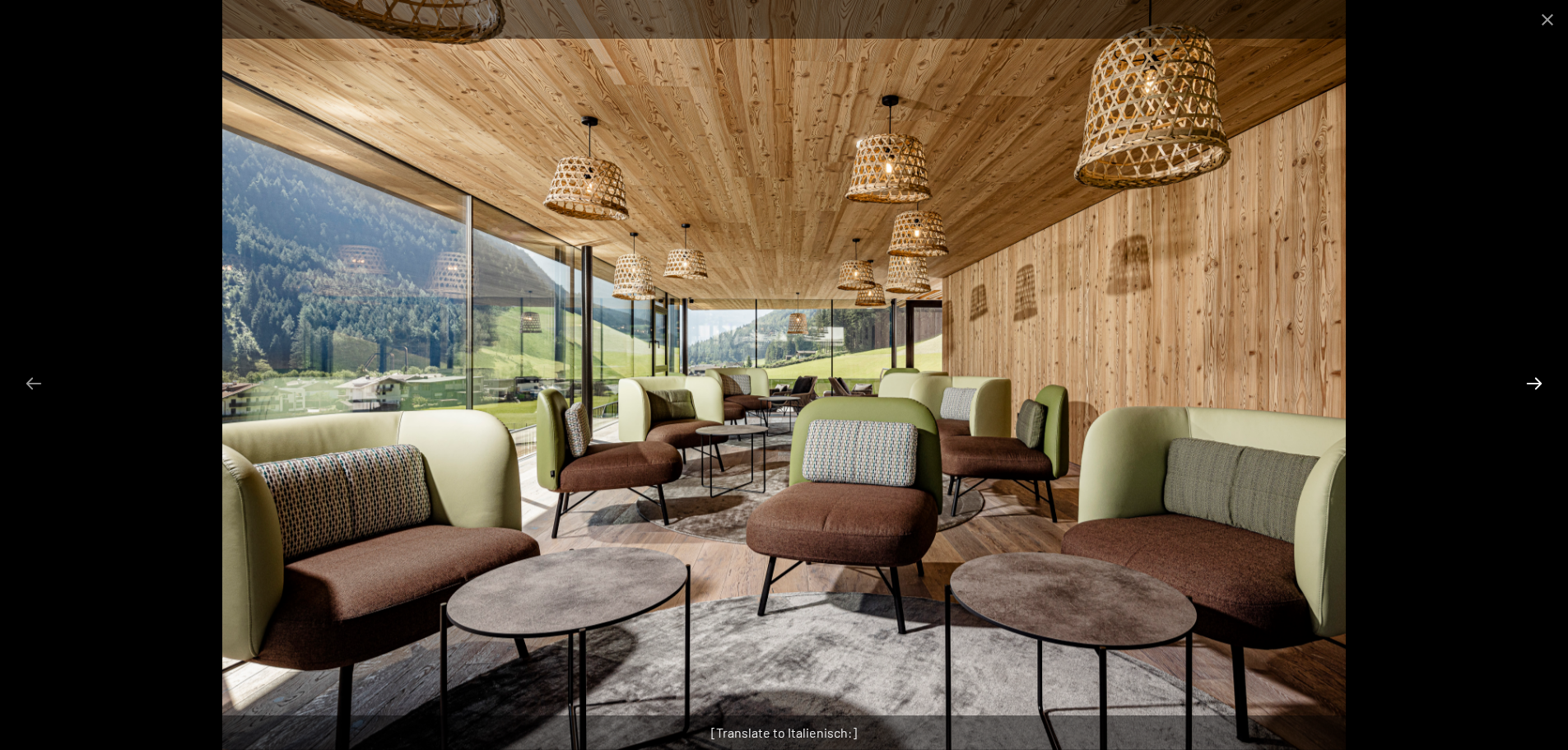
click at [1529, 386] on button "Next slide" at bounding box center [1535, 383] width 34 height 32
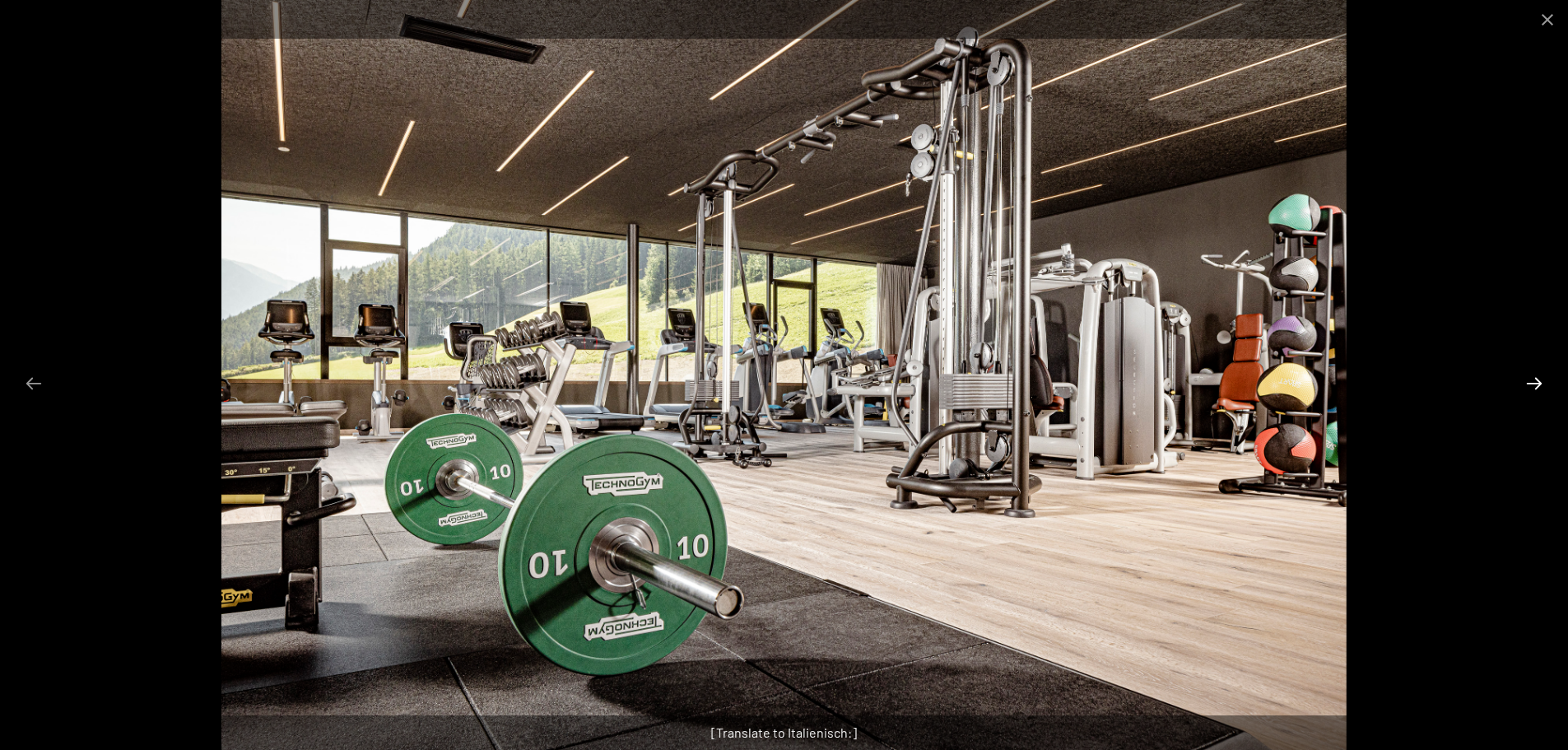
click at [1529, 386] on button "Next slide" at bounding box center [1535, 383] width 34 height 32
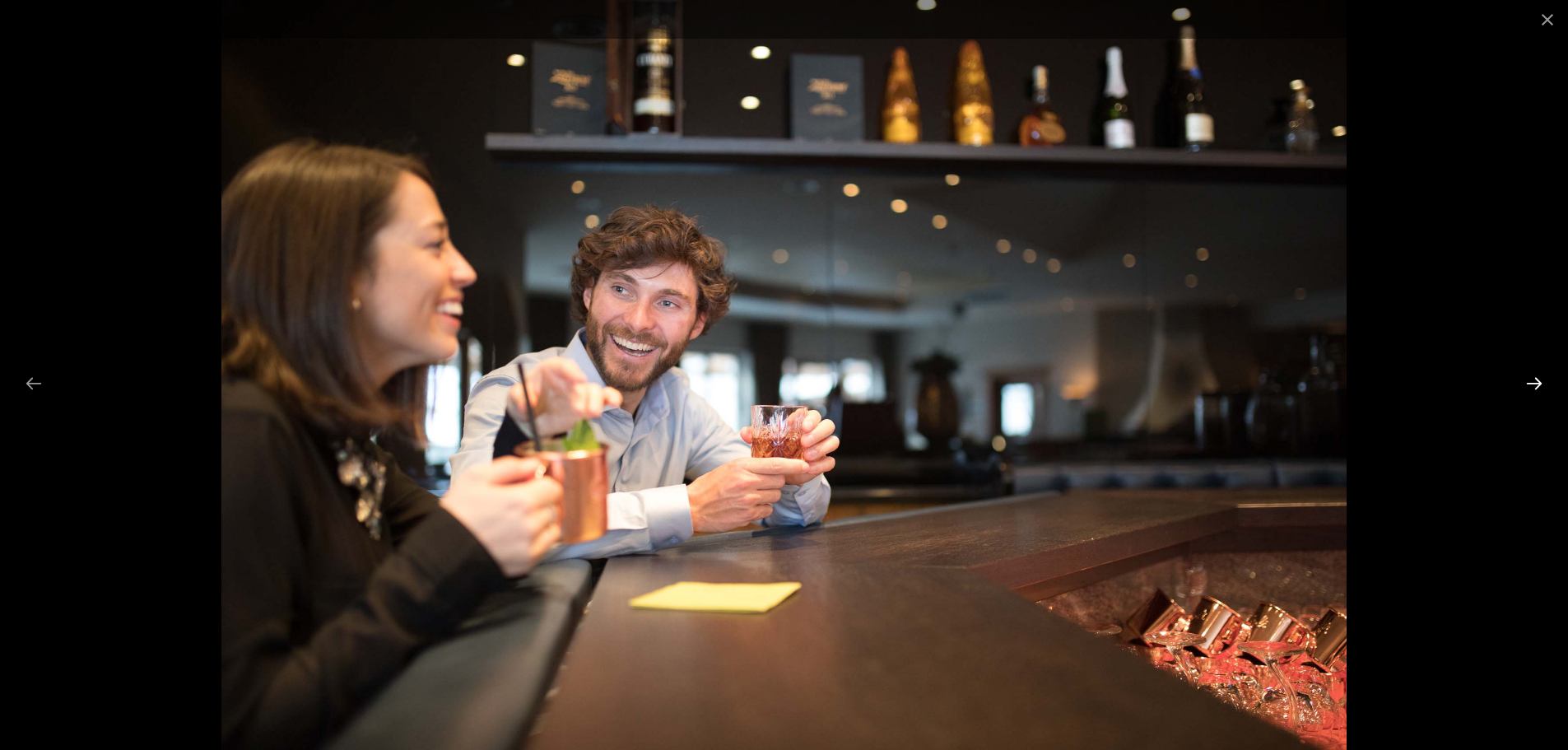
click at [1529, 386] on button "Next slide" at bounding box center [1535, 383] width 34 height 32
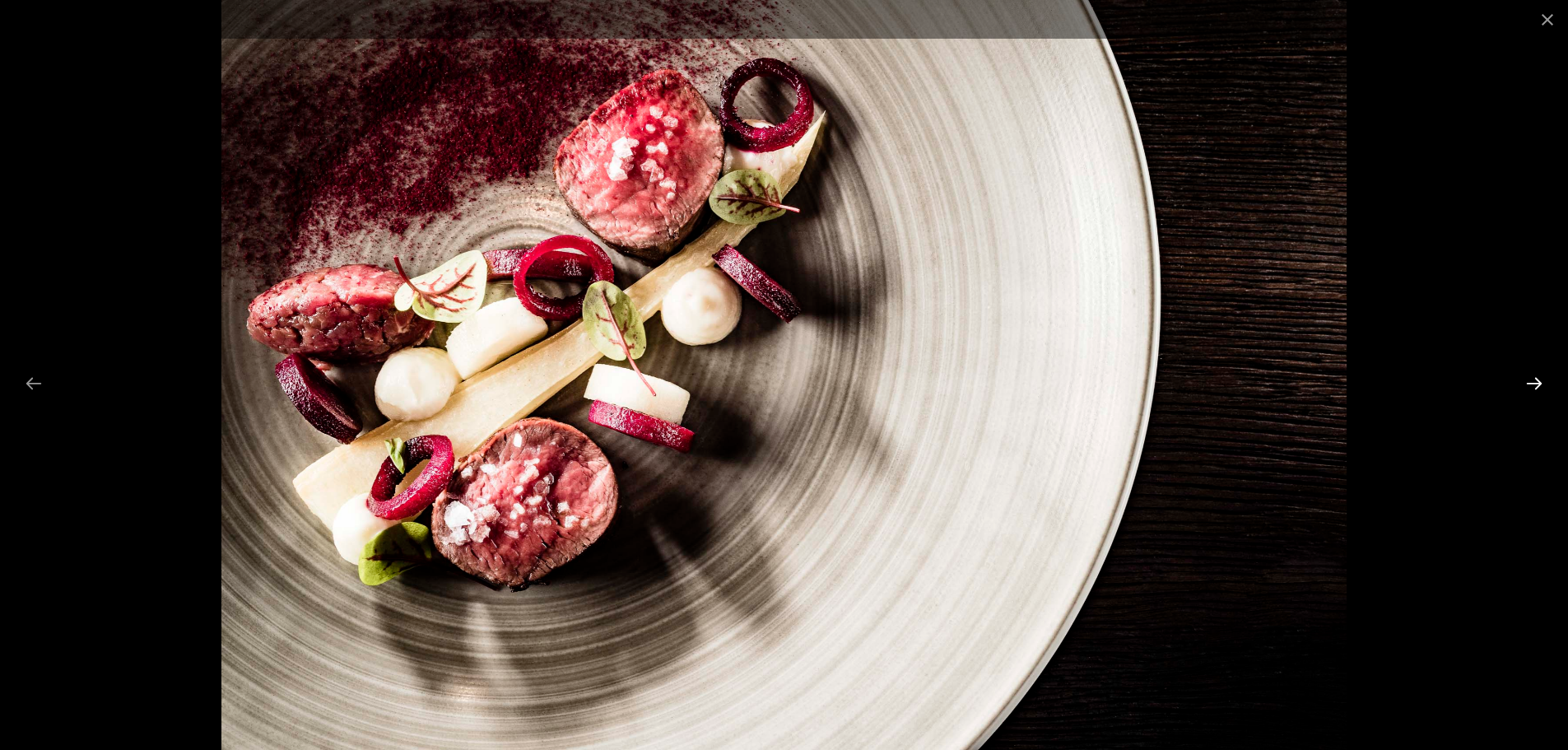
click at [1538, 384] on button "Next slide" at bounding box center [1535, 383] width 34 height 32
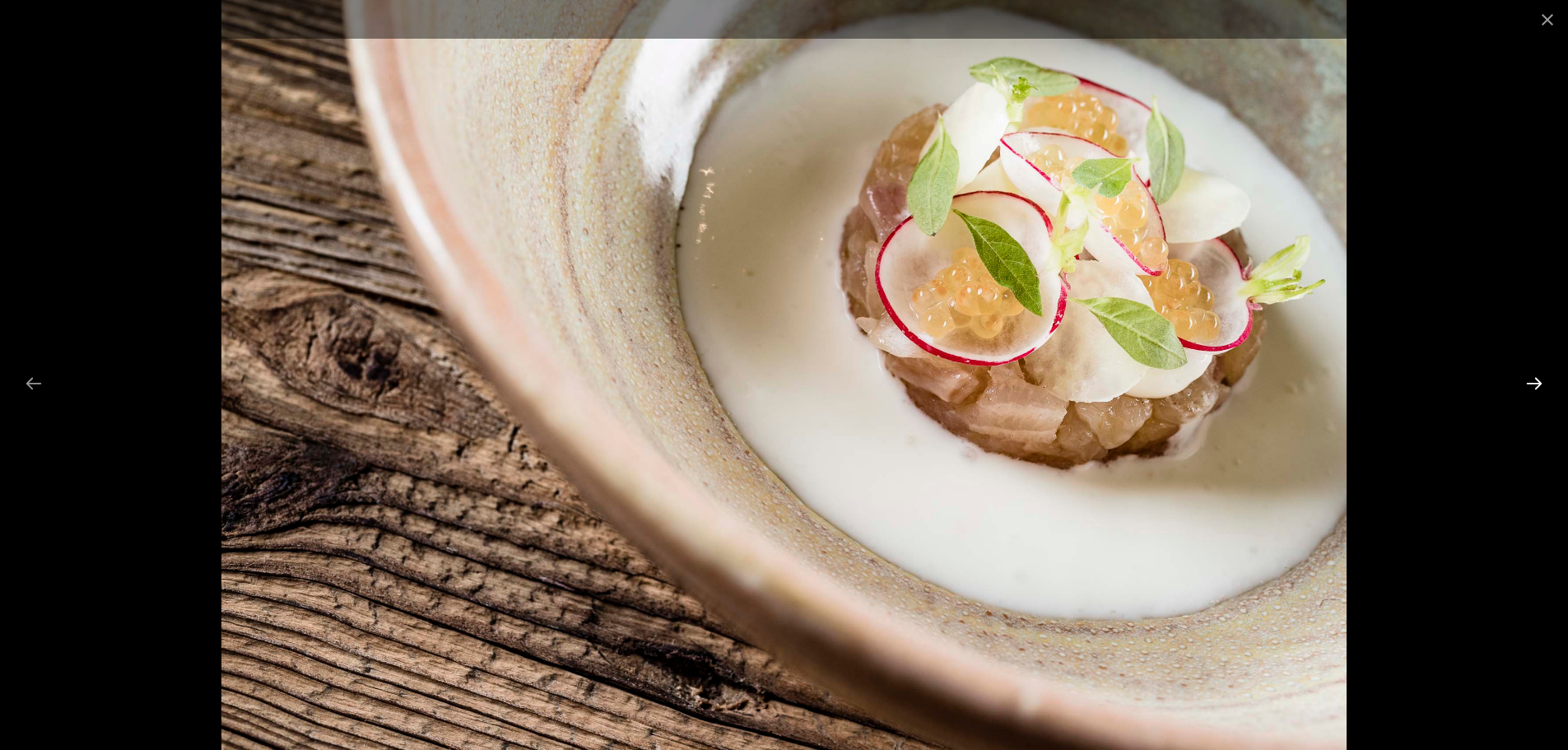
click at [1538, 384] on button "Next slide" at bounding box center [1535, 383] width 34 height 32
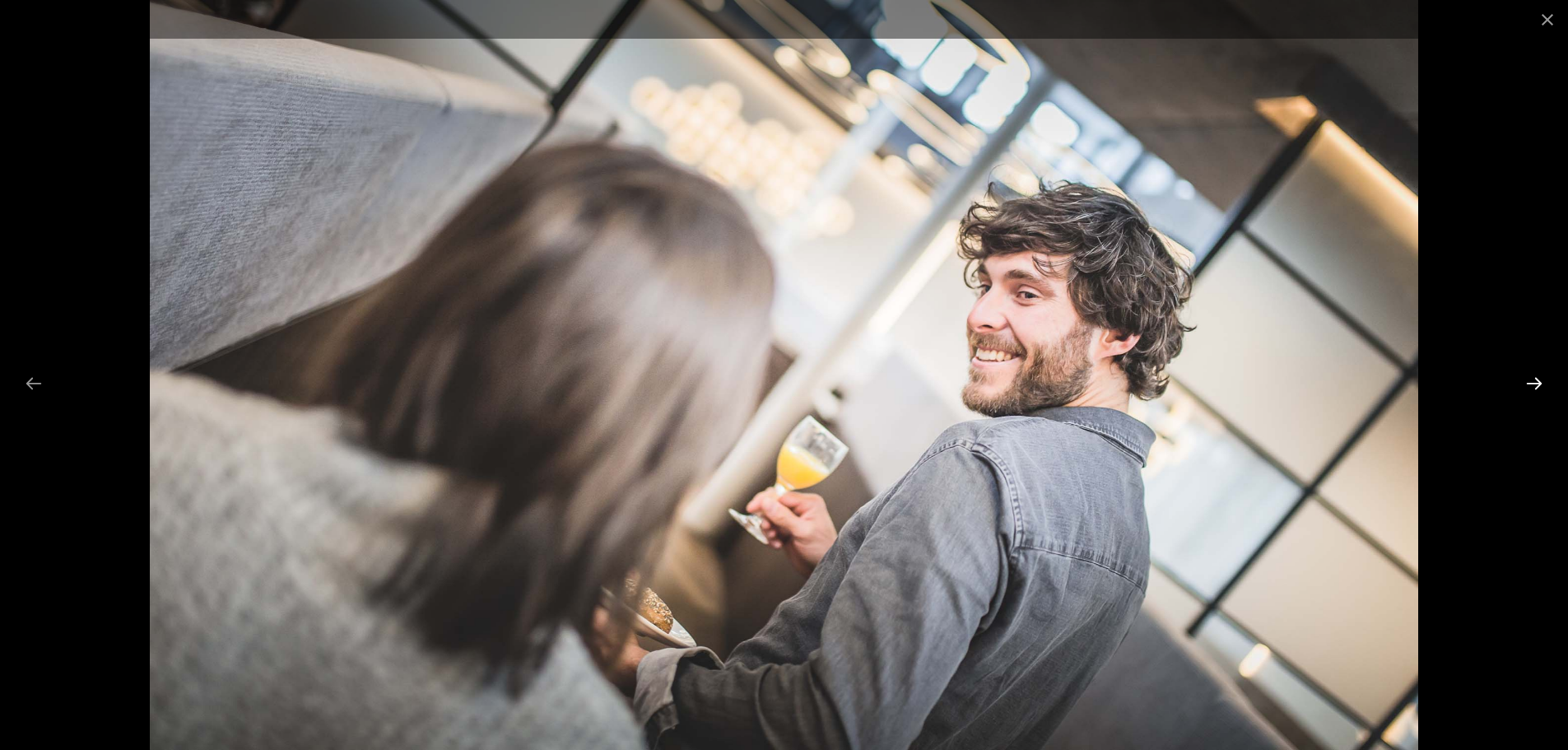
click at [1538, 384] on button "Next slide" at bounding box center [1535, 383] width 34 height 32
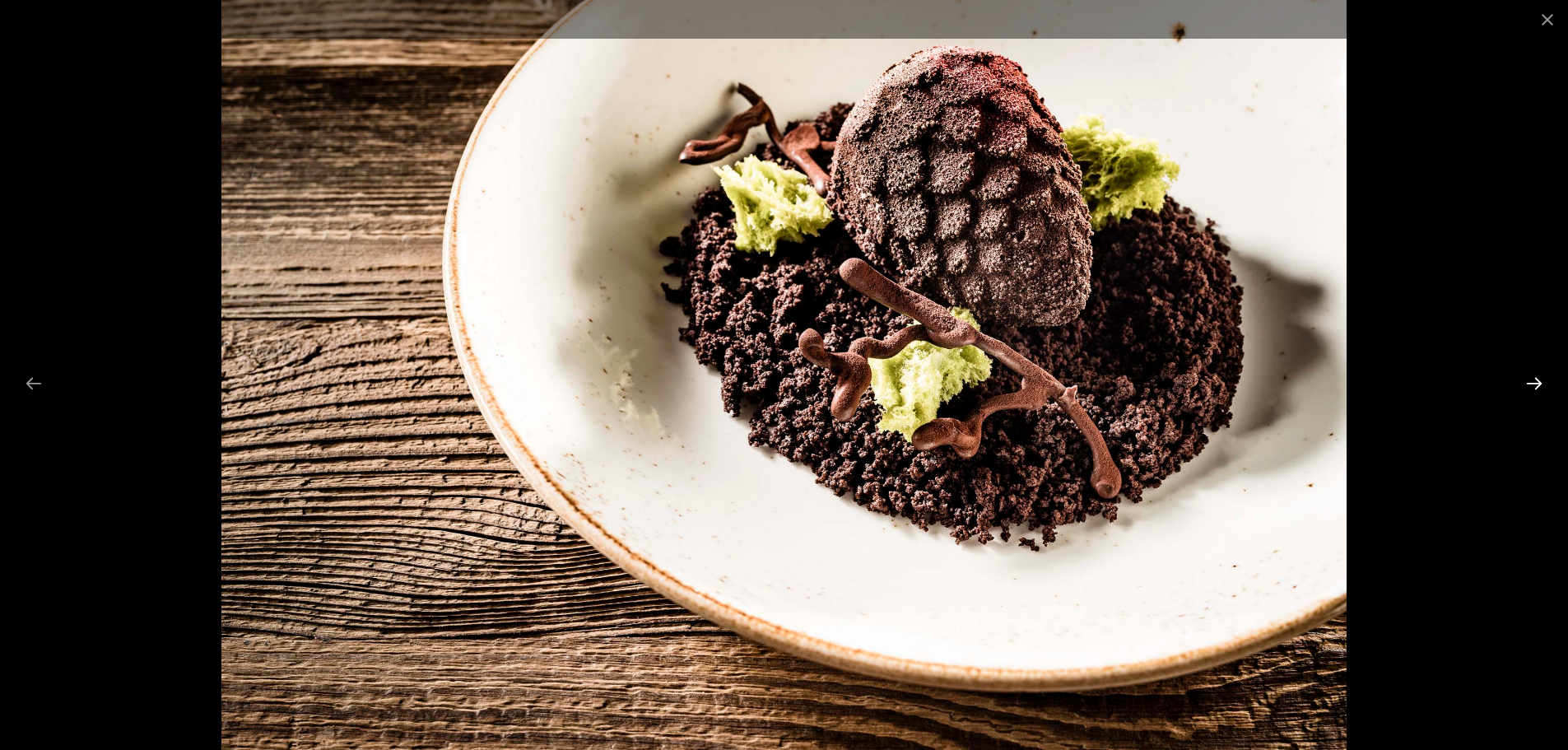
click at [1538, 384] on button "Next slide" at bounding box center [1535, 383] width 34 height 32
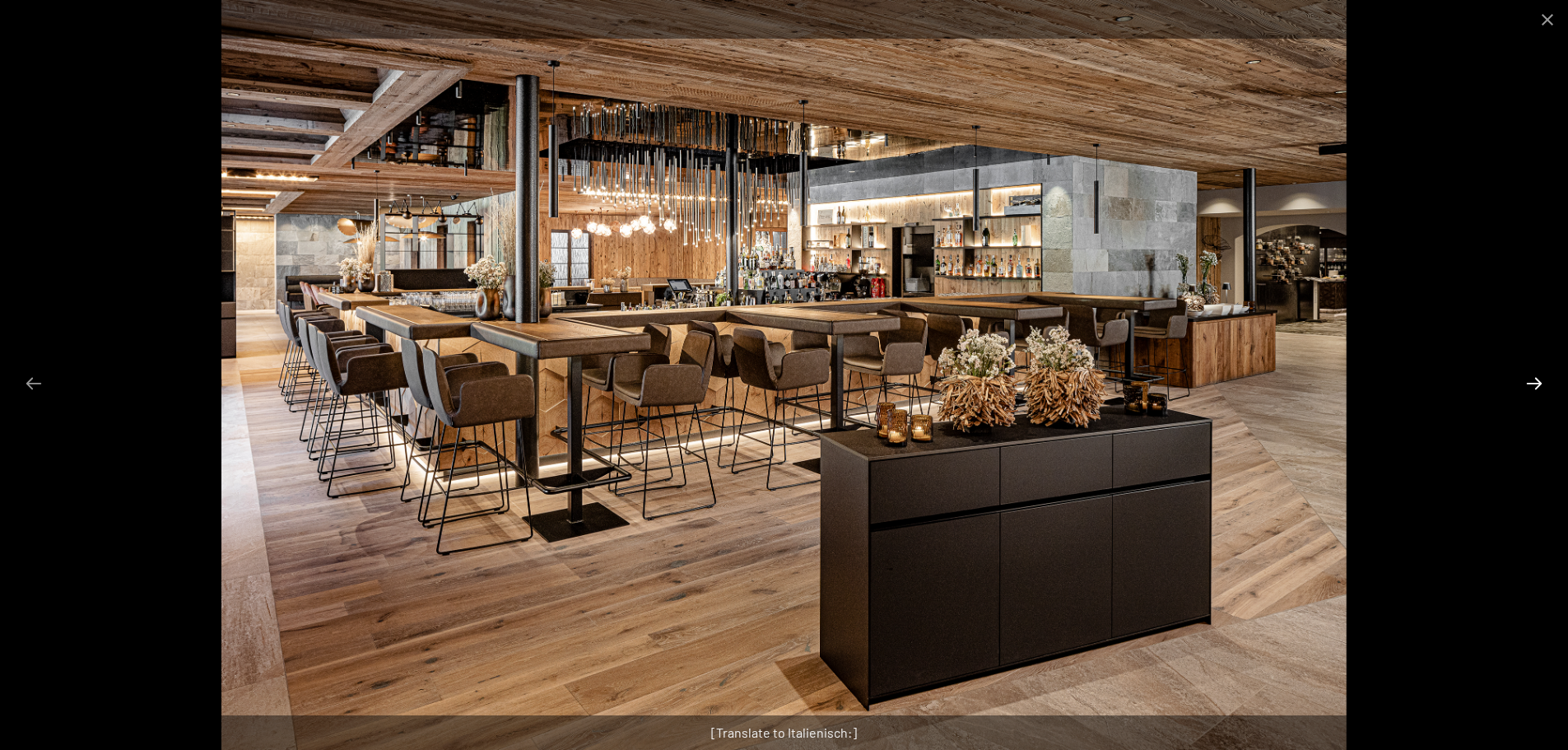
click at [1538, 384] on button "Next slide" at bounding box center [1535, 383] width 34 height 32
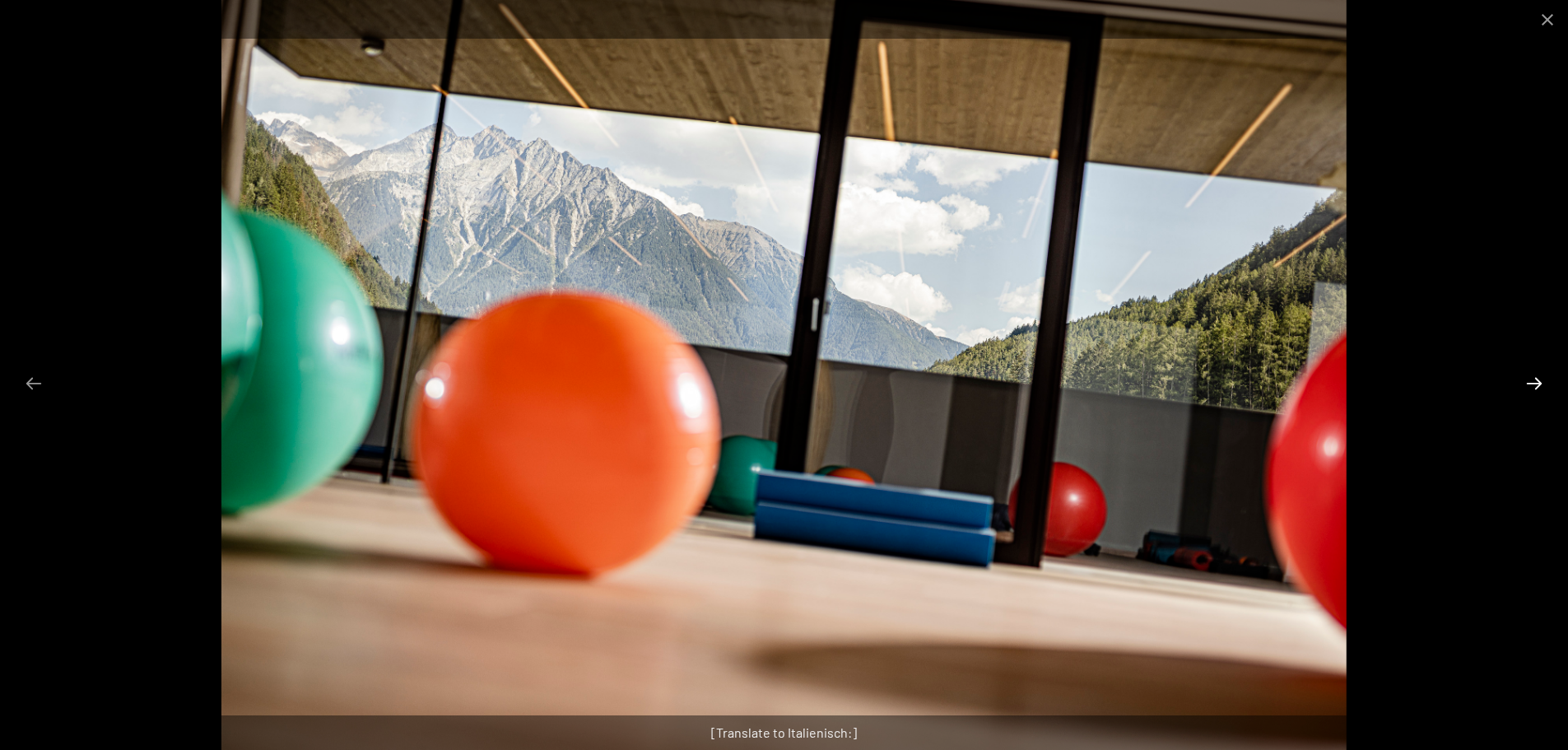
click at [1538, 384] on button "Next slide" at bounding box center [1535, 383] width 34 height 32
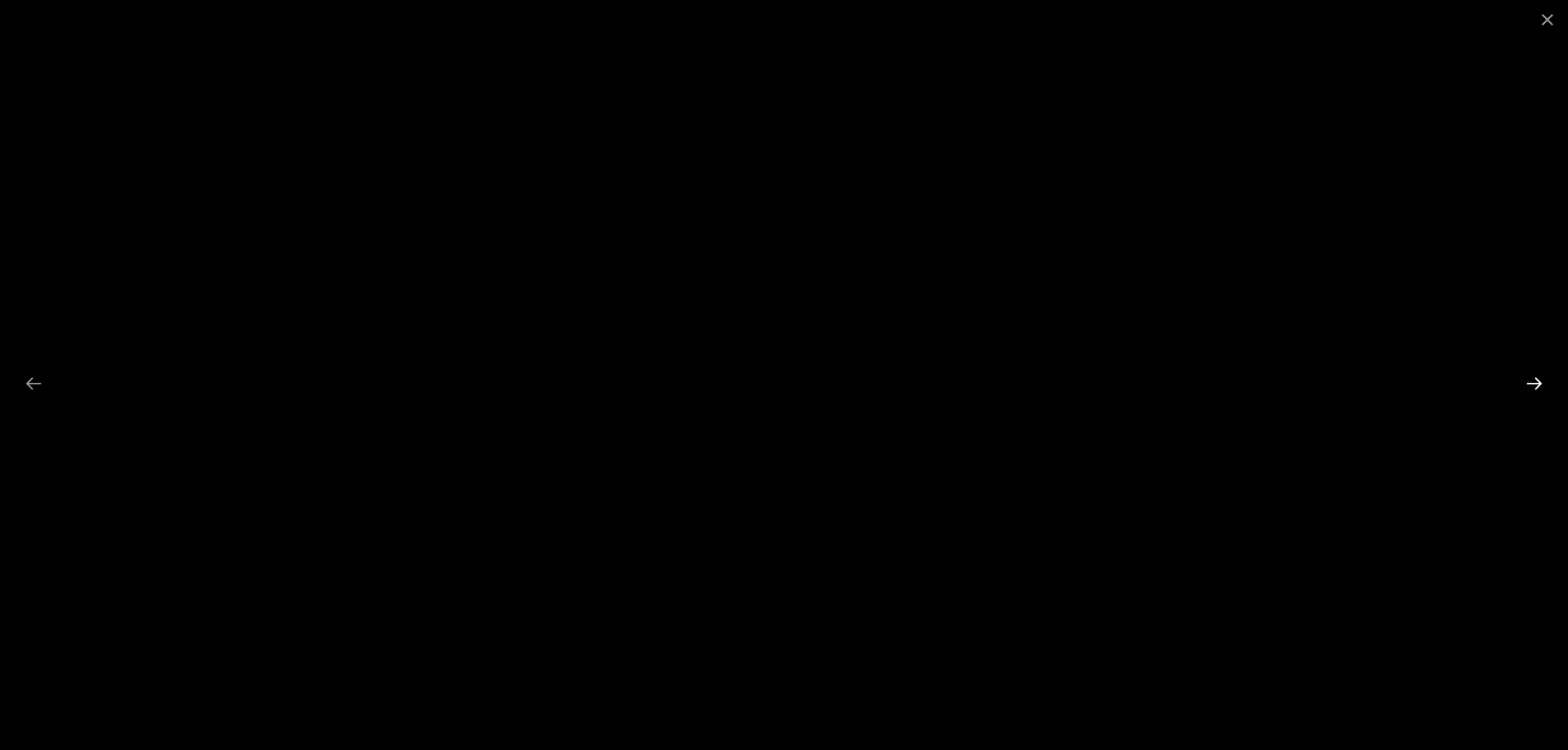
click at [1538, 384] on button "Next slide" at bounding box center [1535, 383] width 34 height 32
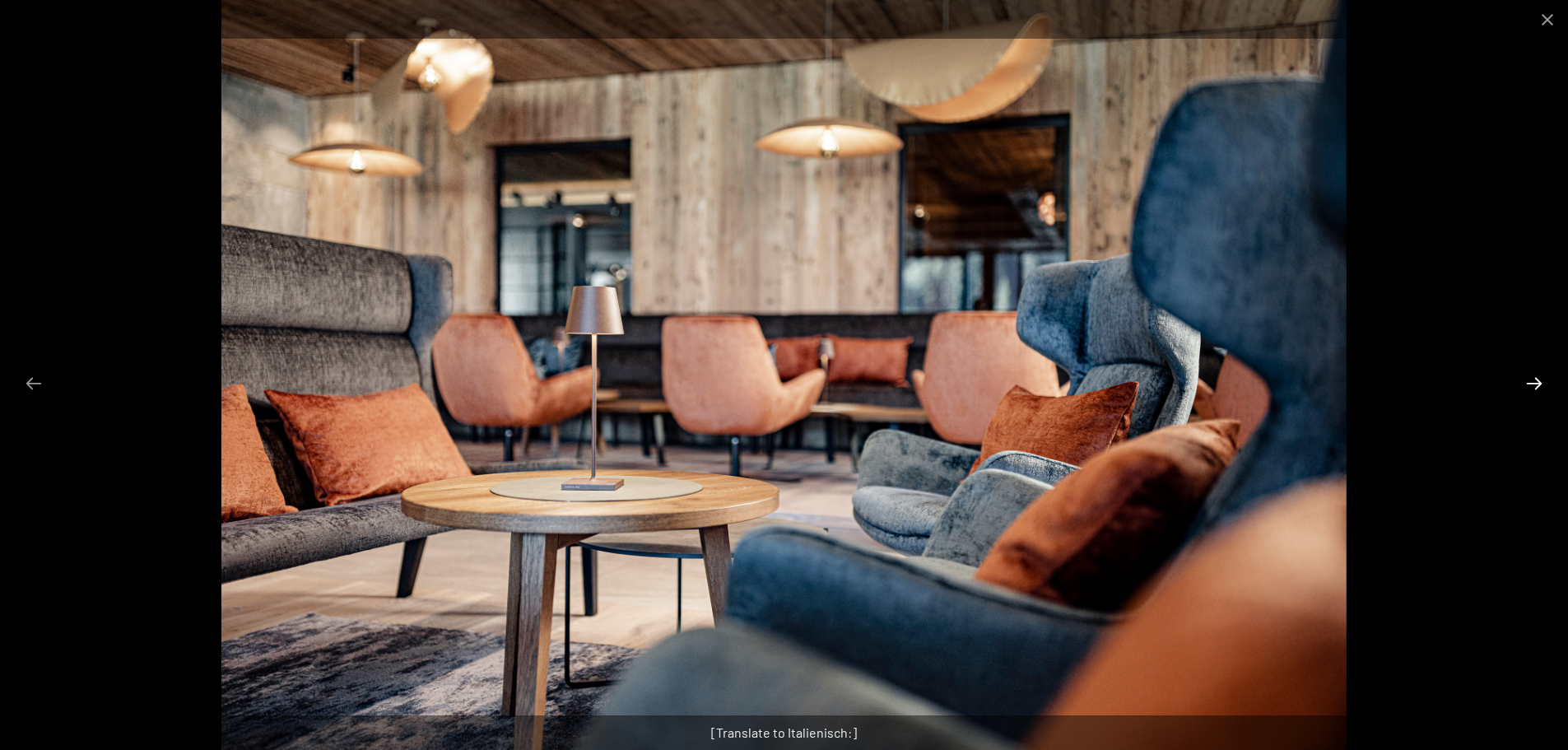
click at [1538, 384] on button "Next slide" at bounding box center [1535, 383] width 34 height 32
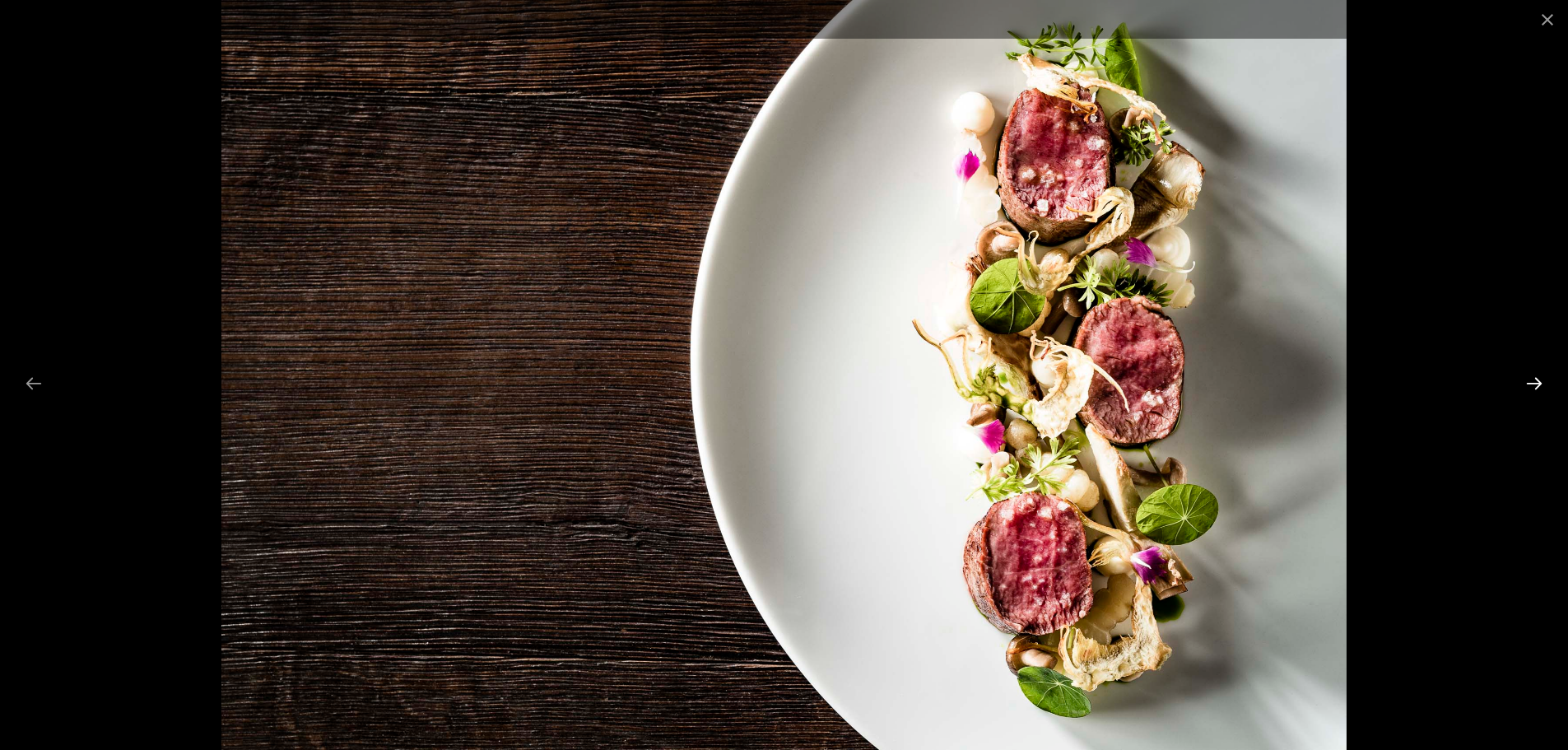
click at [1538, 384] on button "Next slide" at bounding box center [1535, 383] width 34 height 32
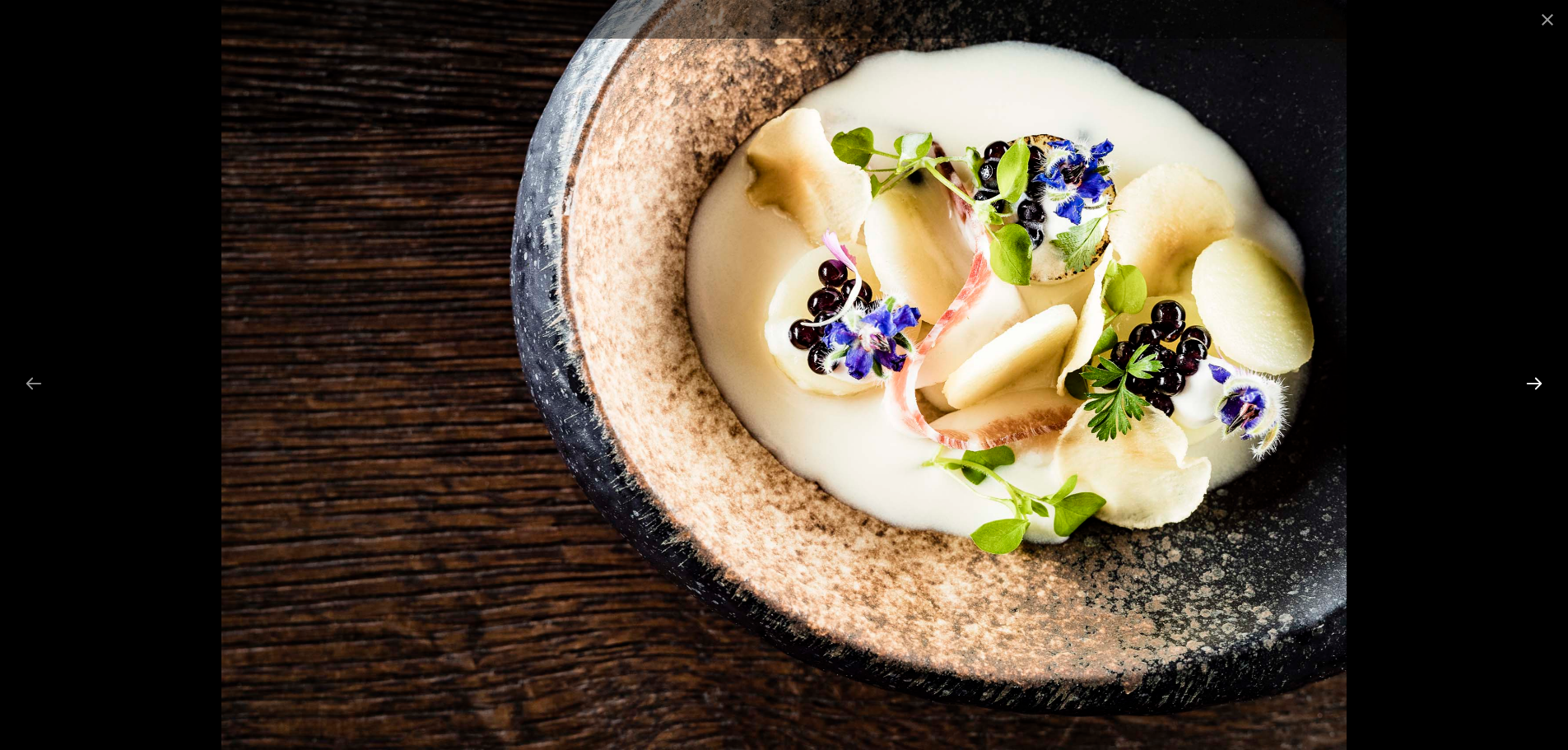
click at [1538, 384] on button "Next slide" at bounding box center [1535, 383] width 34 height 32
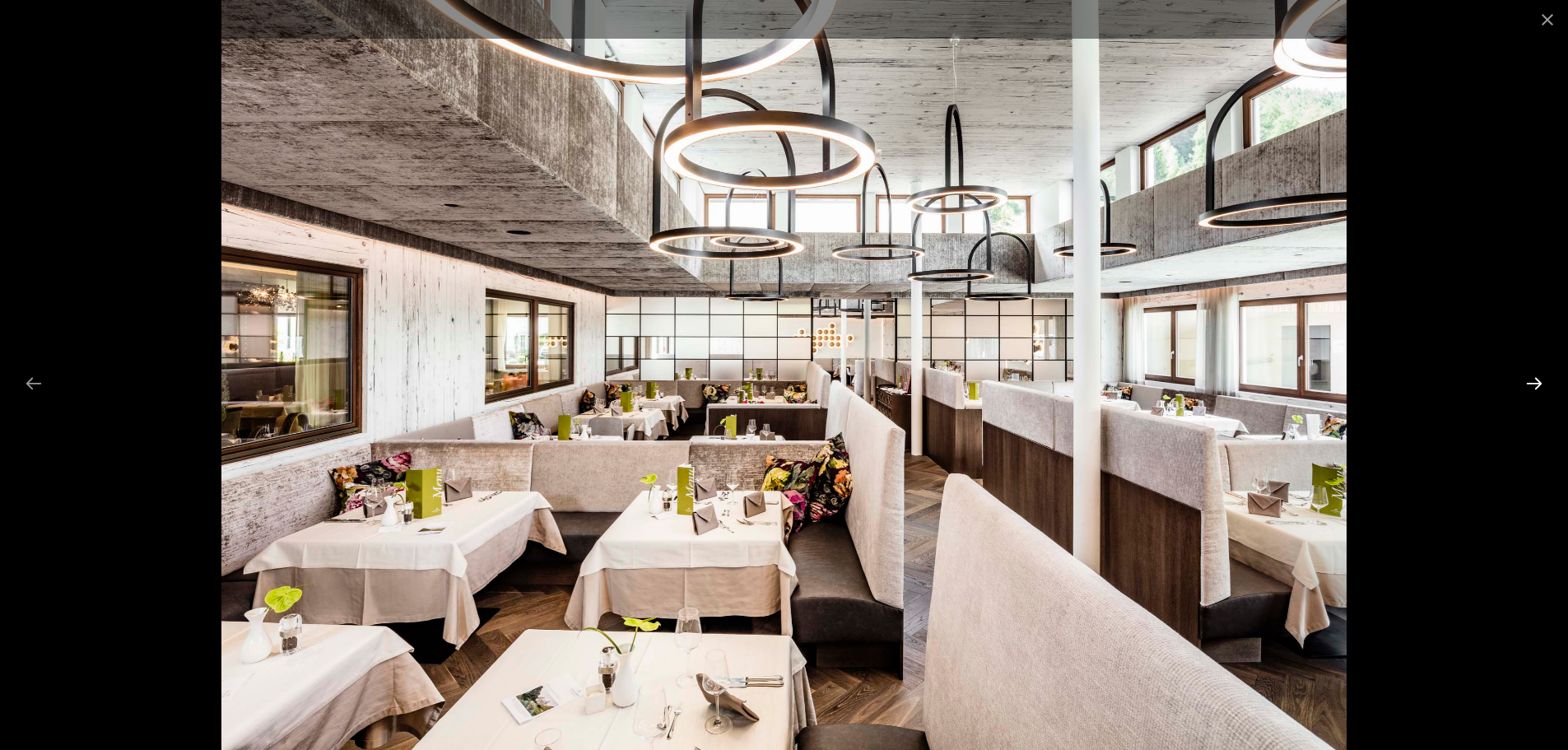
click at [1538, 384] on button "Next slide" at bounding box center [1535, 383] width 34 height 32
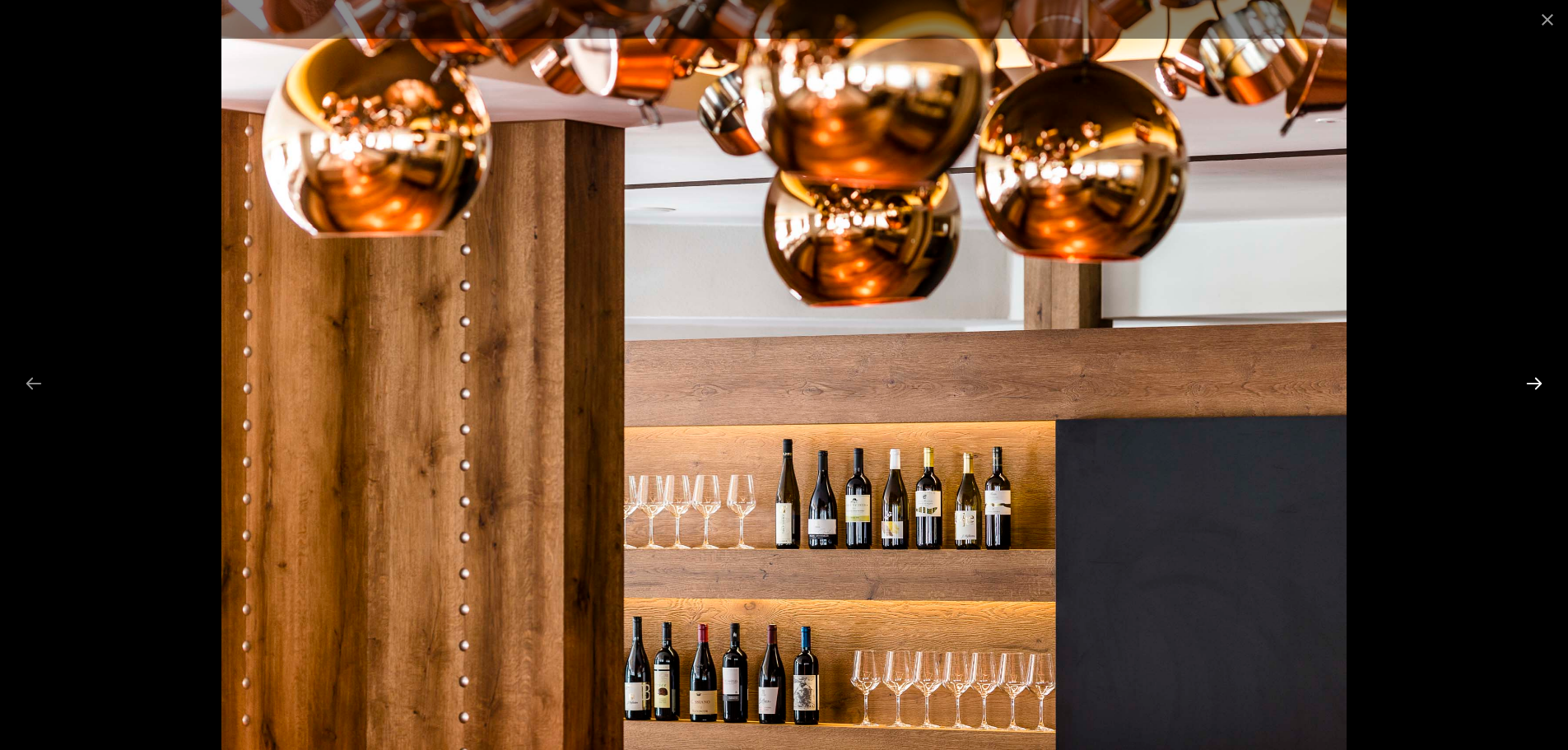
click at [1538, 384] on button "Next slide" at bounding box center [1535, 383] width 34 height 32
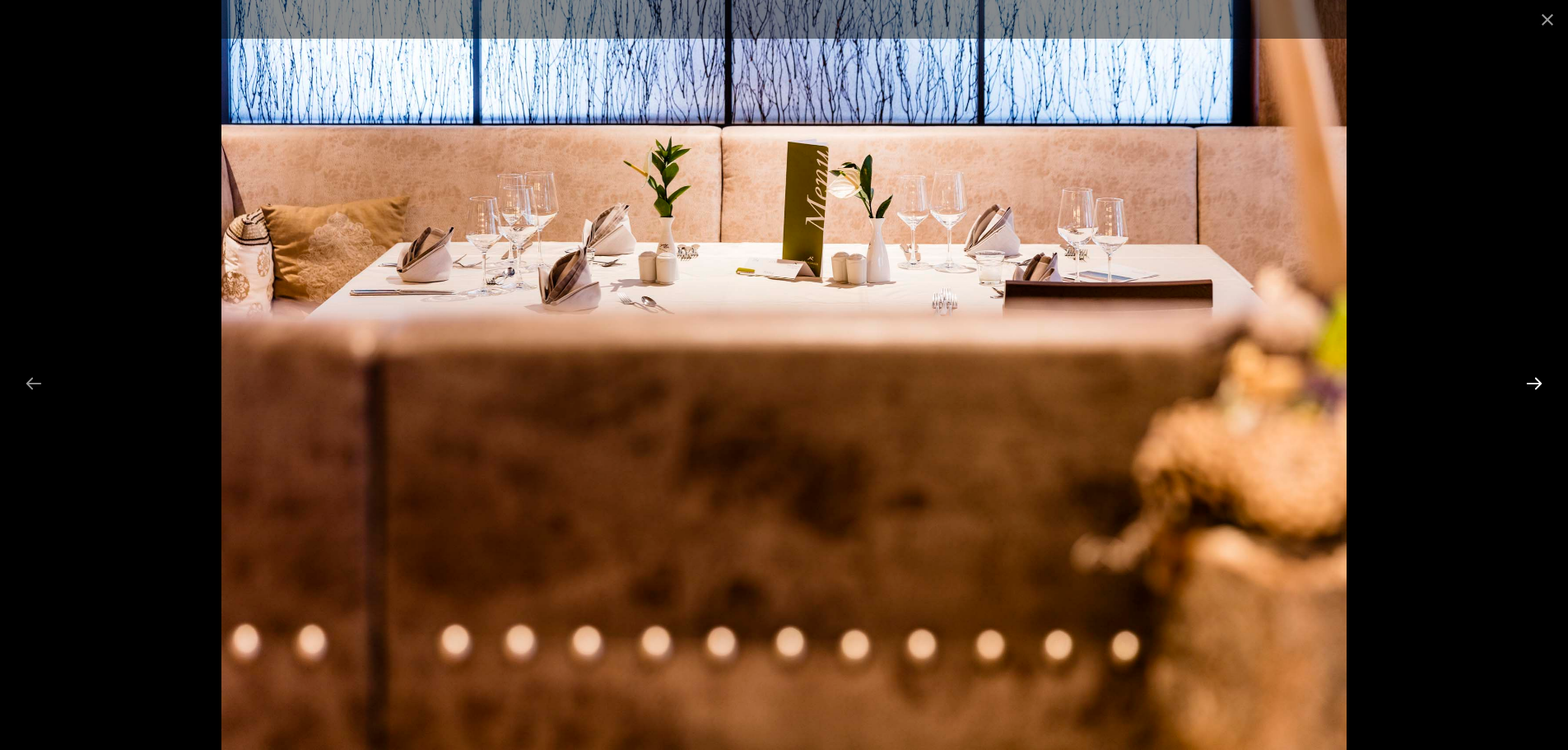
click at [1538, 384] on button "Next slide" at bounding box center [1535, 383] width 34 height 32
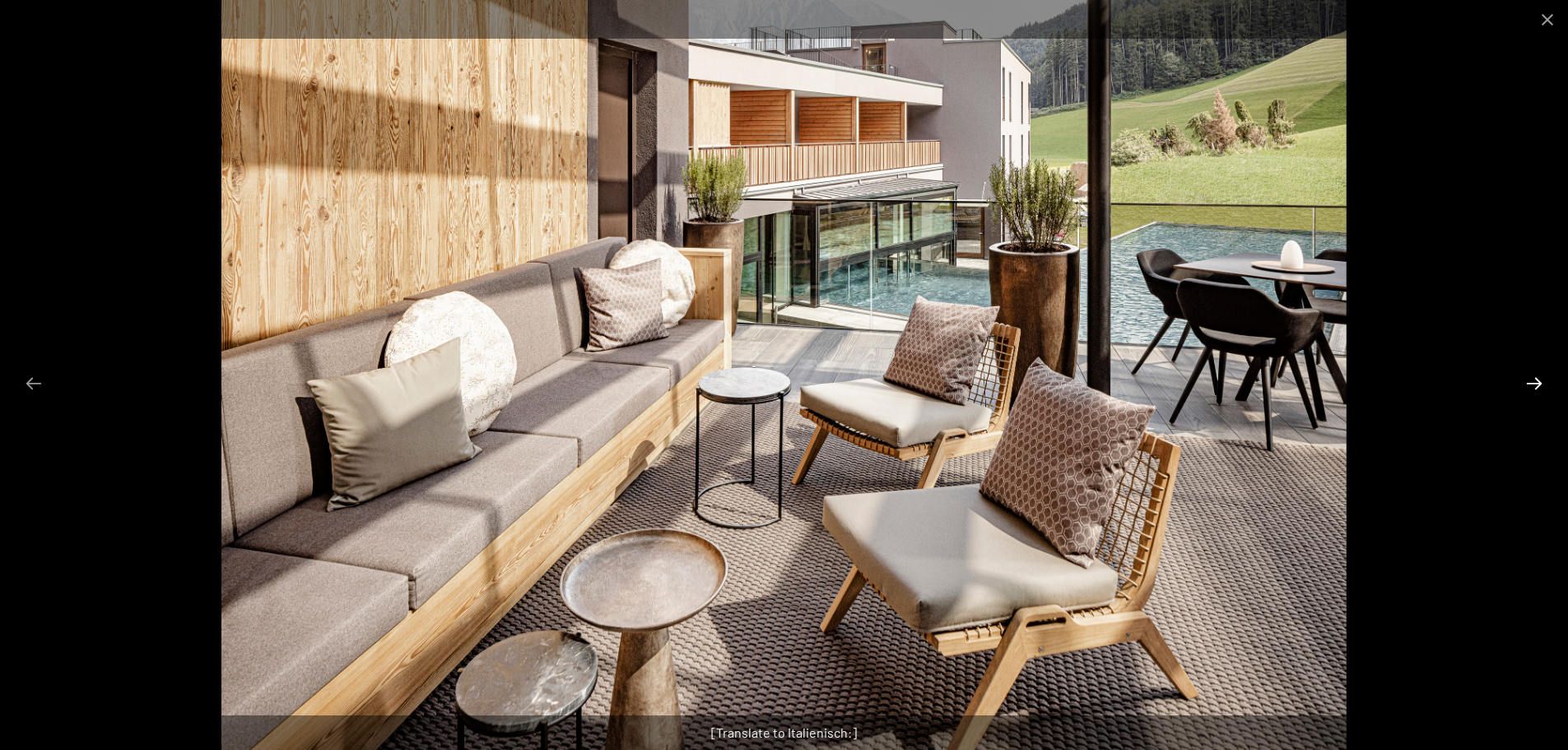
click at [1538, 384] on button "Next slide" at bounding box center [1535, 383] width 34 height 32
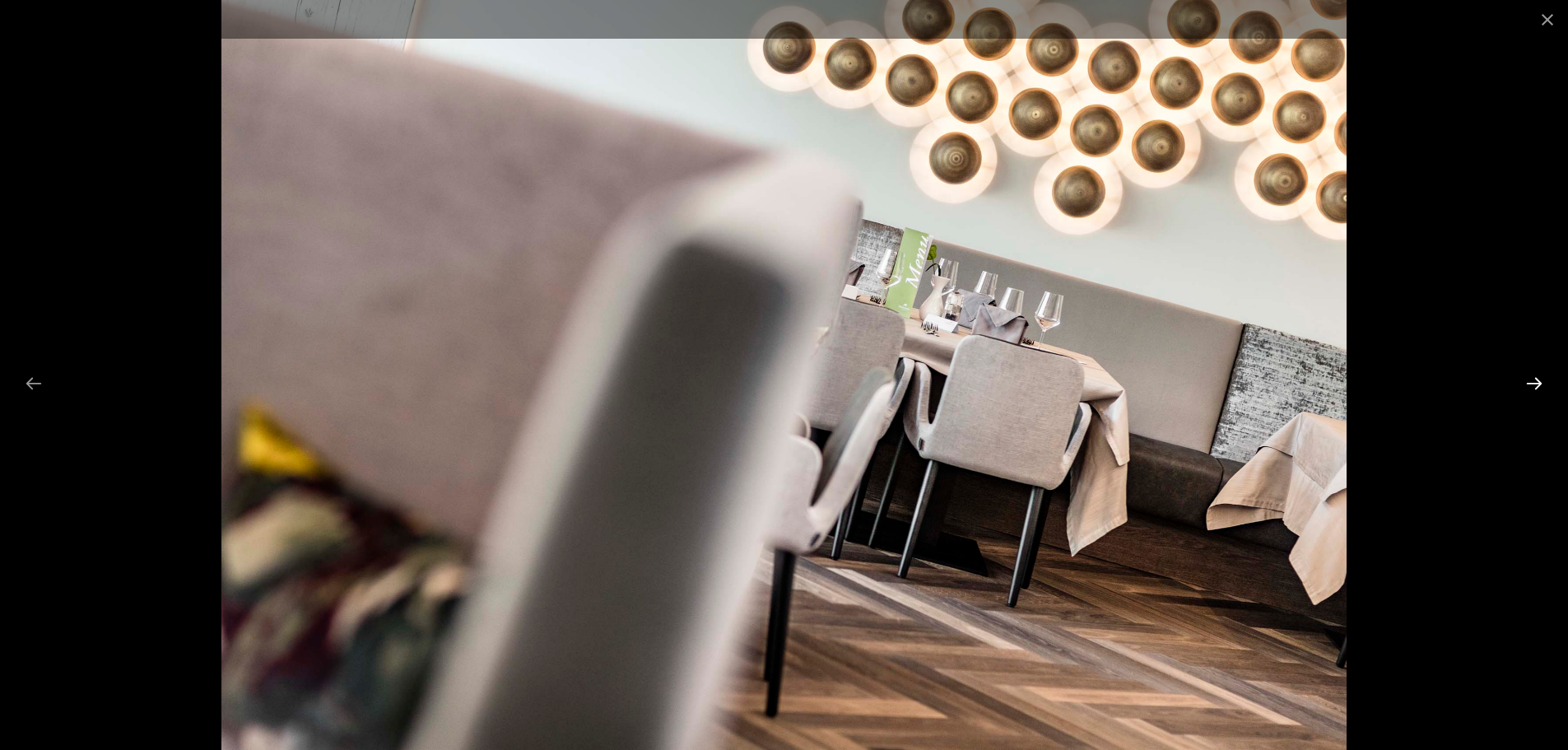
click at [1538, 384] on button "Next slide" at bounding box center [1535, 383] width 34 height 32
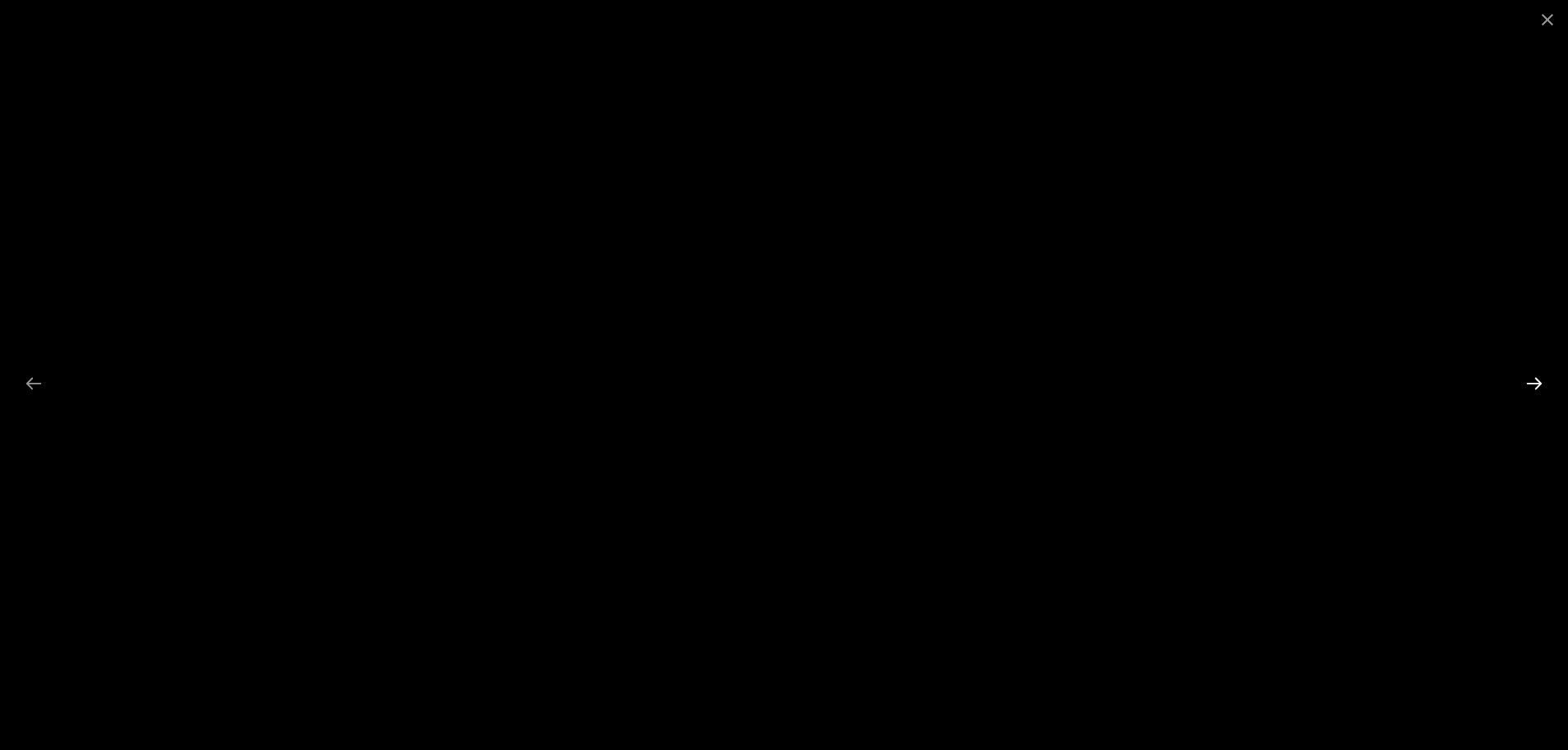
click at [1538, 384] on button "Next slide" at bounding box center [1535, 383] width 34 height 32
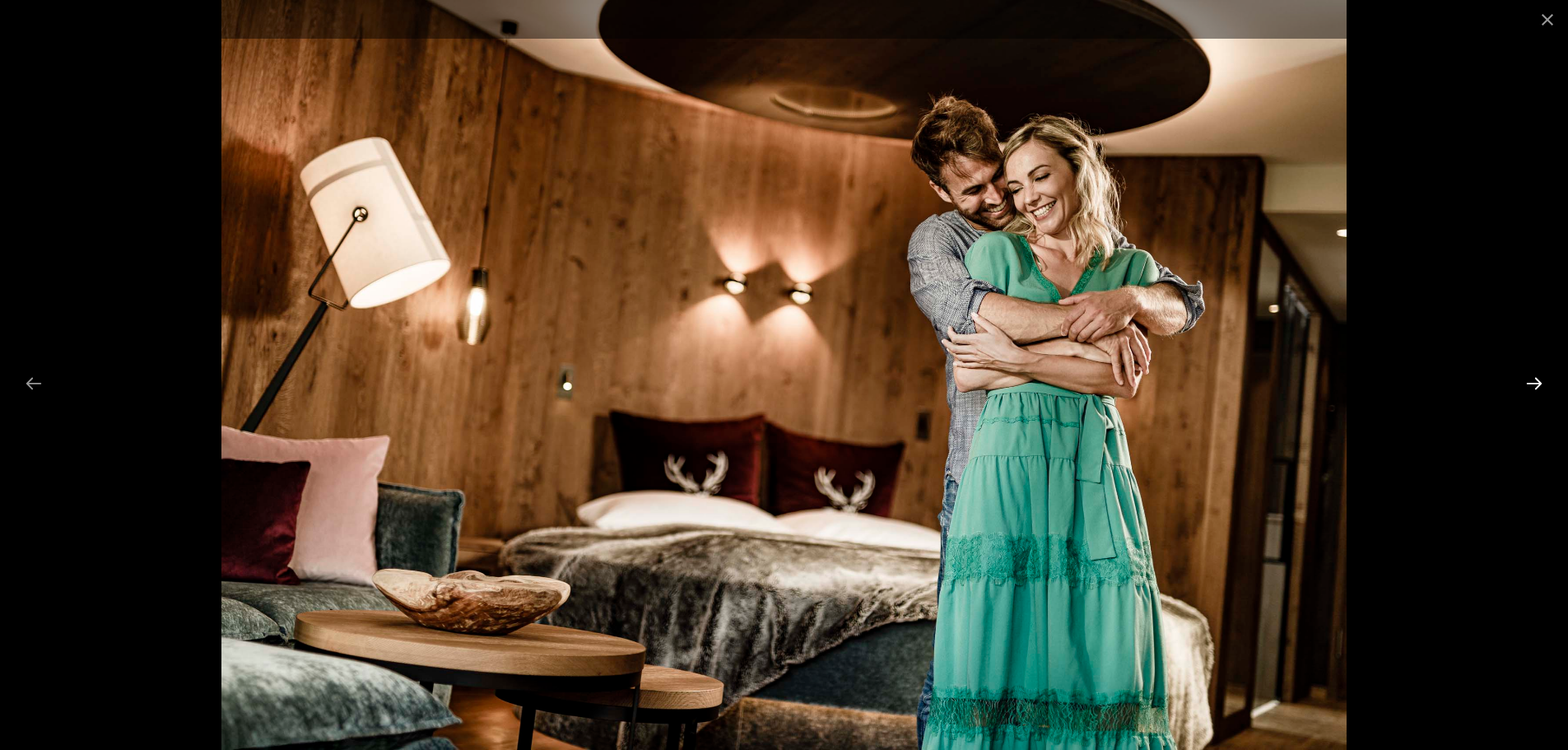
click at [1538, 384] on button "Next slide" at bounding box center [1535, 383] width 34 height 32
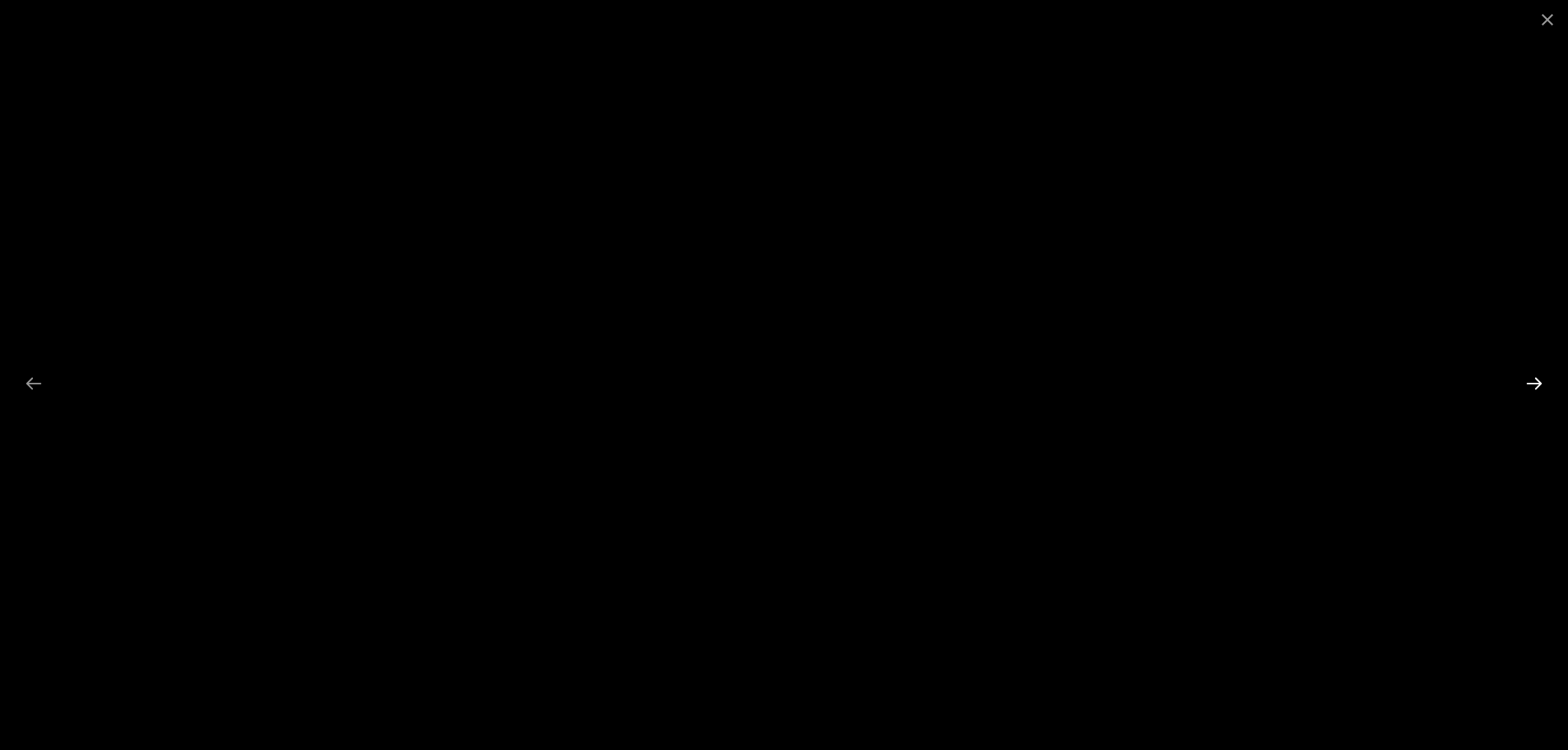
click at [1538, 384] on button "Next slide" at bounding box center [1535, 383] width 34 height 32
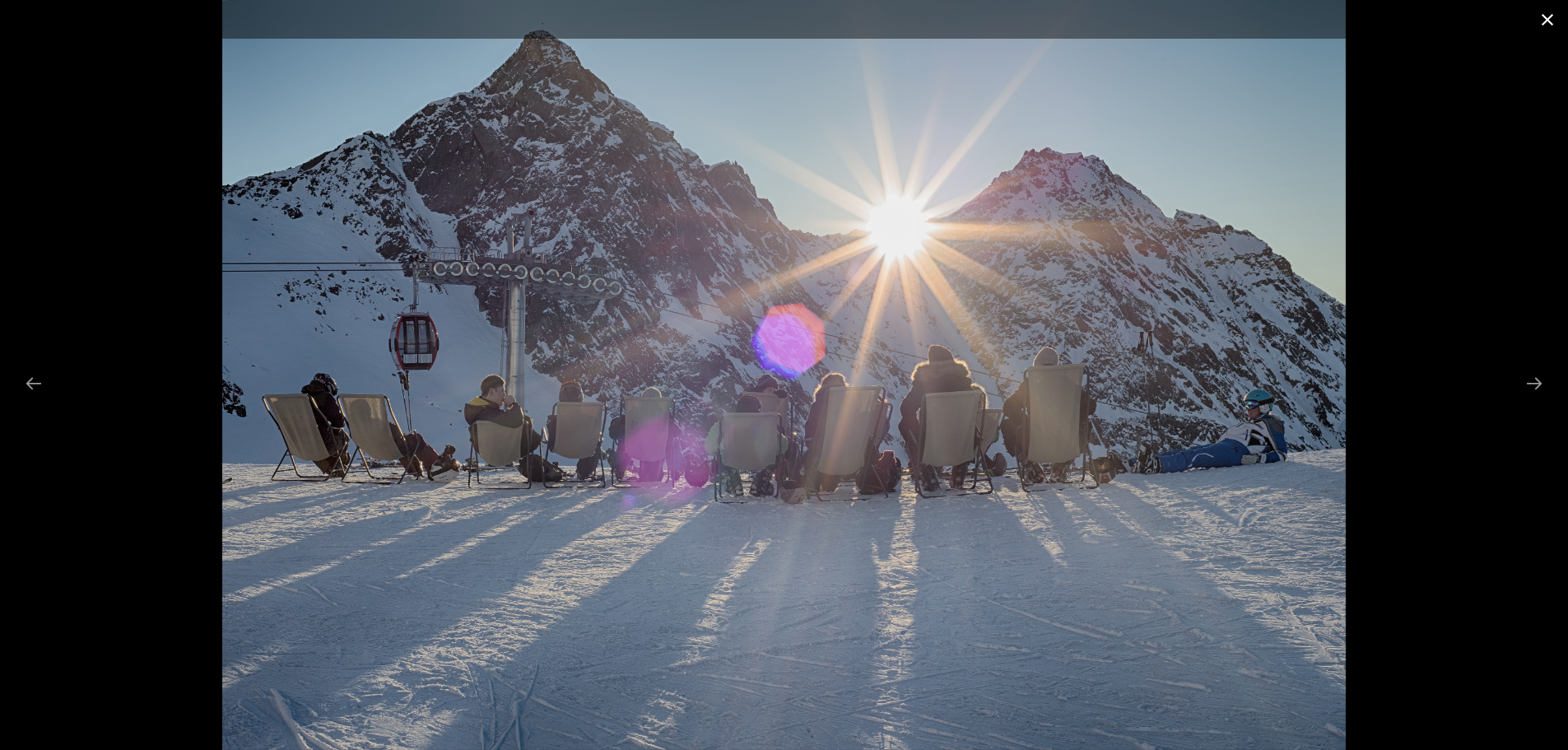
click at [1547, 22] on button "Close gallery" at bounding box center [1547, 19] width 41 height 39
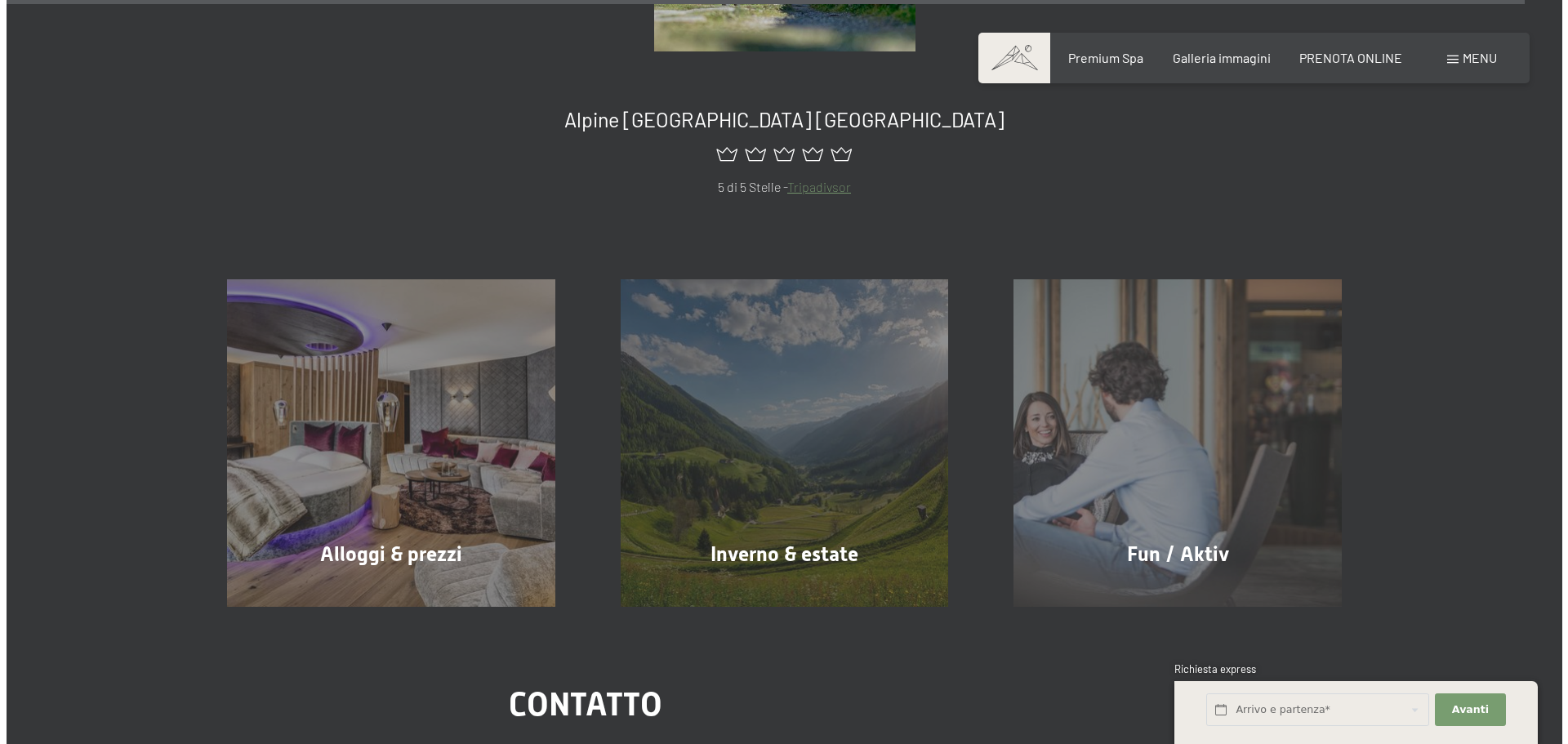
scroll to position [20327, 0]
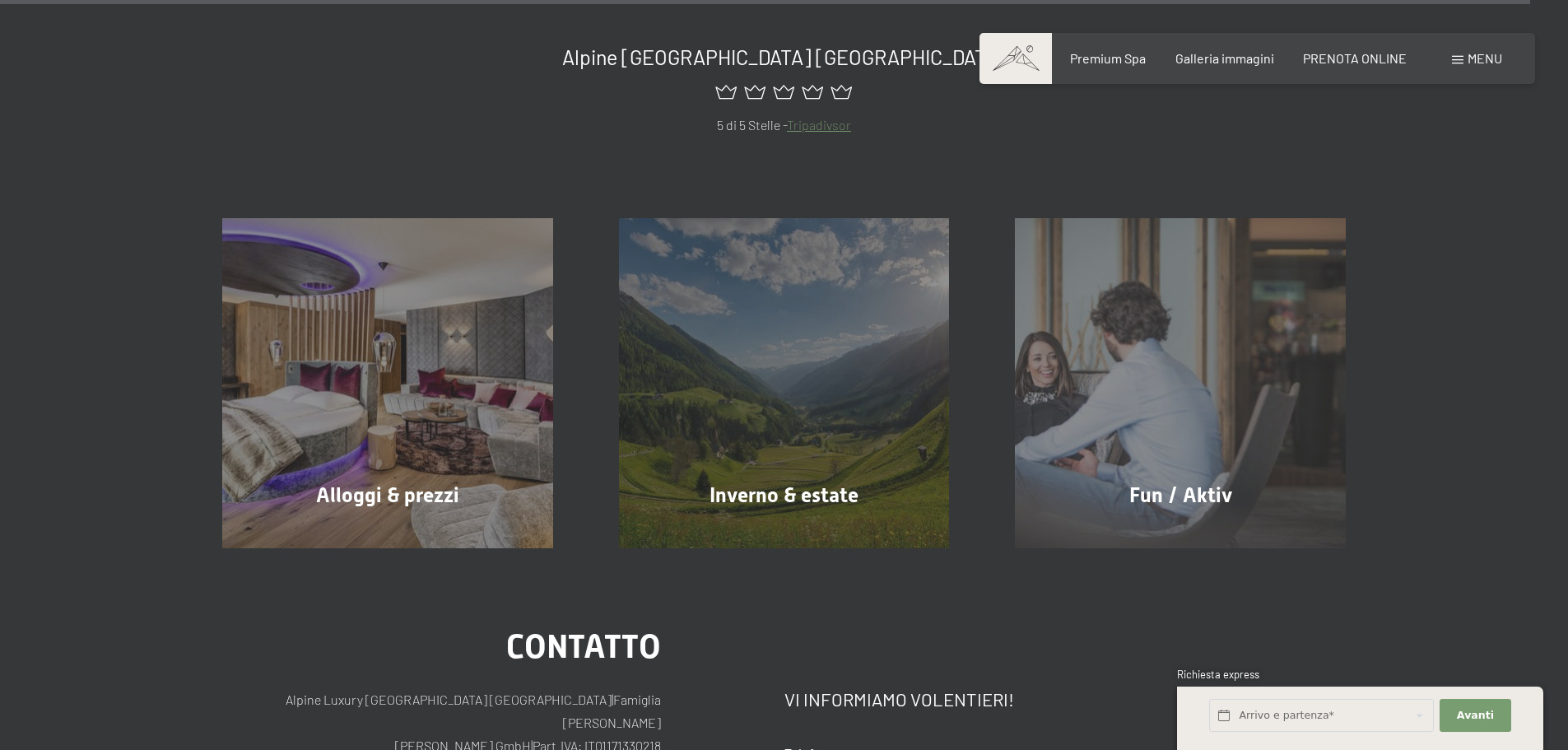
click at [1469, 53] on span "Menu" at bounding box center [1485, 58] width 34 height 15
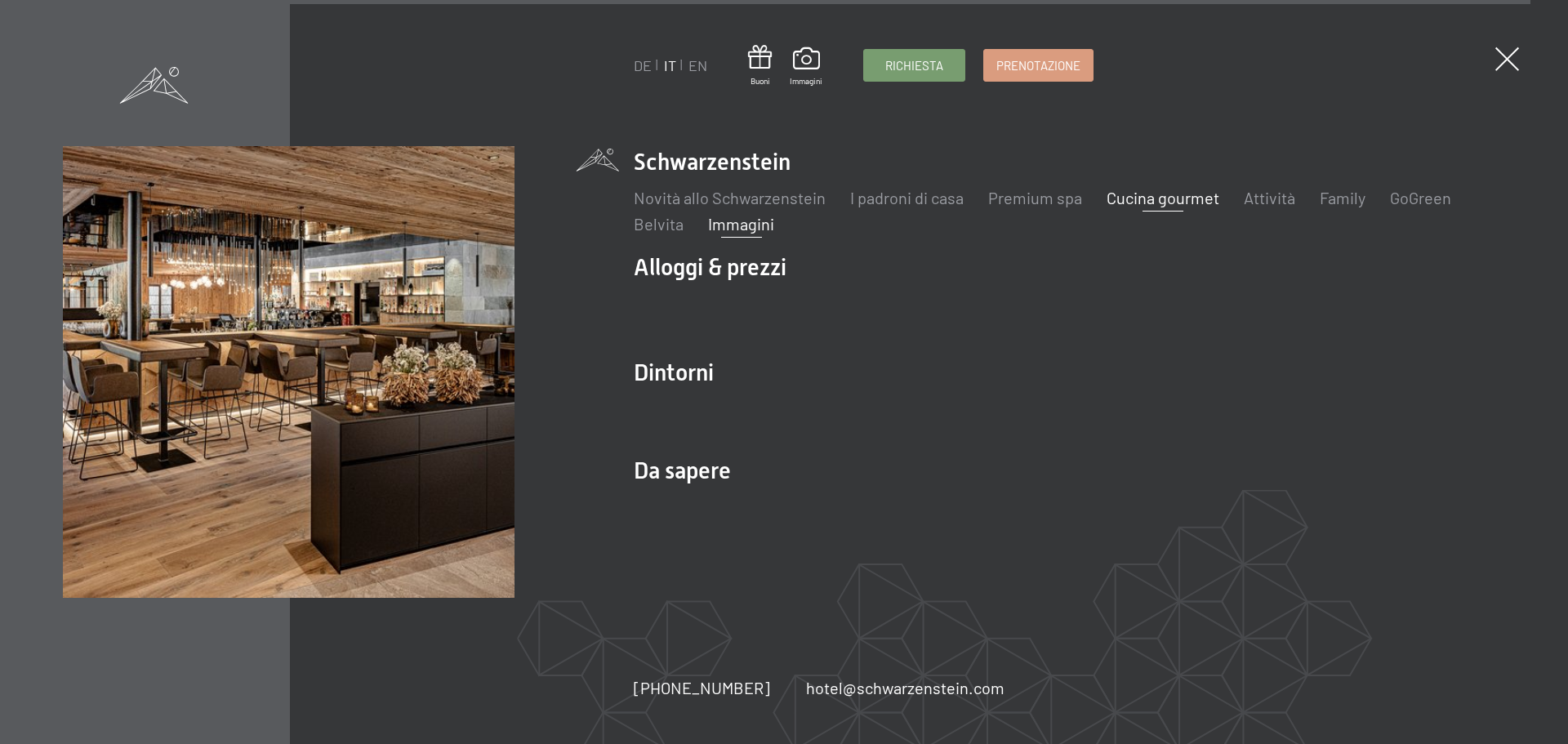
click at [1182, 196] on link "Cucina gourmet" at bounding box center [1162, 198] width 113 height 20
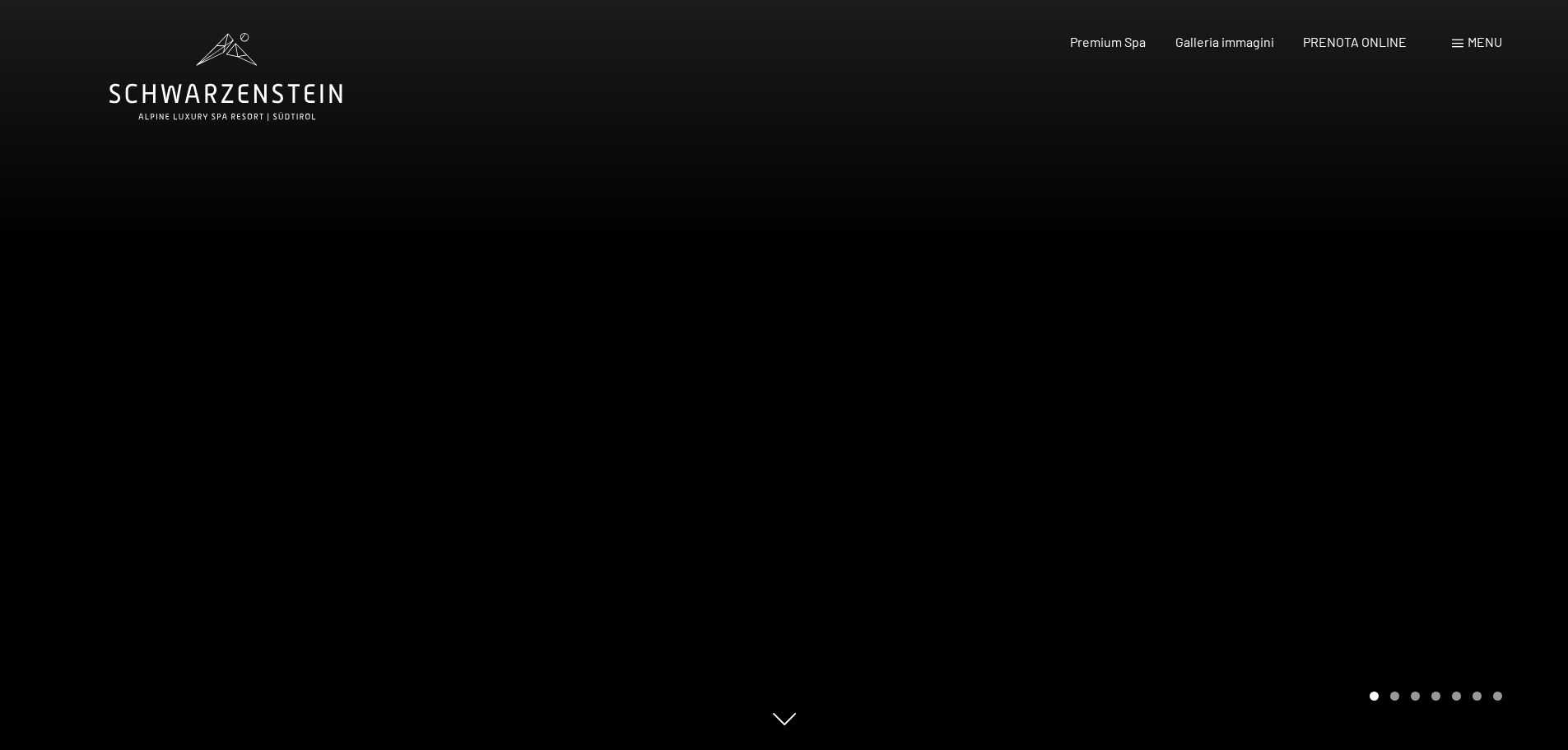
click at [1448, 386] on div at bounding box center [1176, 375] width 784 height 750
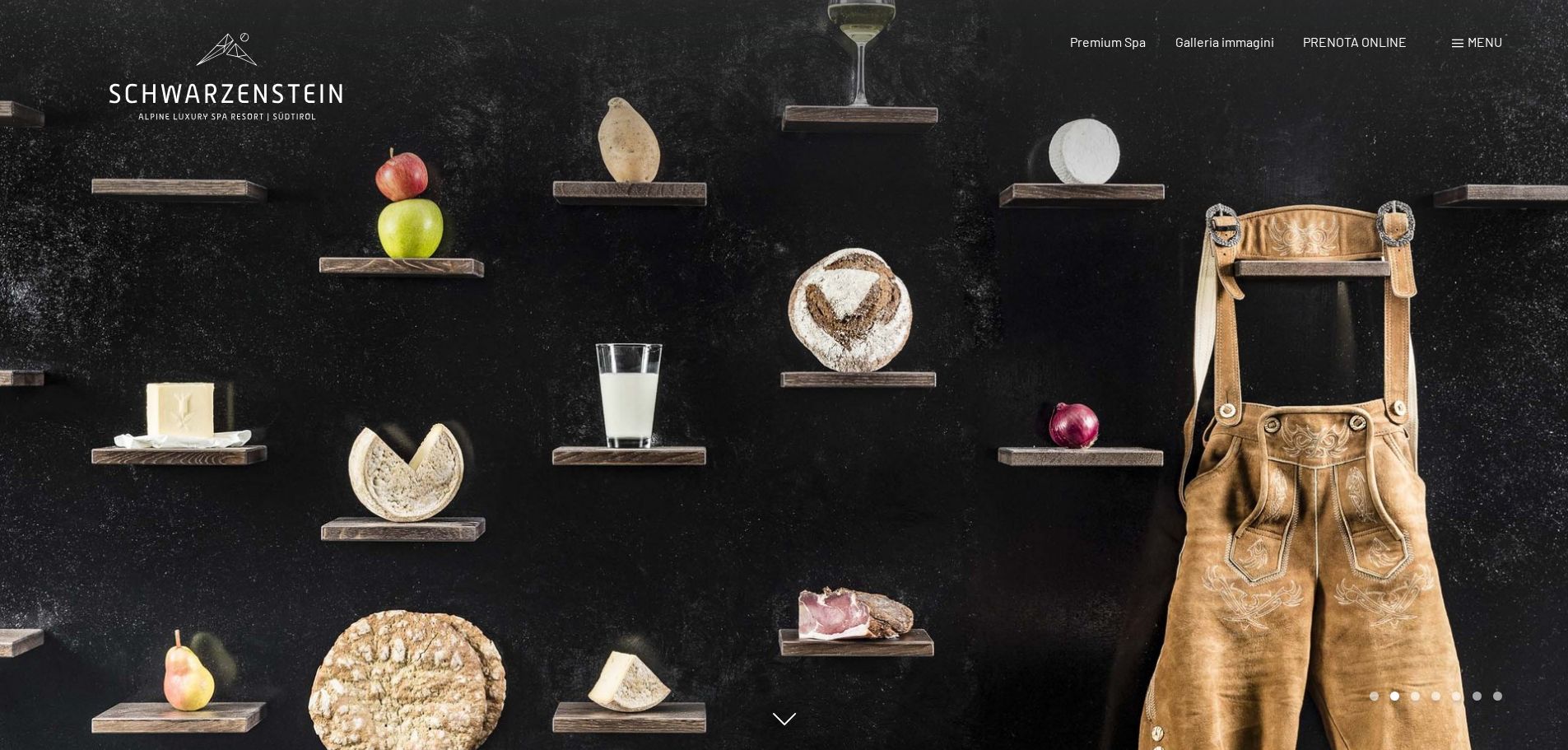
click at [1448, 386] on div at bounding box center [1176, 375] width 784 height 750
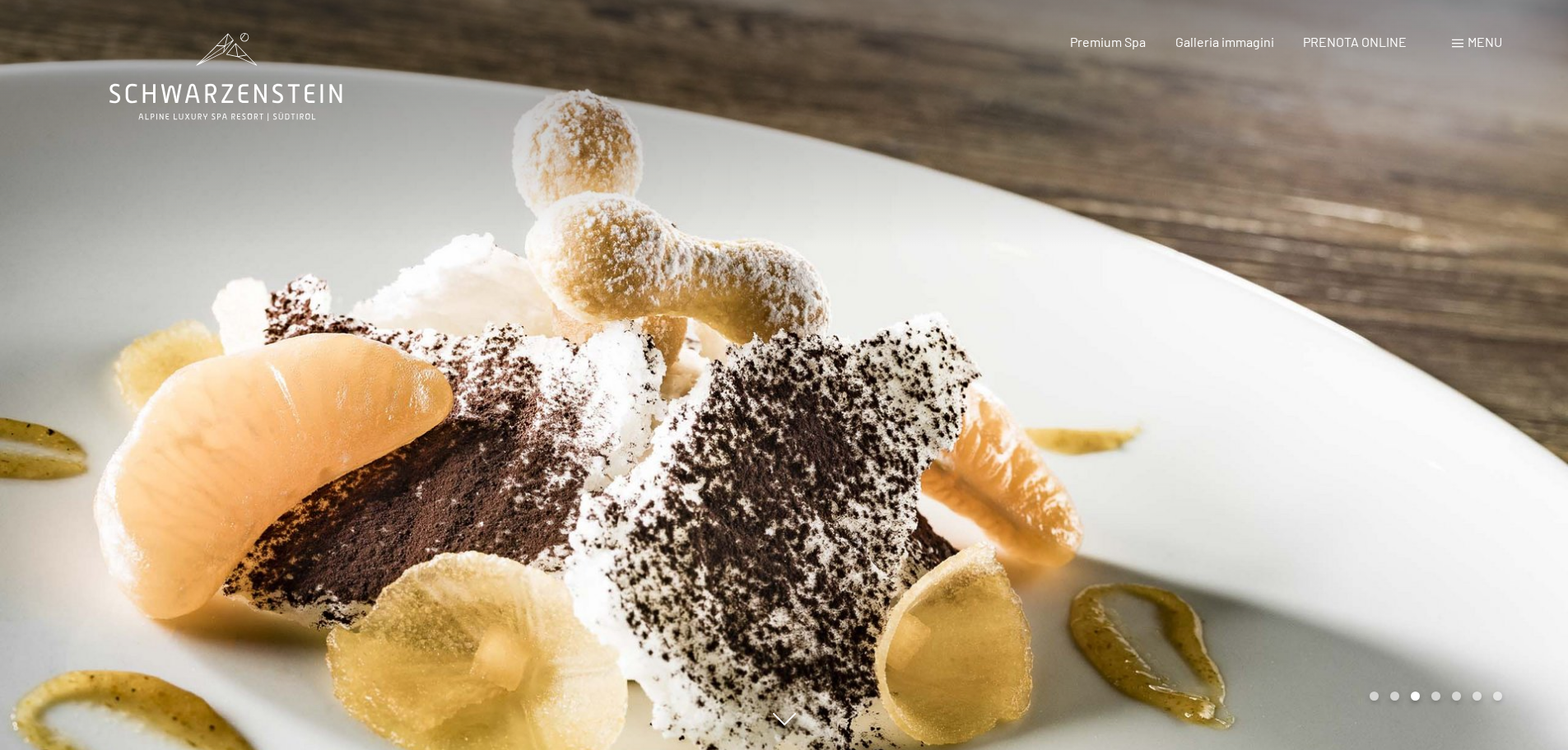
click at [1448, 385] on div at bounding box center [1176, 375] width 784 height 750
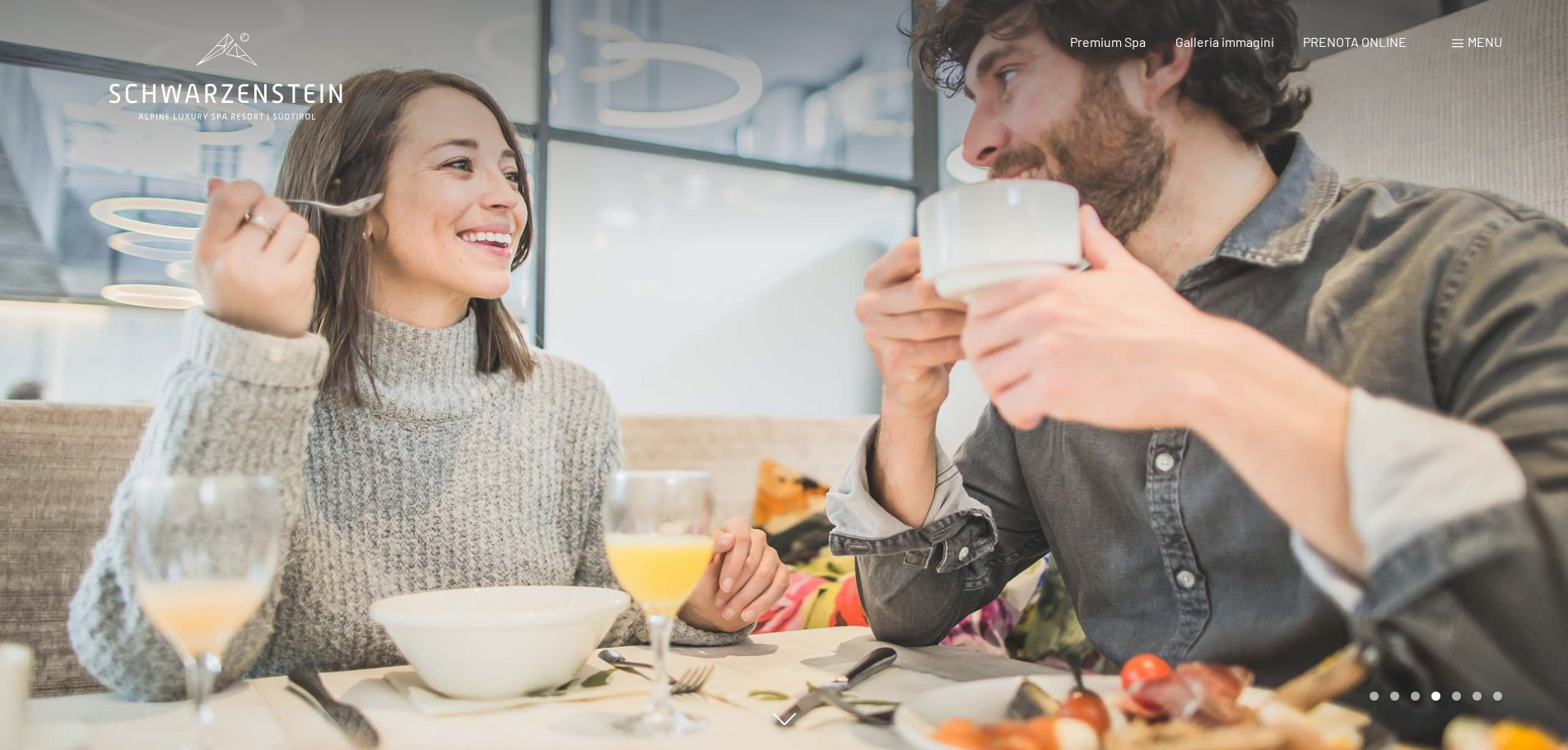
click at [1448, 385] on div at bounding box center [1176, 375] width 784 height 750
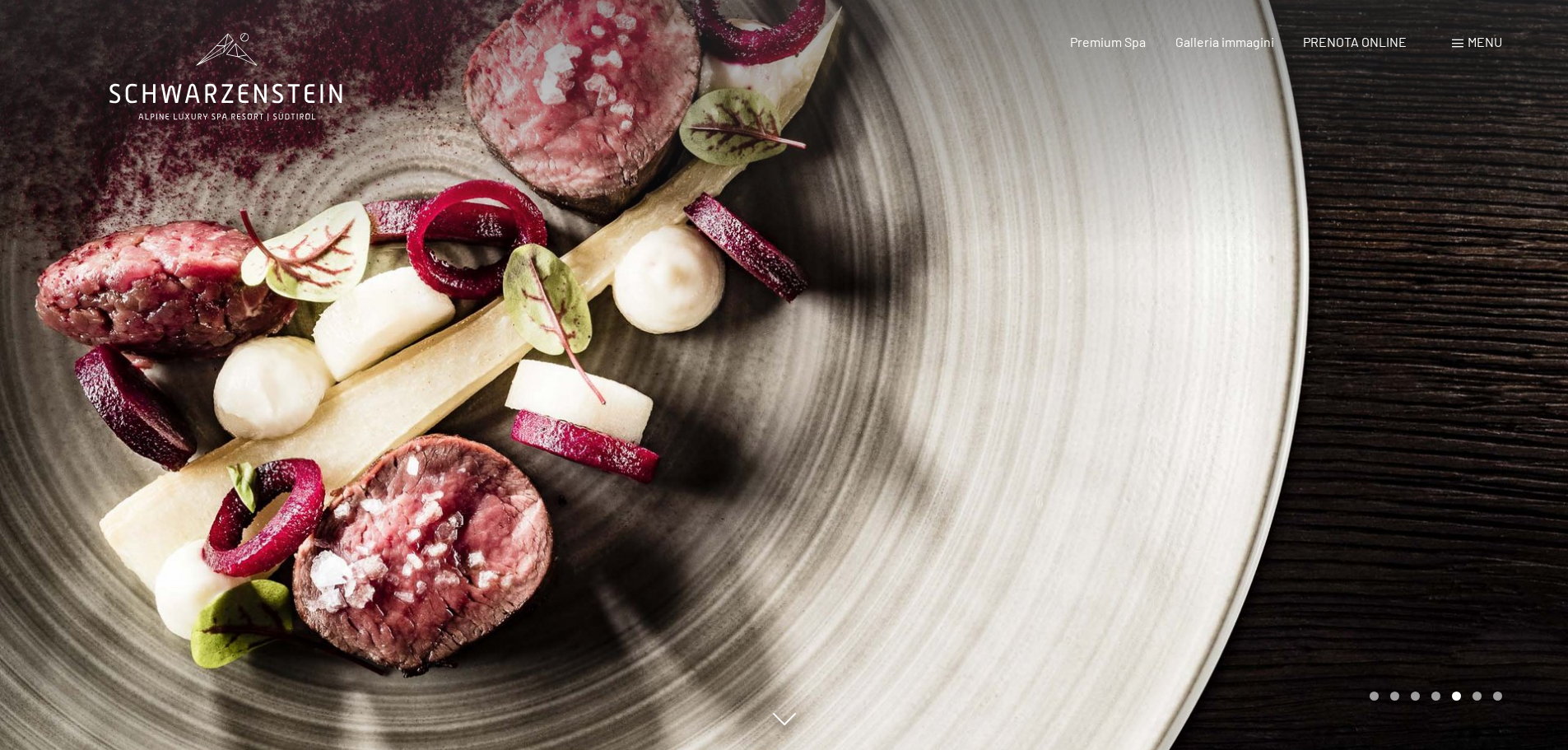
click at [1448, 385] on div at bounding box center [1176, 375] width 784 height 750
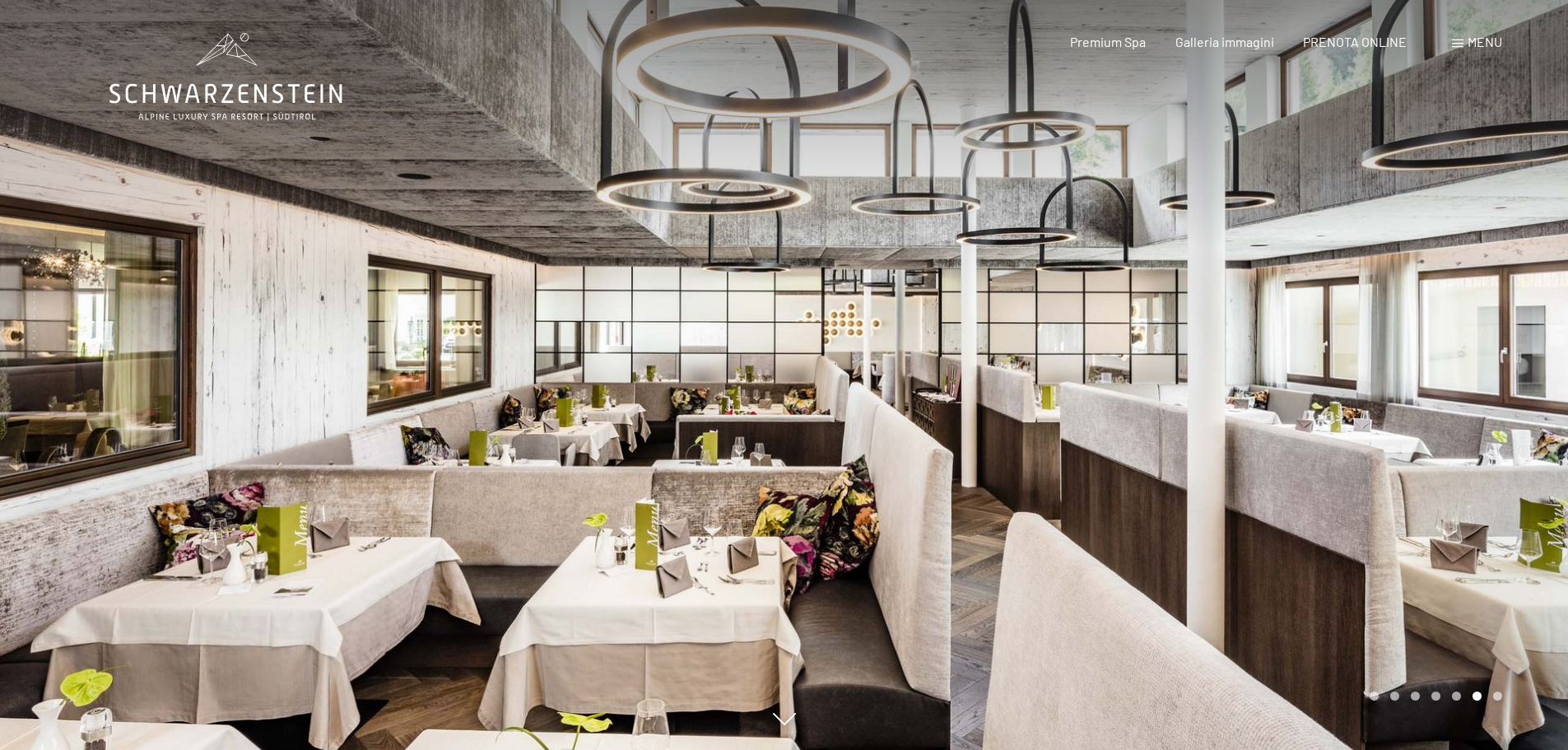
click at [1448, 385] on div at bounding box center [1176, 375] width 784 height 750
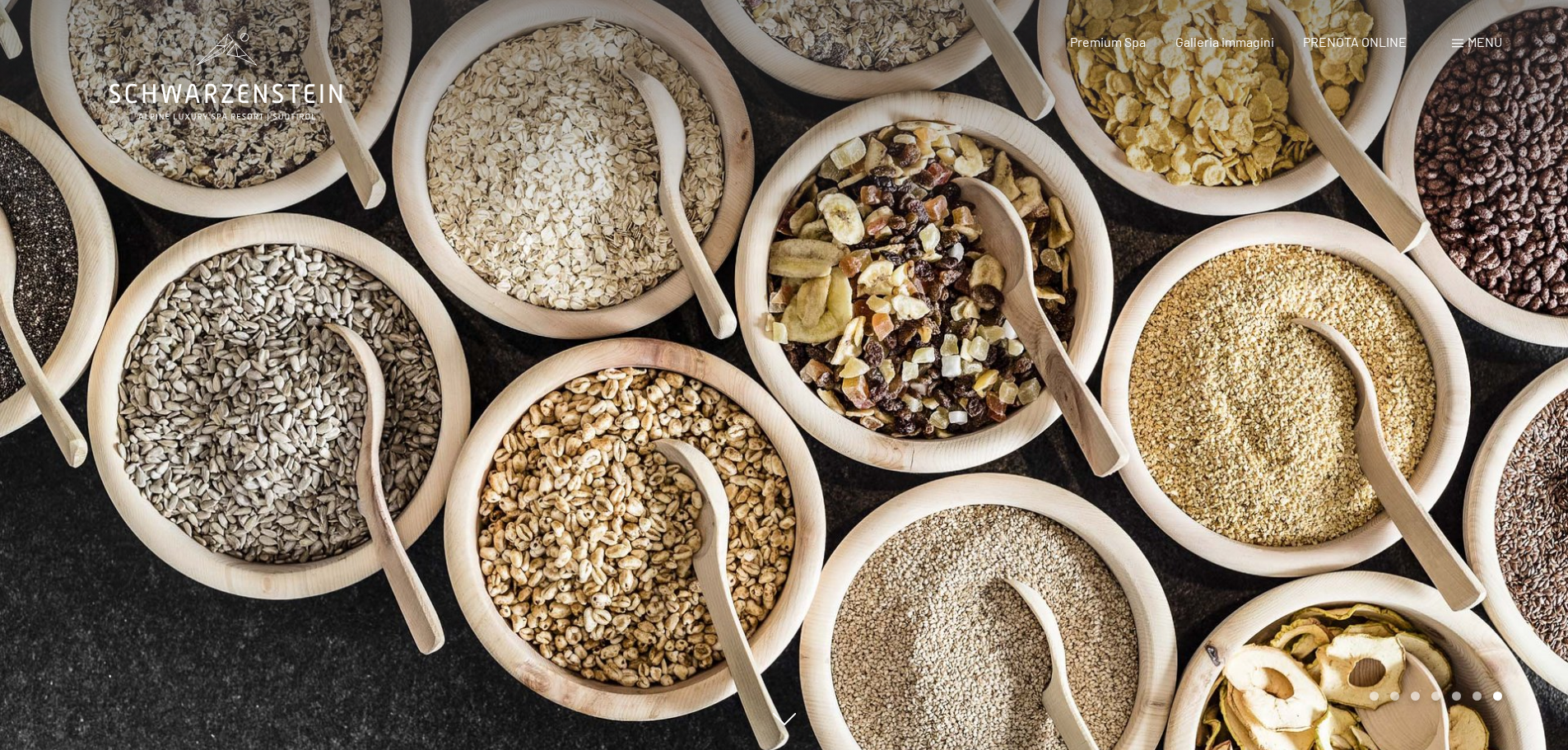
click at [1448, 385] on div at bounding box center [1176, 375] width 784 height 750
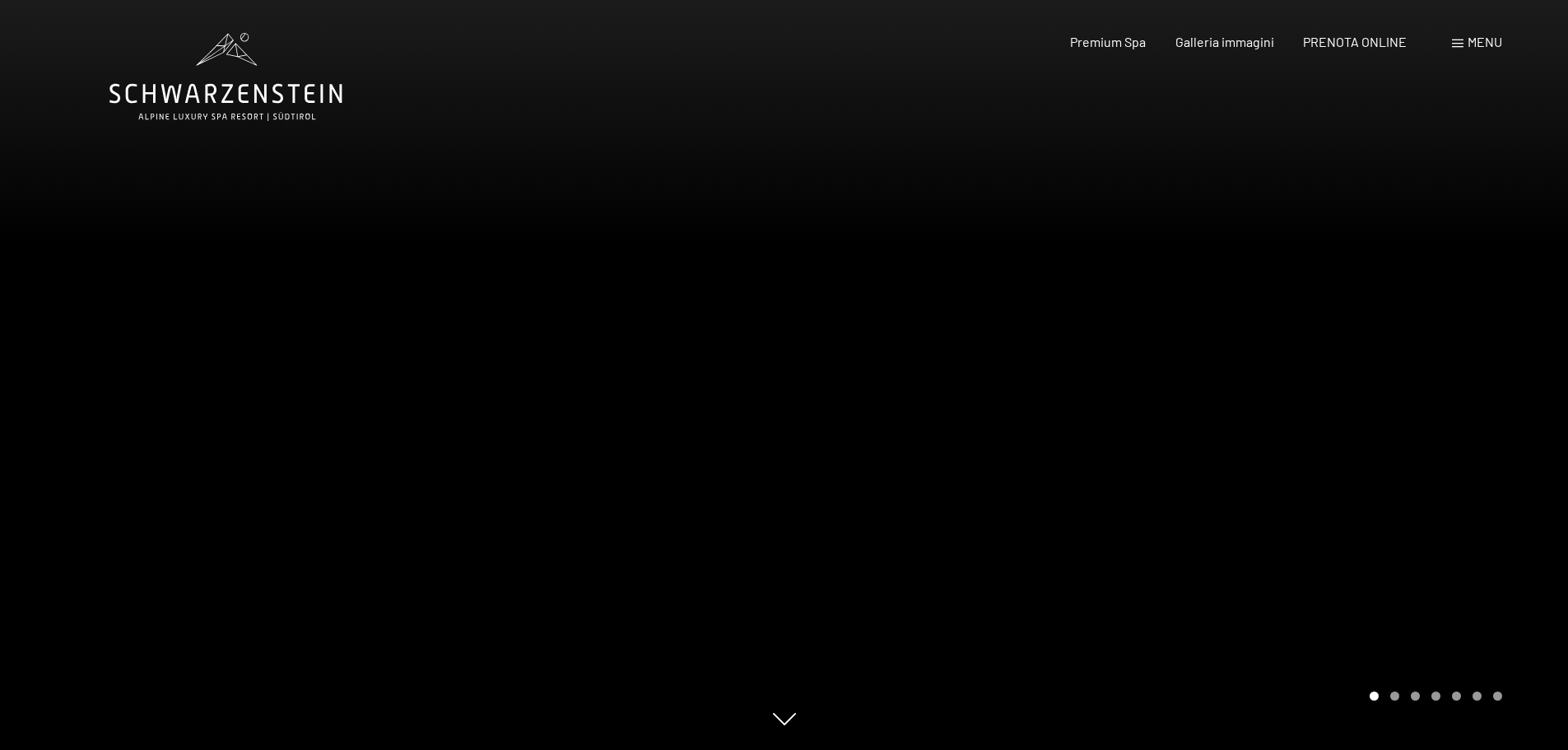
click at [1448, 385] on div at bounding box center [1176, 375] width 784 height 750
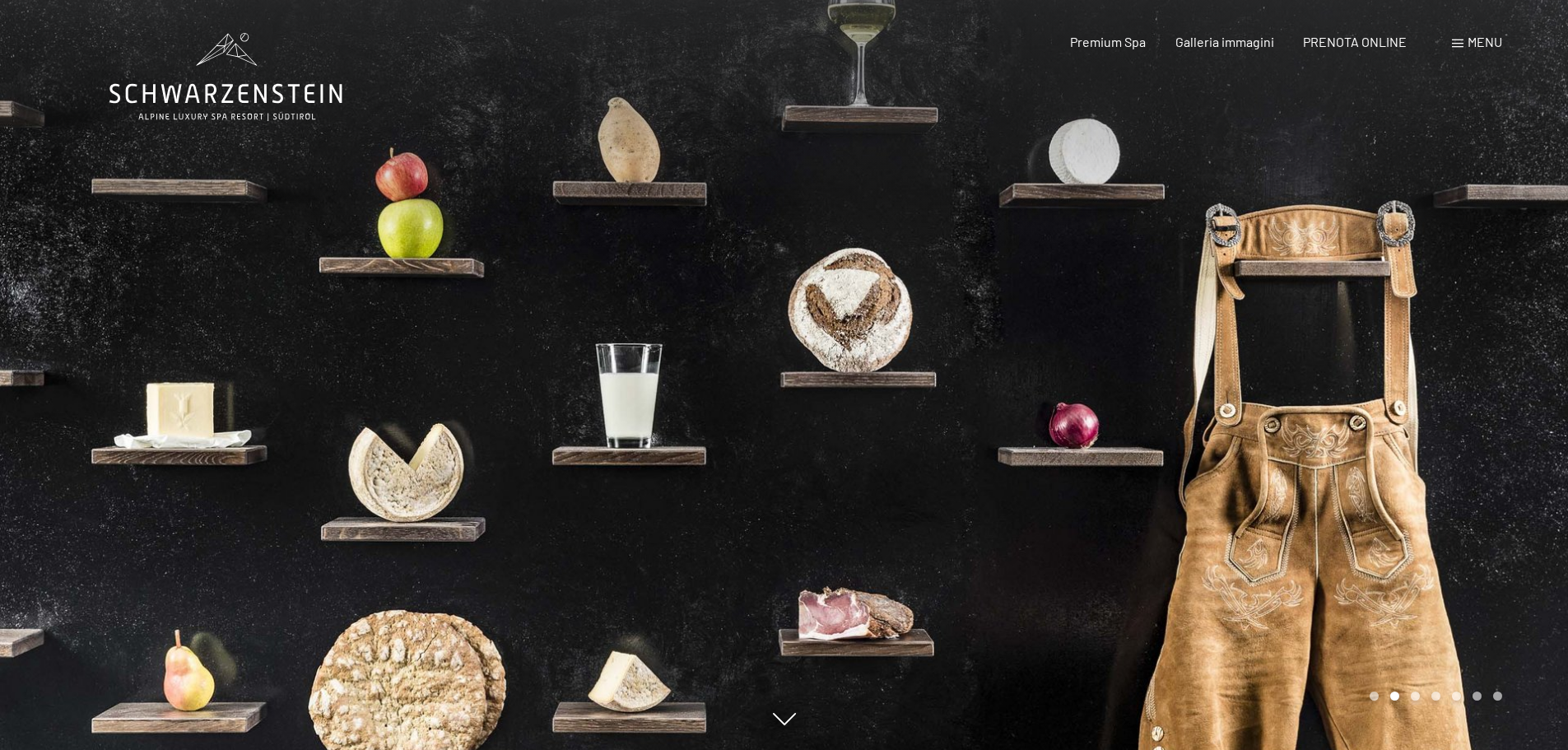
click at [1448, 385] on div at bounding box center [1176, 375] width 784 height 750
